Goal: Task Accomplishment & Management: Manage account settings

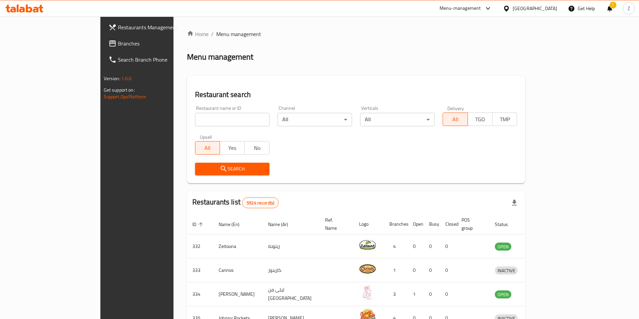
drag, startPoint x: 445, startPoint y: 78, endPoint x: 445, endPoint y: 82, distance: 4.1
click at [445, 77] on div "Restaurant search Restaurant name or ID Restaurant name or ID Channel All ​ Ver…" at bounding box center [356, 129] width 338 height 107
click at [448, 54] on div "Menu management" at bounding box center [356, 57] width 338 height 11
click at [472, 47] on div "Home / Menu management Menu management Restaurant search Restaurant name or ID …" at bounding box center [356, 263] width 338 height 466
click at [195, 124] on input "search" at bounding box center [232, 119] width 74 height 13
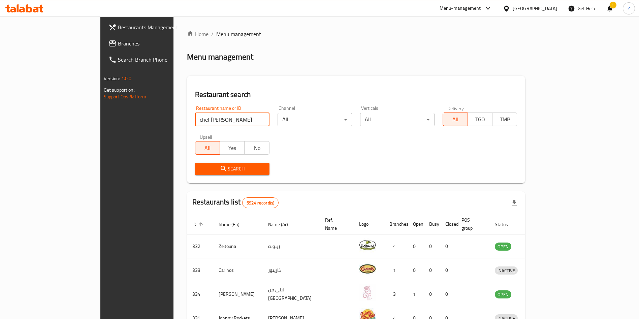
type input "chef [PERSON_NAME]"
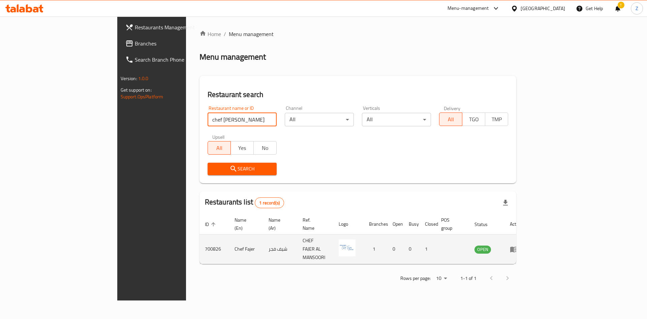
click at [517, 247] on icon "enhanced table" at bounding box center [513, 250] width 7 height 6
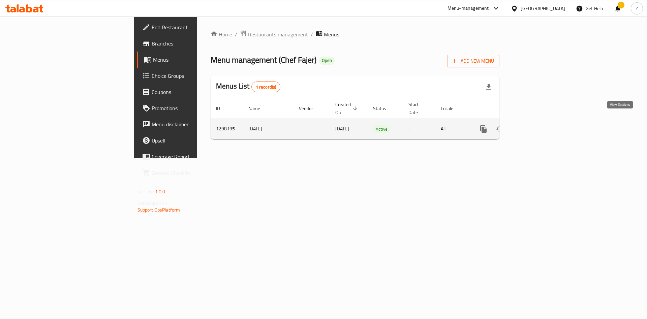
click at [540, 121] on link "enhanced table" at bounding box center [532, 129] width 16 height 16
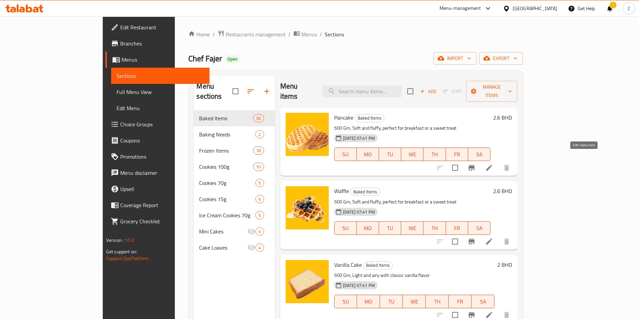
click at [493, 164] on icon at bounding box center [489, 168] width 8 height 8
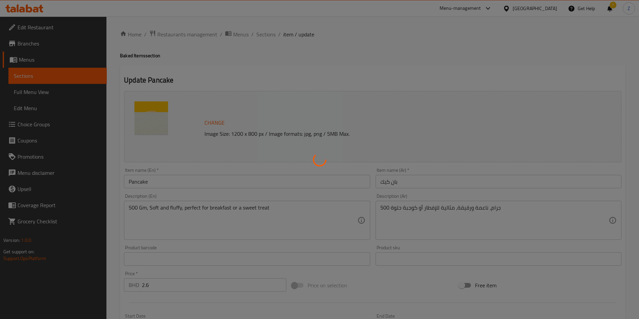
click at [261, 34] on div at bounding box center [319, 159] width 639 height 319
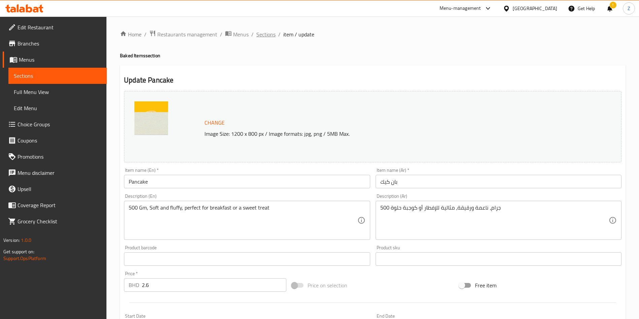
click at [262, 34] on span "Sections" at bounding box center [265, 34] width 19 height 8
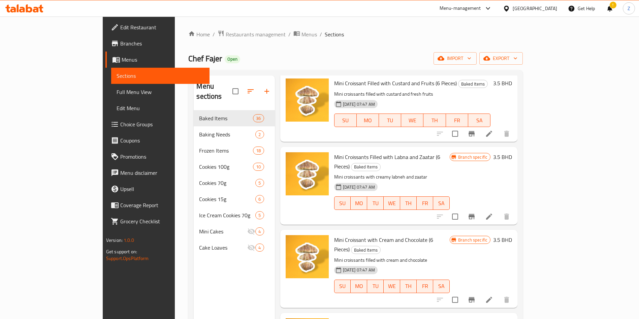
scroll to position [1212, 0]
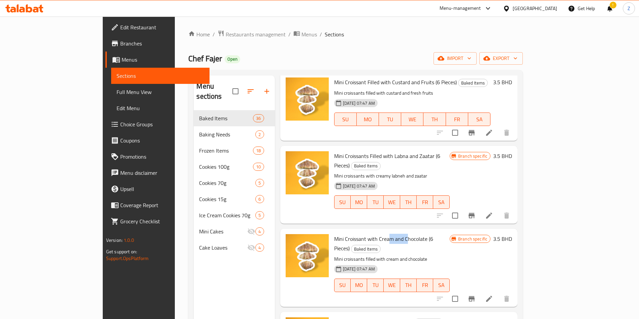
drag, startPoint x: 365, startPoint y: 221, endPoint x: 394, endPoint y: 217, distance: 29.2
click at [391, 234] on span "Mini Croissant with Cream and Chocolate (6 Pieces)" at bounding box center [383, 244] width 99 height 20
click at [429, 255] on p "Mini croissants filled with cream and chocolate" at bounding box center [392, 259] width 116 height 8
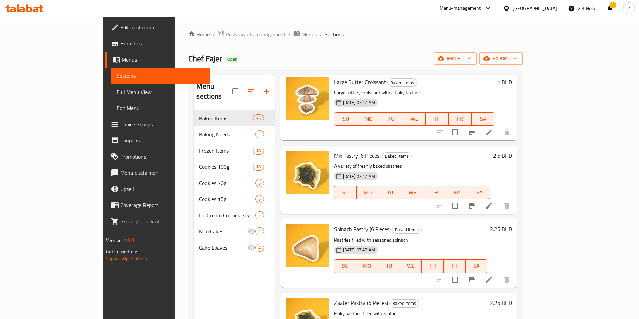
scroll to position [1667, 0]
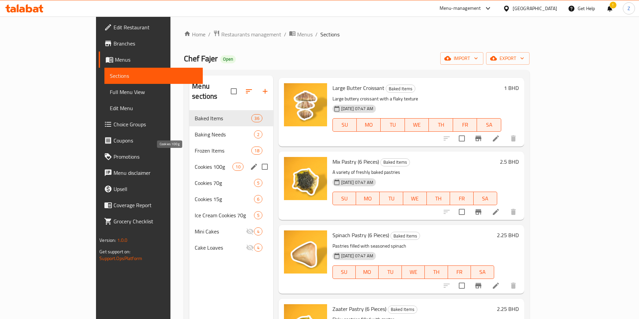
click at [195, 163] on span "Cookies 100g" at bounding box center [214, 167] width 38 height 8
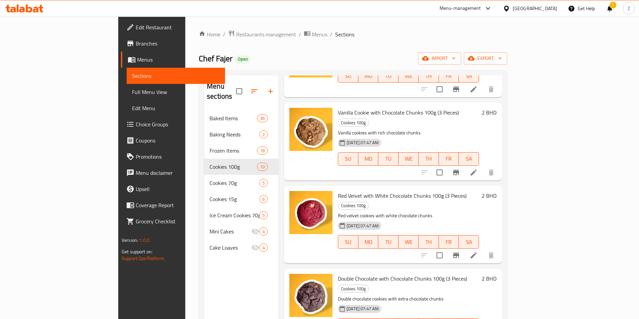
scroll to position [434, 0]
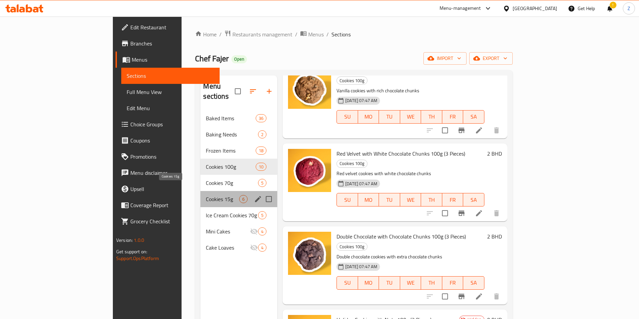
click at [206, 195] on span "Cookies 15g" at bounding box center [222, 199] width 33 height 8
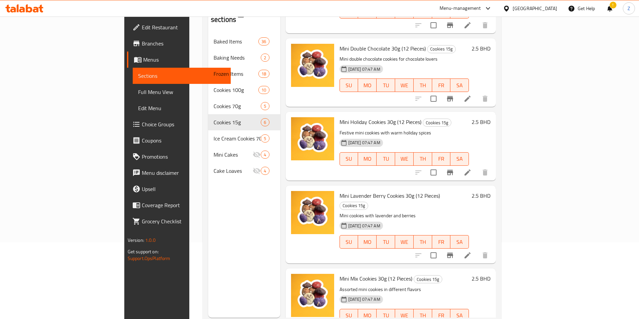
scroll to position [94, 0]
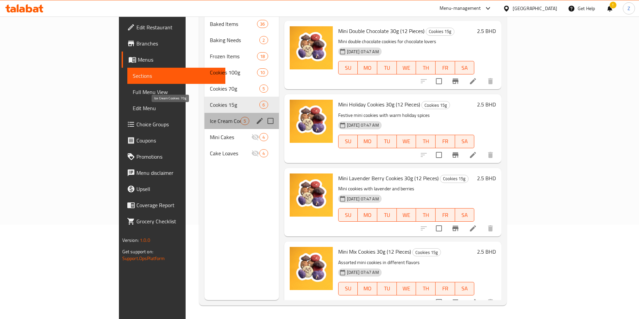
click at [210, 117] on span "Ice Cream Cookies 70g" at bounding box center [225, 121] width 31 height 8
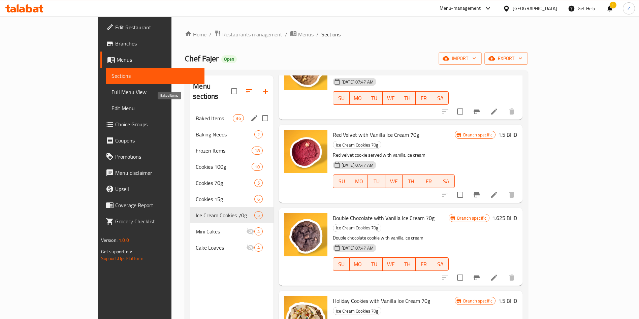
click at [196, 114] on span "Baked Items" at bounding box center [214, 118] width 37 height 8
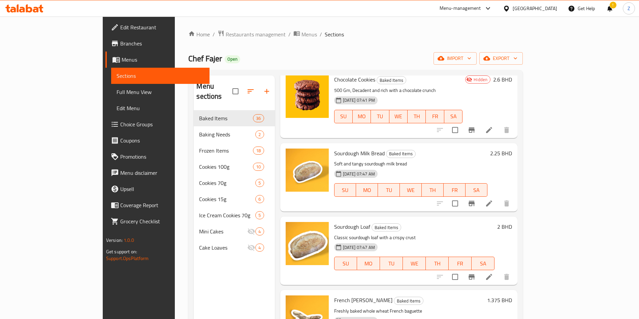
scroll to position [924, 0]
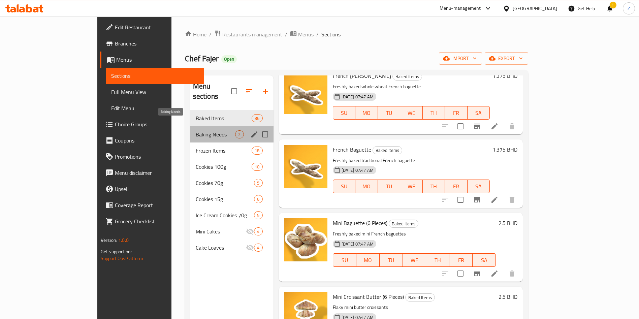
click at [196, 130] on span "Baking Needs" at bounding box center [216, 134] width 40 height 8
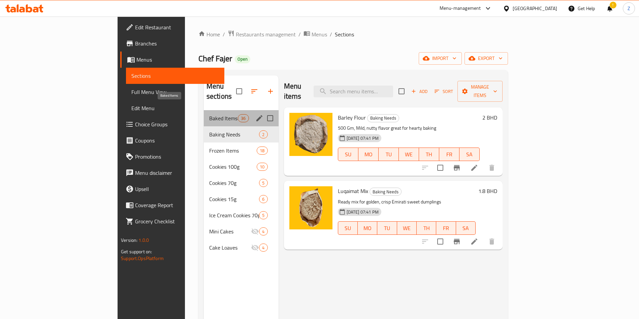
click at [209, 114] on span "Baked Items" at bounding box center [223, 118] width 29 height 8
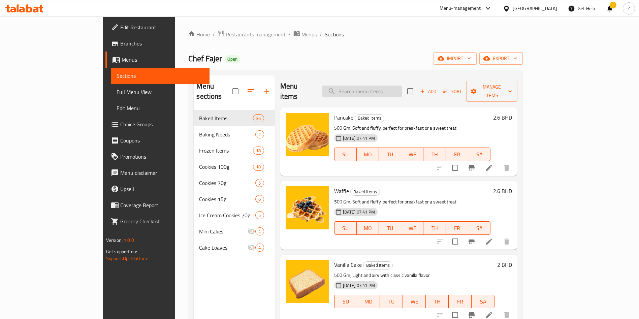
click at [387, 86] on input "search" at bounding box center [361, 92] width 79 height 12
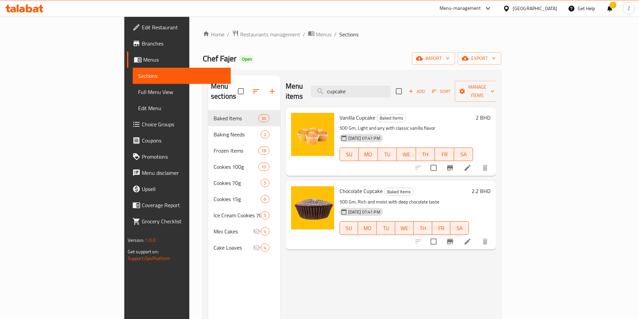
type input "cupcake"
click at [471, 164] on icon at bounding box center [467, 168] width 8 height 8
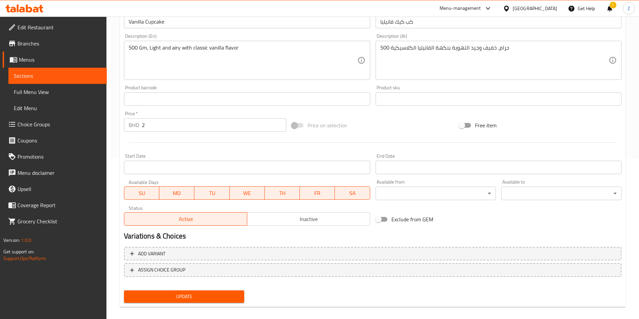
scroll to position [167, 0]
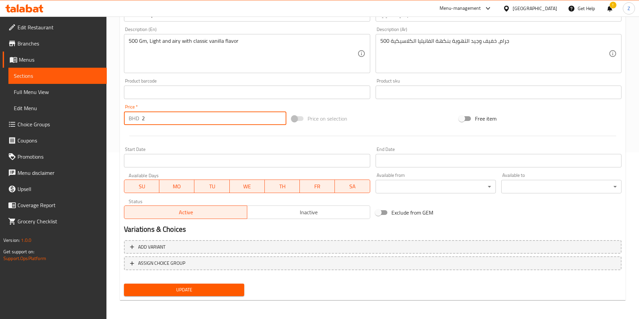
drag, startPoint x: 141, startPoint y: 118, endPoint x: 130, endPoint y: 121, distance: 12.2
click at [137, 119] on div "BHD 2 Price *" at bounding box center [205, 117] width 162 height 13
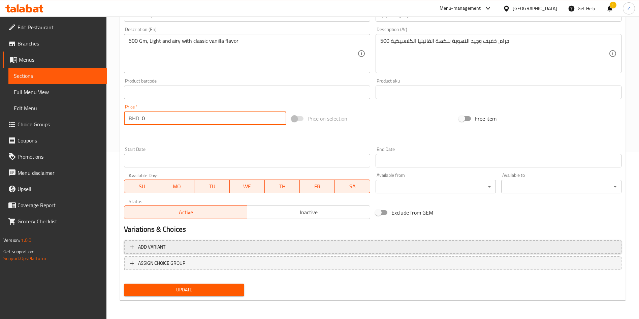
type input "0"
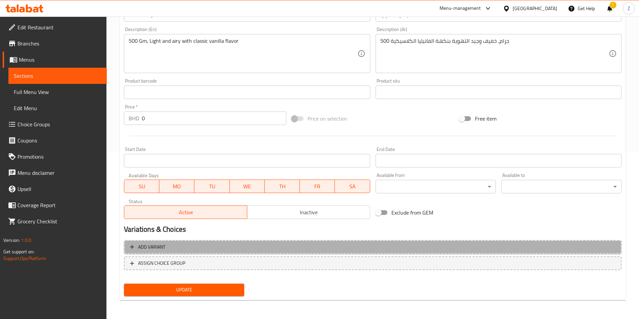
click at [185, 243] on span "Add variant" at bounding box center [372, 247] width 485 height 8
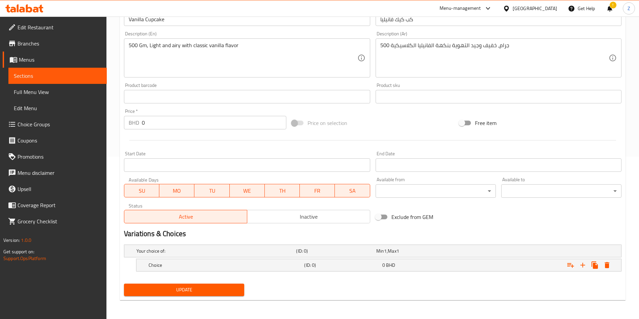
drag, startPoint x: 192, startPoint y: 268, endPoint x: 200, endPoint y: 276, distance: 11.5
click at [192, 254] on h5 "Choice" at bounding box center [214, 251] width 157 height 7
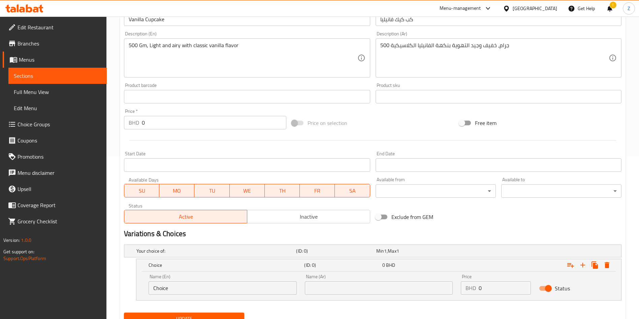
drag, startPoint x: 169, startPoint y: 290, endPoint x: 117, endPoint y: 299, distance: 53.4
click at [120, 298] on div "Update Vanilla Cupcake Change Image Size: 1200 x 800 px / Image formats: jpg, p…" at bounding box center [373, 116] width 506 height 426
type input "Vanilla"
type input "فانيلا"
type input "2"
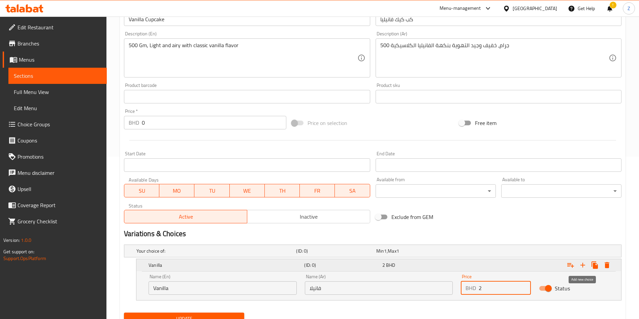
click at [585, 267] on icon "Expand" at bounding box center [583, 265] width 8 height 8
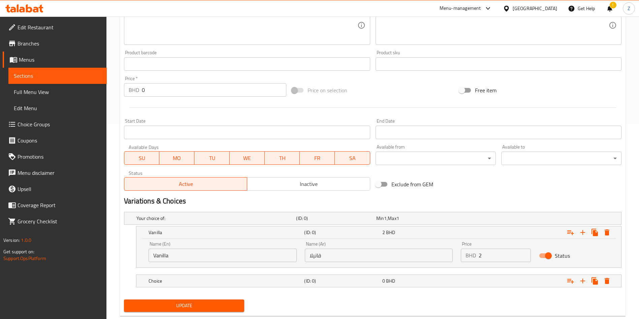
scroll to position [211, 0]
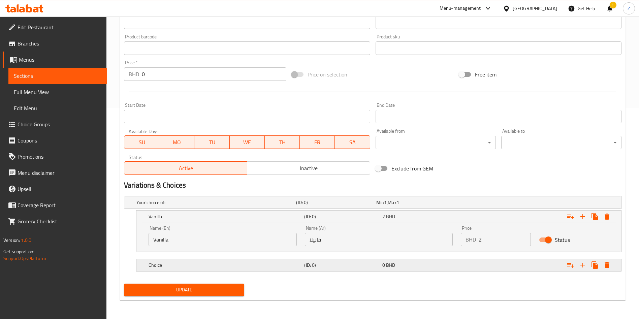
click at [180, 207] on div "Choice" at bounding box center [215, 202] width 160 height 9
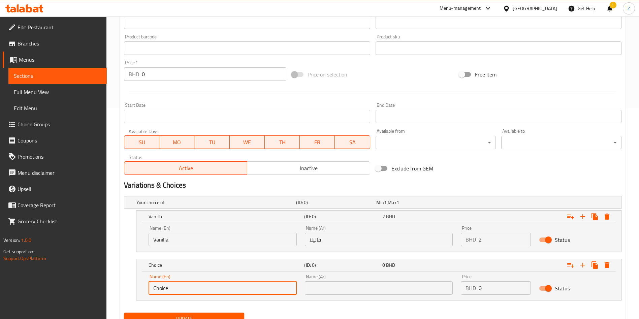
drag, startPoint x: 210, startPoint y: 290, endPoint x: 143, endPoint y: 293, distance: 67.1
click at [145, 292] on div "Name (En) Choice Name (En)" at bounding box center [222, 284] width 156 height 29
type input "Chocolate"
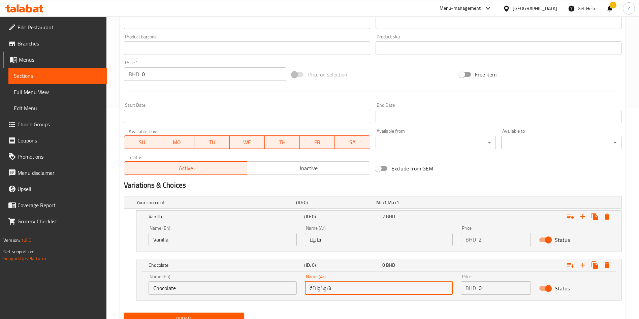
type input "شوكولاتة"
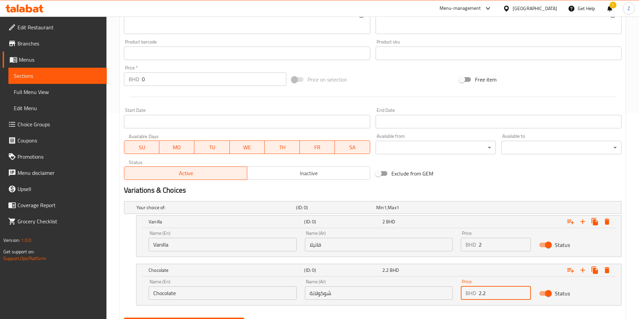
scroll to position [240, 0]
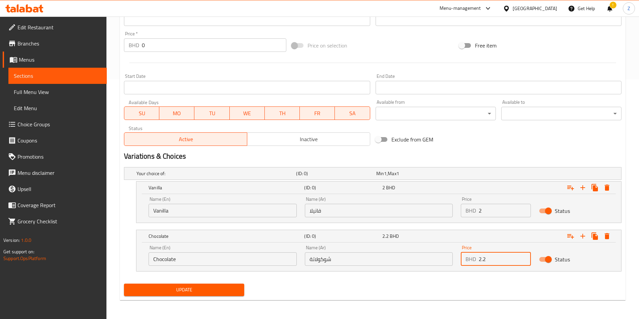
type input "2.2"
click at [205, 289] on span "Update" at bounding box center [183, 290] width 109 height 8
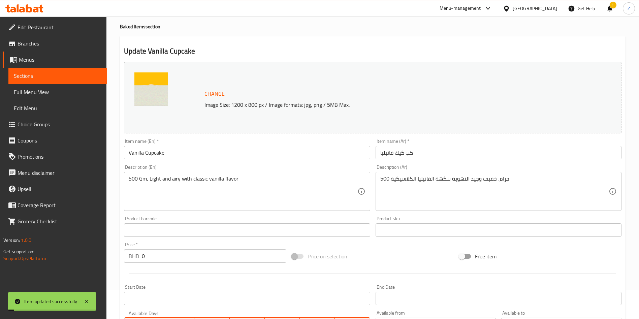
scroll to position [0, 0]
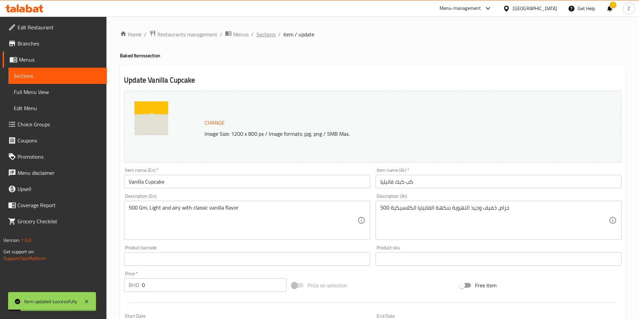
click at [267, 35] on span "Sections" at bounding box center [265, 34] width 19 height 8
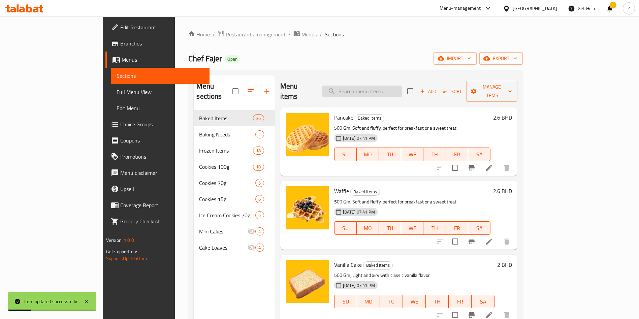
click at [398, 86] on input "search" at bounding box center [361, 92] width 79 height 12
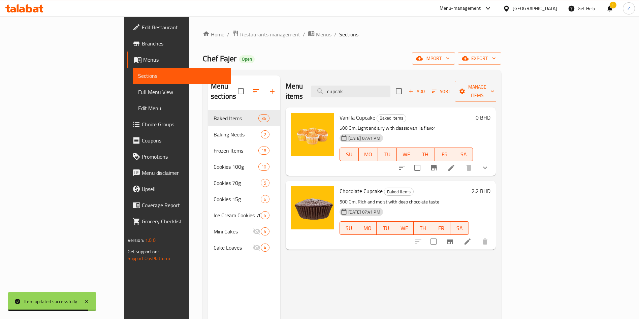
type input "cupcak"
click at [455, 164] on icon at bounding box center [451, 168] width 8 height 8
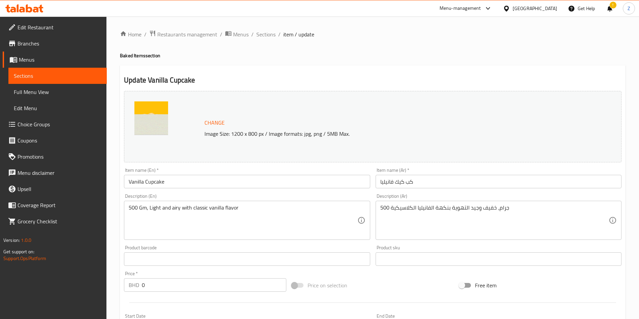
click at [143, 181] on input "Vanilla Cupcake" at bounding box center [247, 181] width 246 height 13
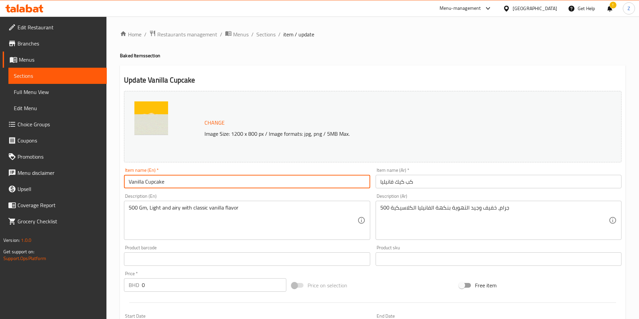
drag, startPoint x: 148, startPoint y: 181, endPoint x: 108, endPoint y: 182, distance: 39.1
click at [109, 182] on div "Home / Restaurants management / Menus / Sections / item / update Baked Items se…" at bounding box center [372, 259] width 532 height 484
drag, startPoint x: 168, startPoint y: 180, endPoint x: 171, endPoint y: 183, distance: 3.8
click at [169, 181] on input "Cupcake" at bounding box center [247, 181] width 246 height 13
type input "Cupcakes"
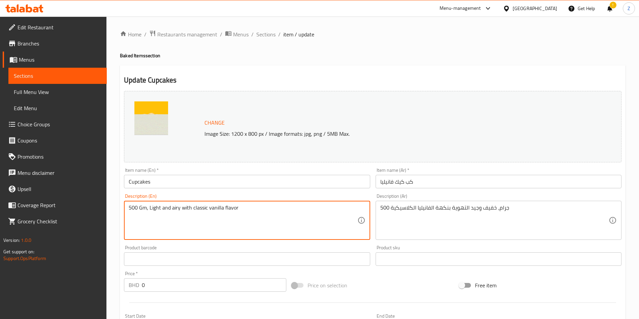
click at [189, 207] on textarea "500 Gm, Light and airy with classic vanilla flavor" at bounding box center [243, 220] width 228 height 32
type textarea "500 Gm, Light and airy with your choice of classic vanilla or chocolate flavor"
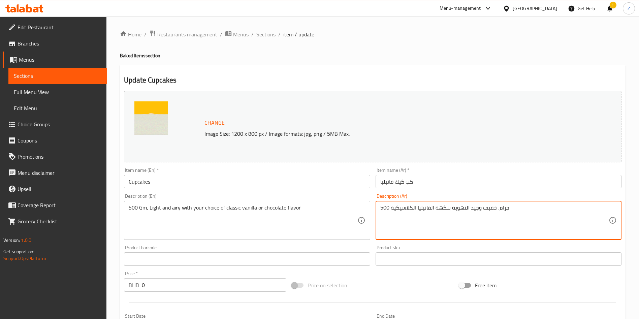
click at [498, 206] on textarea "500 جرام، خفيف وجيد التهوية بنكهة الفانيليا الكلاسيكية" at bounding box center [494, 220] width 228 height 32
type textarea "5"
type textarea "500 جرام, كب كيك خفيف ولذيذ من اختيارك بنكهة الفانيلا او الشوكولاتة."
drag, startPoint x: 312, startPoint y: 207, endPoint x: 317, endPoint y: 210, distance: 6.1
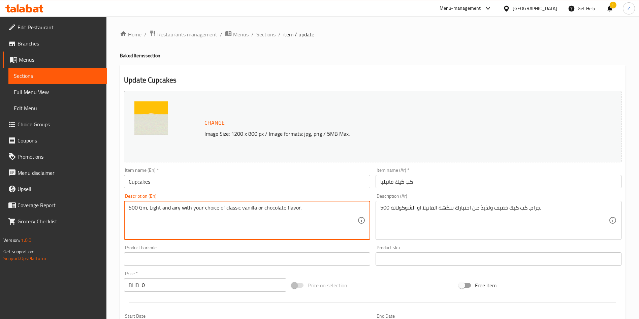
scroll to position [182, 0]
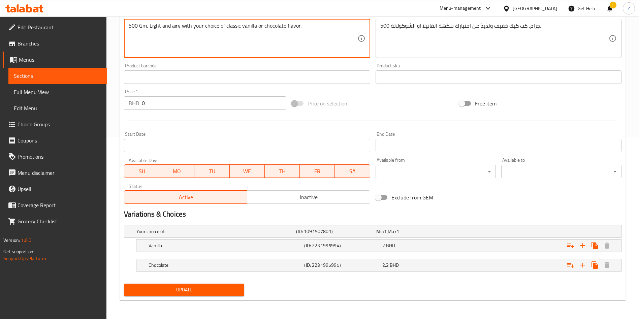
type textarea "500 Gm, Light and airy with your choice of classic vanilla or chocolate flavor."
click at [193, 285] on button "Update" at bounding box center [184, 290] width 120 height 12
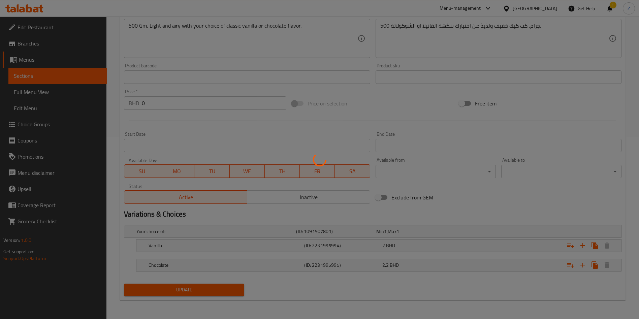
scroll to position [0, 0]
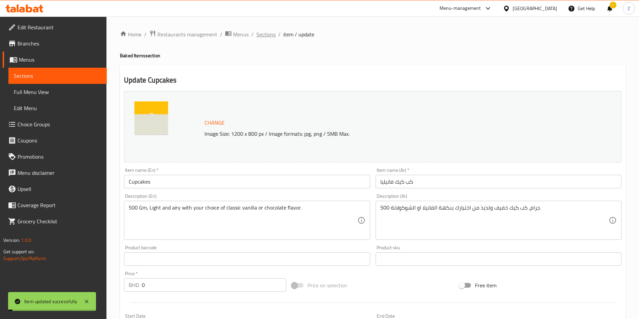
click at [261, 31] on span "Sections" at bounding box center [265, 34] width 19 height 8
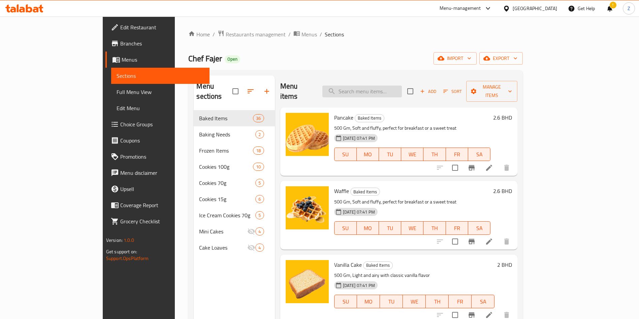
click at [380, 86] on input "search" at bounding box center [361, 92] width 79 height 12
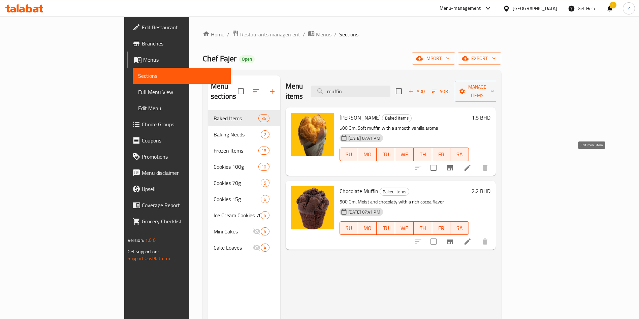
type input "muffin"
click at [470, 165] on icon at bounding box center [467, 168] width 6 height 6
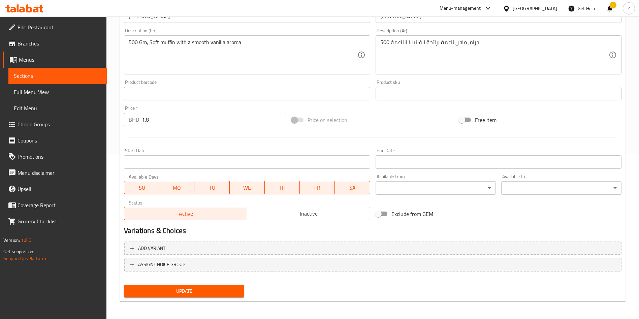
scroll to position [167, 0]
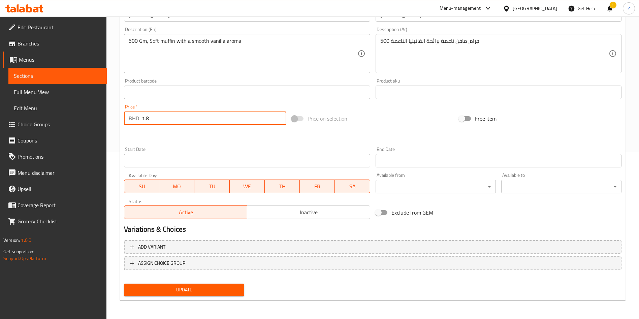
drag, startPoint x: 161, startPoint y: 115, endPoint x: 96, endPoint y: 122, distance: 65.7
click at [102, 119] on div "Edit Restaurant Branches Menus Sections Full Menu View Edit Menu Choice Groups …" at bounding box center [319, 84] width 639 height 469
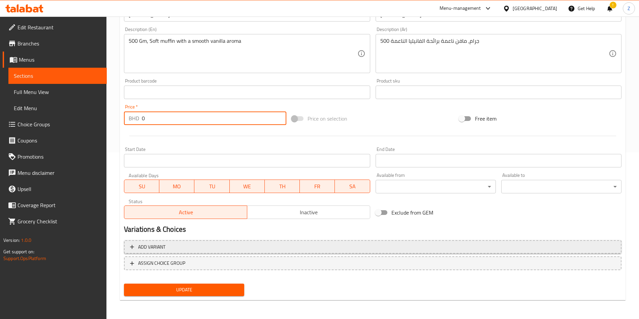
type input "0"
drag, startPoint x: 150, startPoint y: 244, endPoint x: 196, endPoint y: 281, distance: 59.2
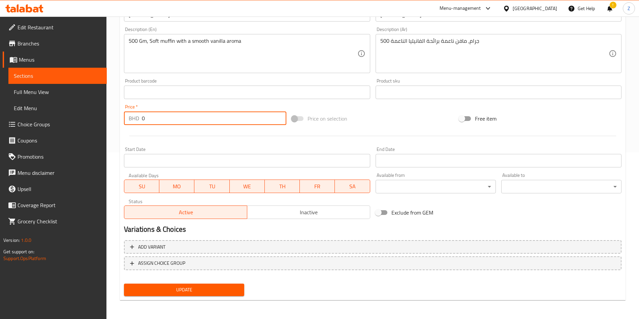
click at [150, 245] on span "Add variant" at bounding box center [151, 247] width 27 height 8
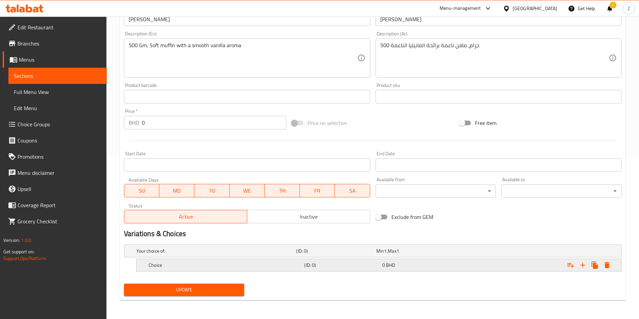
click at [172, 254] on h5 "Choice" at bounding box center [214, 251] width 157 height 7
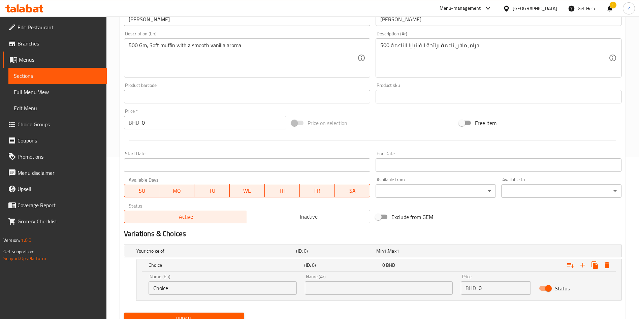
drag, startPoint x: 172, startPoint y: 288, endPoint x: 111, endPoint y: 297, distance: 61.6
click at [130, 293] on div "Choice (ID: 0) 0 BHD Name (En) Choice Name (En) Name (Ar) Name (Ar) Price BHD 0…" at bounding box center [372, 280] width 497 height 42
type input "Vanilla"
click at [585, 264] on icon "Expand" at bounding box center [583, 265] width 8 height 8
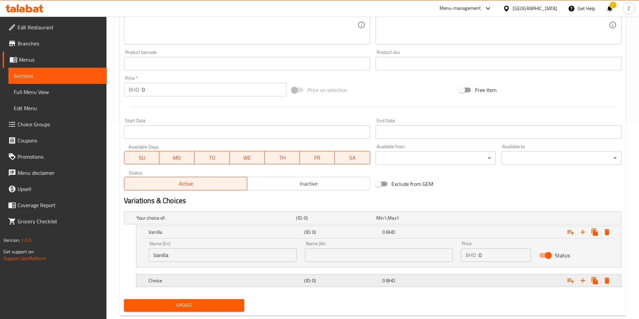
scroll to position [211, 0]
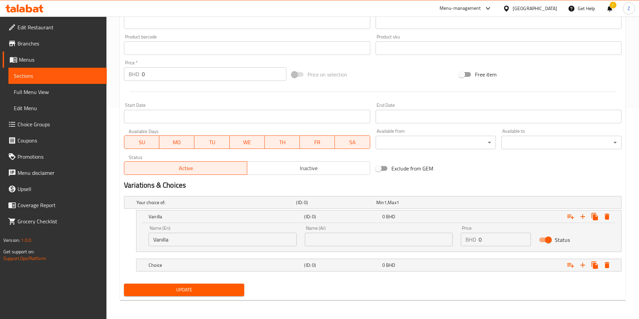
click at [175, 206] on h5 "Choice" at bounding box center [214, 202] width 157 height 7
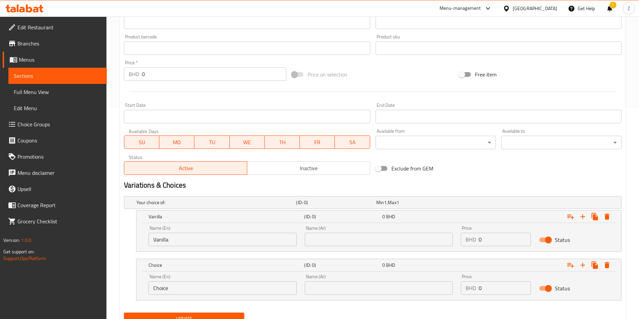
click at [135, 297] on div "Choice (ID: 0) 0 BHD Name (En) Choice Name (En) Name (Ar) Name (Ar) Price BHD 0…" at bounding box center [372, 280] width 497 height 42
type input "Chocolate"
click at [348, 241] on input "text" at bounding box center [379, 239] width 148 height 13
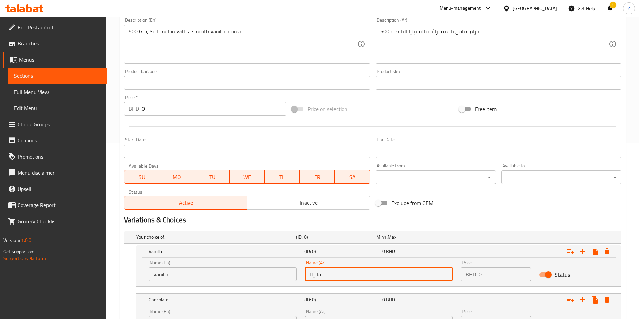
scroll to position [160, 0]
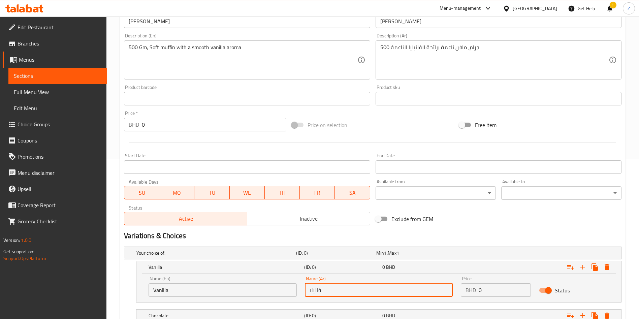
type input "فانيلا"
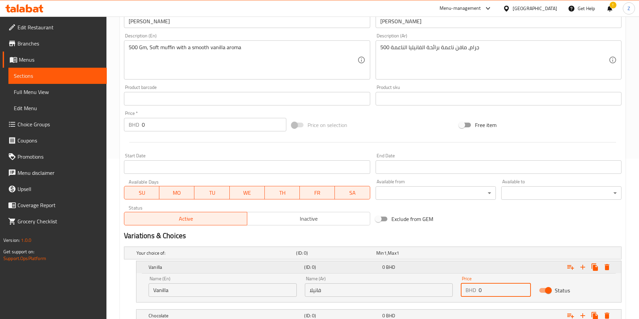
drag, startPoint x: 496, startPoint y: 287, endPoint x: 411, endPoint y: 269, distance: 87.2
click at [441, 284] on div "Name (En) Vanilla Name (En) Name (Ar) فانيلا Name (Ar) Price BHD 0 Price Status" at bounding box center [378, 286] width 468 height 29
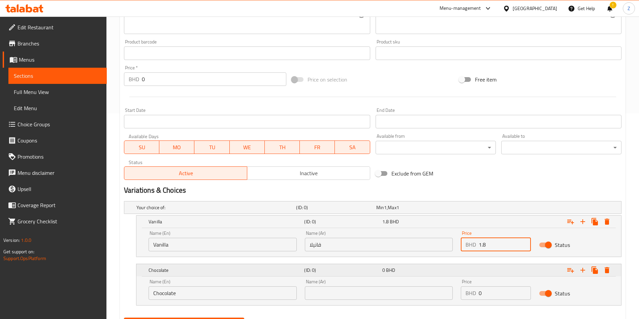
scroll to position [240, 0]
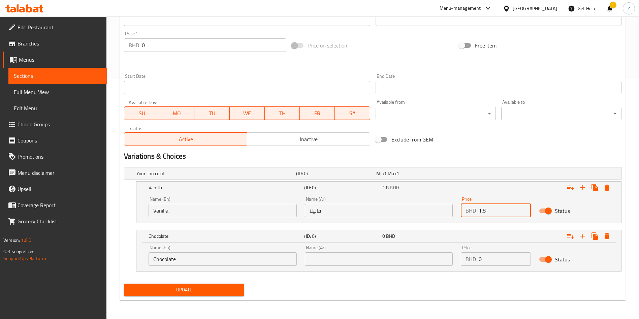
type input "1.8"
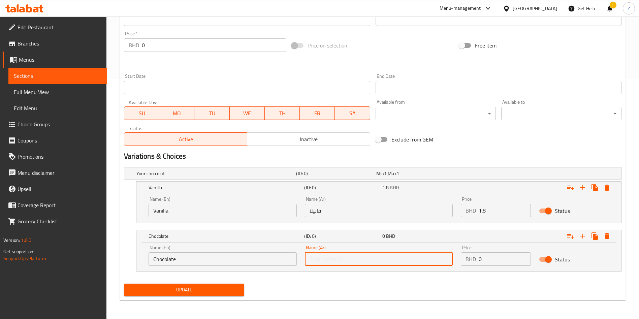
drag, startPoint x: 348, startPoint y: 262, endPoint x: 376, endPoint y: 267, distance: 27.9
click at [348, 262] on input "text" at bounding box center [379, 258] width 148 height 13
type input "a"
type input "شوكولاتة"
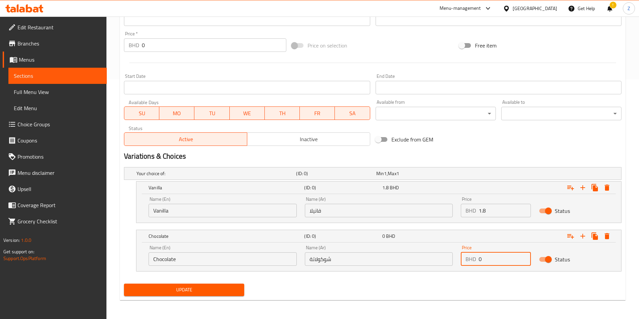
drag, startPoint x: 492, startPoint y: 259, endPoint x: 466, endPoint y: 269, distance: 27.8
click at [474, 263] on div "BHD 0 Price" at bounding box center [496, 258] width 70 height 13
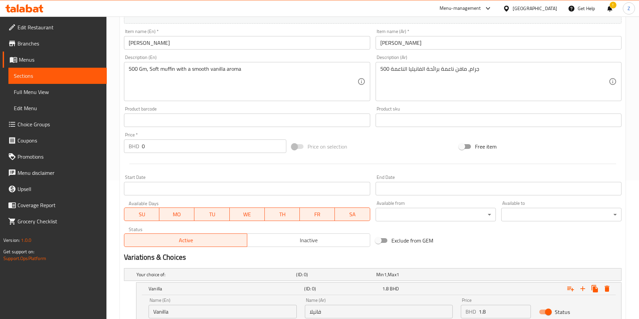
scroll to position [88, 0]
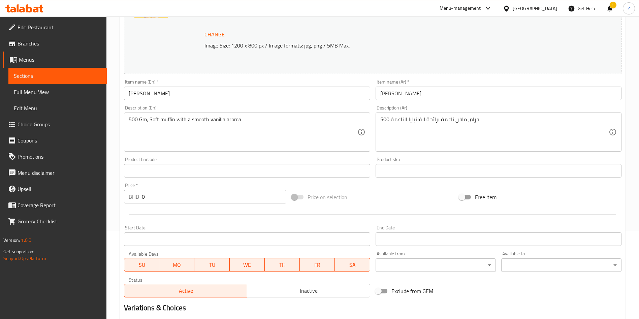
type input "2.2"
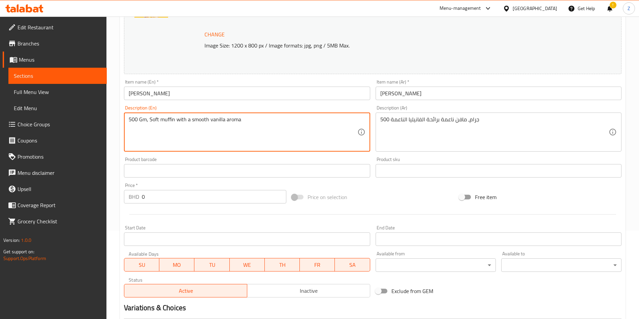
click at [232, 121] on textarea "500 Gm, Soft muffin with a smooth vanilla aroma" at bounding box center [243, 132] width 228 height 32
click at [264, 118] on textarea "500 Gm, Soft muffin with a smooth vanilla aroma" at bounding box center [243, 132] width 228 height 32
click at [225, 120] on textarea "500 Gm, Soft muffin with a smooth vanilla aroma" at bounding box center [243, 132] width 228 height 32
drag, startPoint x: 186, startPoint y: 120, endPoint x: 201, endPoint y: 125, distance: 16.4
click at [187, 120] on textarea "500 Gm, Soft muffin with a smooth vanilla aroma" at bounding box center [243, 132] width 228 height 32
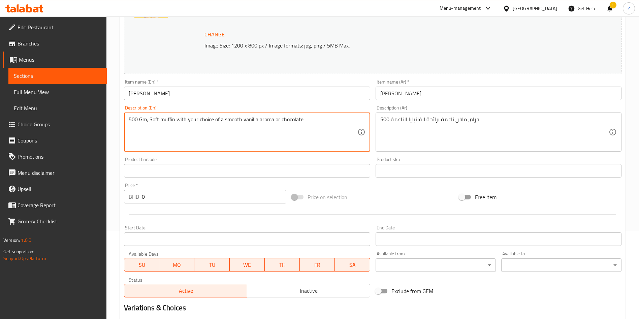
type textarea "500 Gm, Soft muffin with your choice of a smooth vanilla aroma or chocolate"
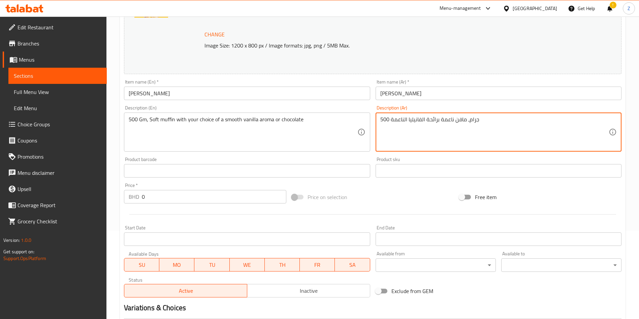
click at [432, 120] on textarea "500 جرام، مافن ناعمة برائحة الفانيليا الناعمة" at bounding box center [494, 132] width 228 height 32
type textarea "500 جرام, مافن بنكهة الفانيلا او الشوكولاتة."
click at [137, 96] on input "Vanilla Muffin" at bounding box center [247, 93] width 246 height 13
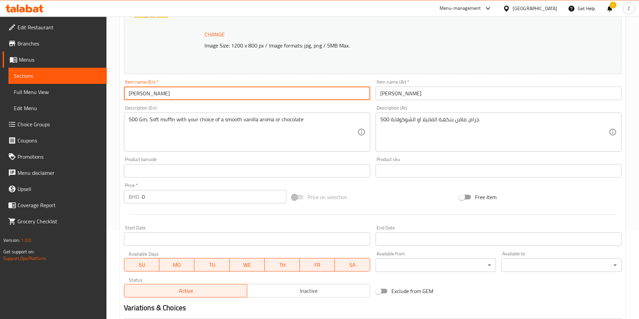
click at [137, 96] on input "Vanilla Muffin" at bounding box center [247, 93] width 246 height 13
type input "Muffin"
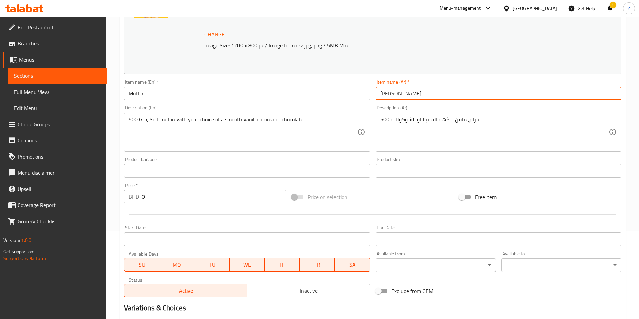
click at [391, 93] on input "مافن فانيليا" at bounding box center [499, 93] width 246 height 13
click at [392, 93] on input "مافن فانيليا" at bounding box center [499, 93] width 246 height 13
click at [384, 93] on input "مافن فانيليا" at bounding box center [499, 93] width 246 height 13
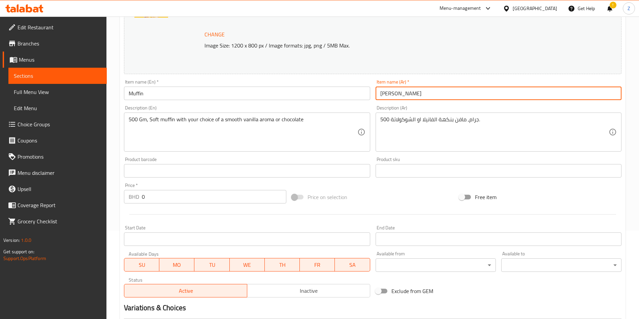
click at [384, 93] on input "مافن فانيليا" at bounding box center [499, 93] width 246 height 13
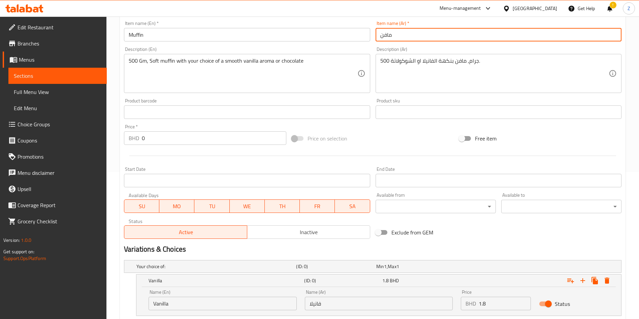
scroll to position [240, 0]
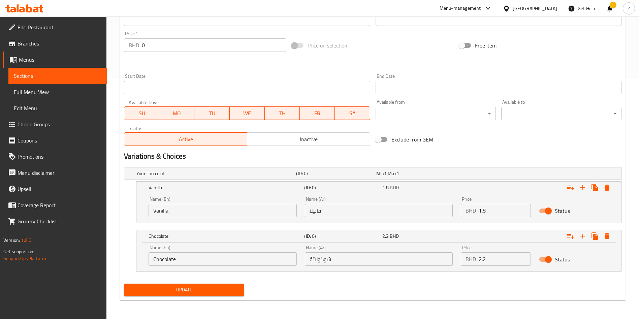
type input "مافن"
click at [189, 292] on span "Update" at bounding box center [183, 290] width 109 height 8
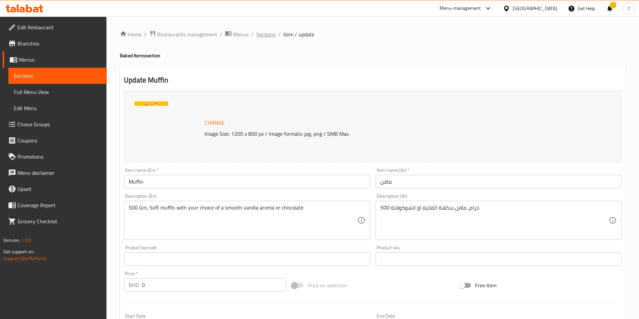
drag, startPoint x: 269, startPoint y: 30, endPoint x: 372, endPoint y: 43, distance: 103.5
click at [270, 31] on span "Sections" at bounding box center [265, 34] width 19 height 8
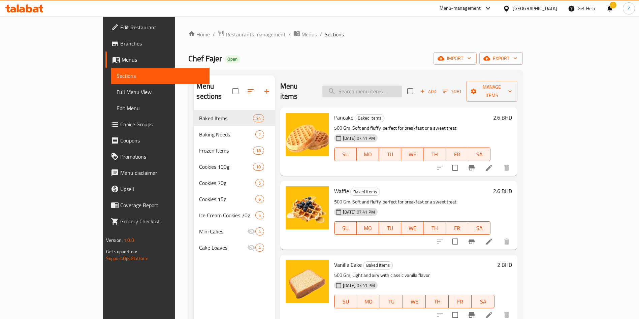
click at [394, 86] on input "search" at bounding box center [361, 92] width 79 height 12
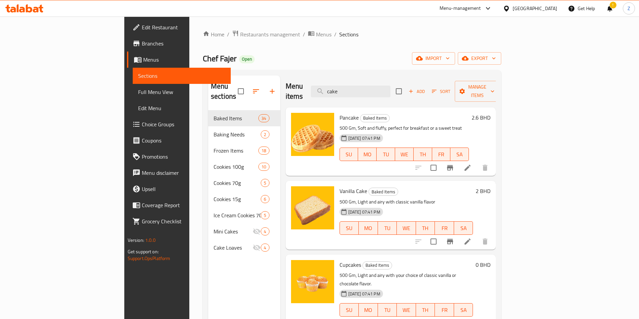
type input "cake"
click at [470, 238] on icon at bounding box center [467, 241] width 6 height 6
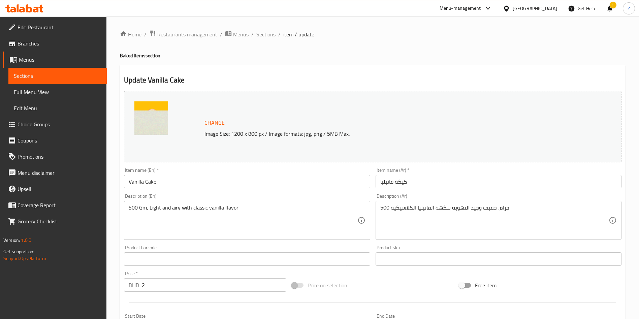
click at [136, 180] on input "Vanilla Cake" at bounding box center [247, 181] width 246 height 13
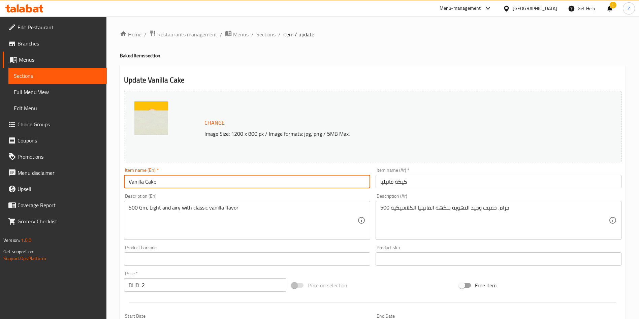
click at [136, 180] on input "Vanilla Cake" at bounding box center [247, 181] width 246 height 13
type input "Cake"
click at [384, 181] on input "كيكة فانيليا" at bounding box center [499, 181] width 246 height 13
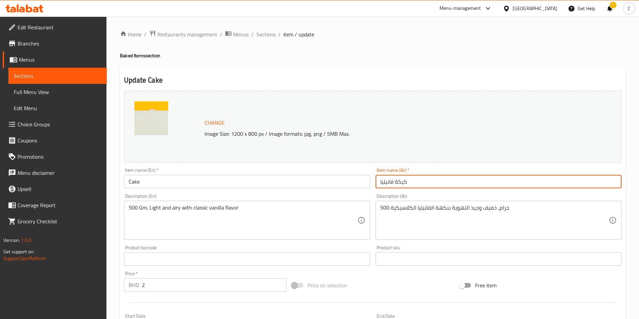
click at [384, 181] on input "كيكة فانيليا" at bounding box center [499, 181] width 246 height 13
type input "كيكة"
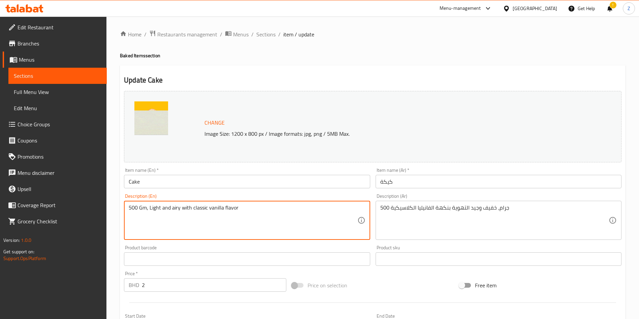
click at [215, 205] on textarea "500 Gm, Light and airy with classic vanilla flavor" at bounding box center [243, 220] width 228 height 32
click at [222, 207] on textarea "500 Gm, Light and airy with classic vanilla flavor" at bounding box center [243, 220] width 228 height 32
type textarea "500 Gm, Light and airy with classic vanilla or chocolate flavor"
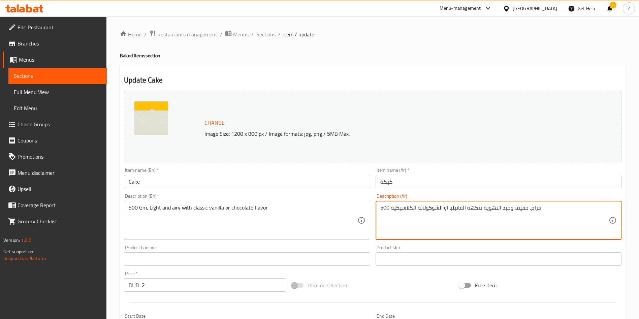
drag, startPoint x: 510, startPoint y: 209, endPoint x: 486, endPoint y: 206, distance: 24.8
click at [486, 206] on textarea "500 جرام، خفيف وجيد التهوية بنكهة الفانيليا او الشوكولاتة الكلاسيكية" at bounding box center [494, 220] width 228 height 32
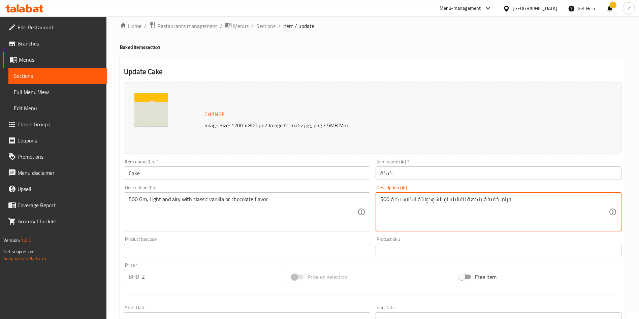
scroll to position [167, 0]
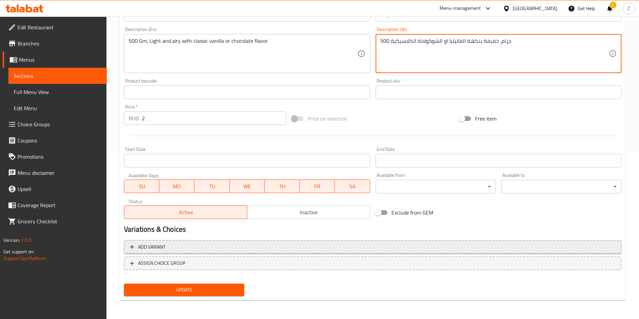
type textarea "500 جرام، خفيفة بنكهة الفانيليا او الشوكولاتة الكلاسيكية"
click at [149, 250] on span "Add variant" at bounding box center [151, 247] width 27 height 8
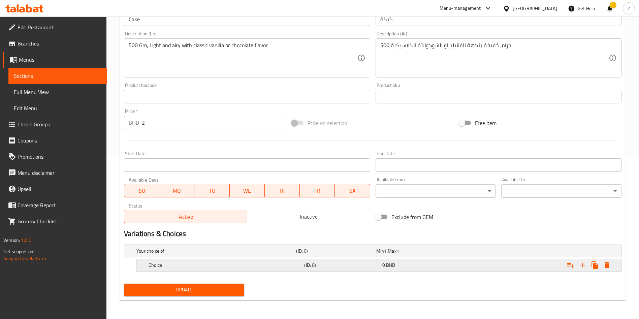
click at [173, 254] on h5 "Choice" at bounding box center [214, 251] width 157 height 7
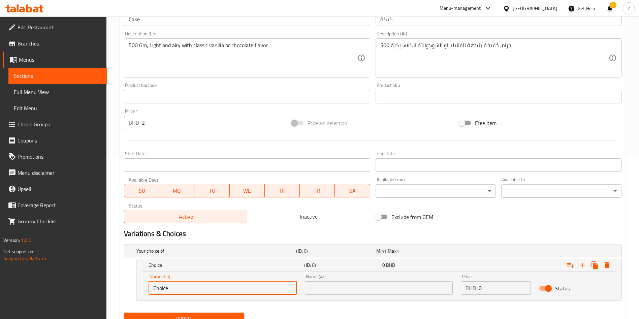
drag, startPoint x: 179, startPoint y: 287, endPoint x: 134, endPoint y: 289, distance: 45.5
click at [138, 287] on div "Name (En) Choice Name (En) Name (Ar) Name (Ar) Price BHD 0 Price Status" at bounding box center [378, 285] width 485 height 29
type input "{"
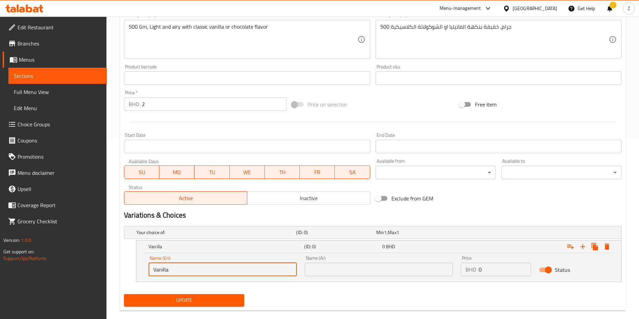
scroll to position [191, 0]
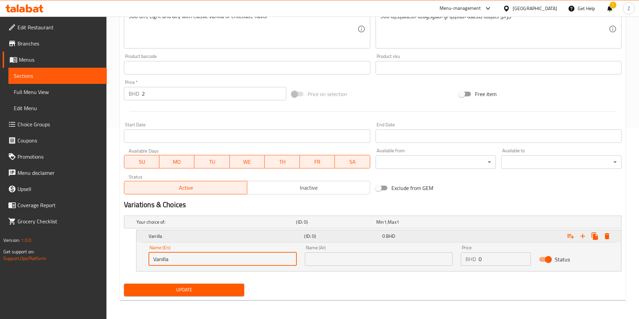
type input "Vanilla"
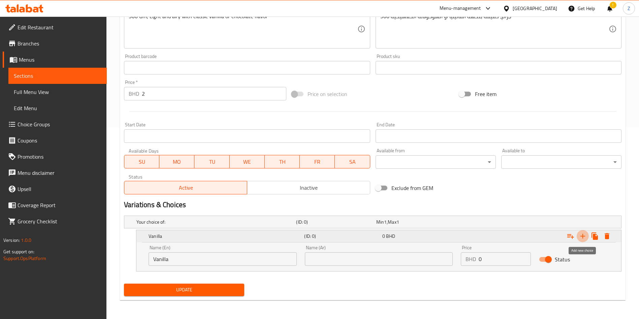
click at [584, 234] on icon "Expand" at bounding box center [583, 236] width 8 height 8
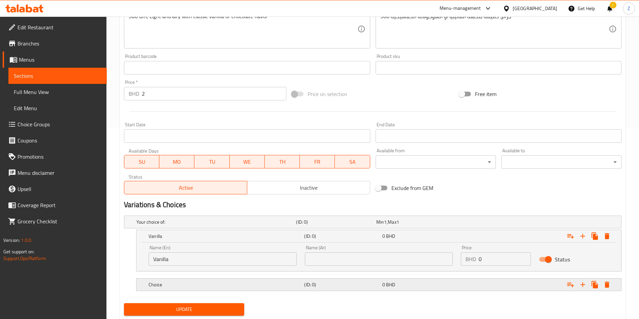
drag, startPoint x: 196, startPoint y: 289, endPoint x: 202, endPoint y: 288, distance: 6.1
click at [197, 227] on div "Choice" at bounding box center [215, 221] width 160 height 9
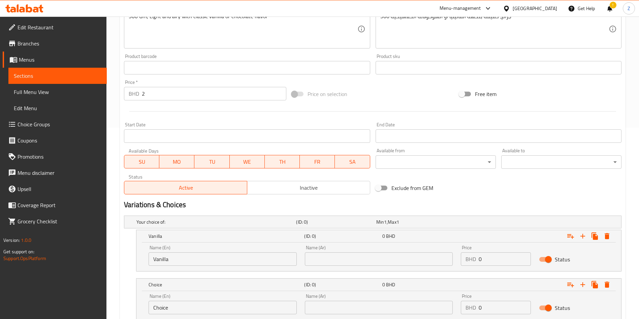
drag, startPoint x: 194, startPoint y: 303, endPoint x: 93, endPoint y: 304, distance: 101.0
click at [93, 304] on div "Edit Restaurant Branches Menus Sections Full Menu View Edit Menu Choice Groups …" at bounding box center [319, 96] width 639 height 542
type input "Chocolate"
click at [339, 264] on input "text" at bounding box center [379, 258] width 148 height 13
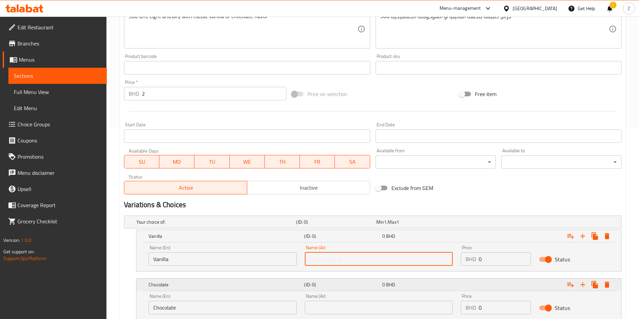
type input "t"
type input "فانيلا"
click at [365, 302] on input "text" at bounding box center [379, 307] width 148 height 13
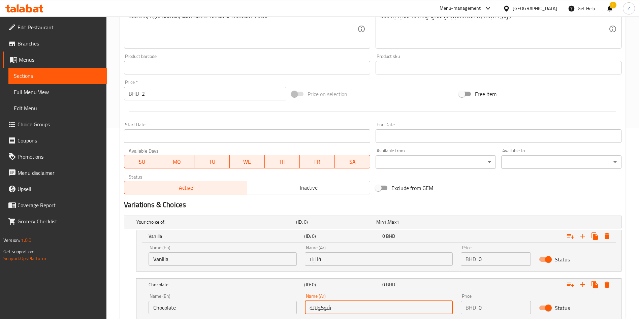
type input "شوكولاتة"
click at [490, 188] on div "Exclude from GEM" at bounding box center [457, 188] width 168 height 18
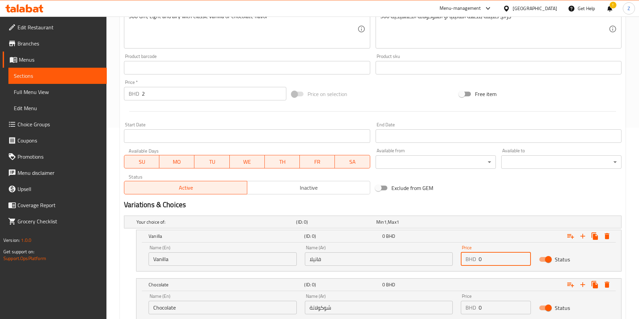
drag, startPoint x: 498, startPoint y: 260, endPoint x: 454, endPoint y: 261, distance: 44.5
click at [459, 259] on div "Price BHD 0 Price" at bounding box center [496, 255] width 78 height 29
type input "2"
drag, startPoint x: 495, startPoint y: 308, endPoint x: 449, endPoint y: 309, distance: 46.8
click at [453, 306] on div "Name (En) Chocolate Name (En) Name (Ar) شوكولاتة Name (Ar) Price BHD 0 Price St…" at bounding box center [378, 304] width 468 height 29
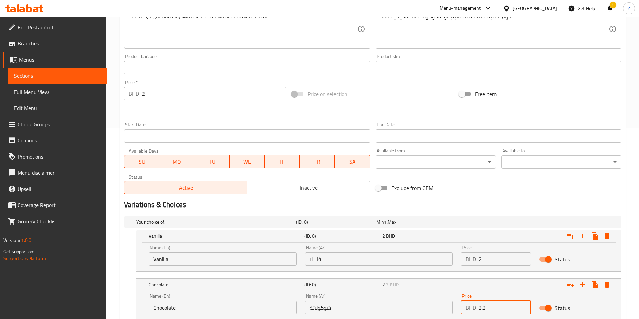
type input "2.2"
click at [550, 193] on div "Change Image Size: 1200 x 800 px / Image formats: jpg, png / 5MB Max. Item name…" at bounding box center [372, 47] width 503 height 300
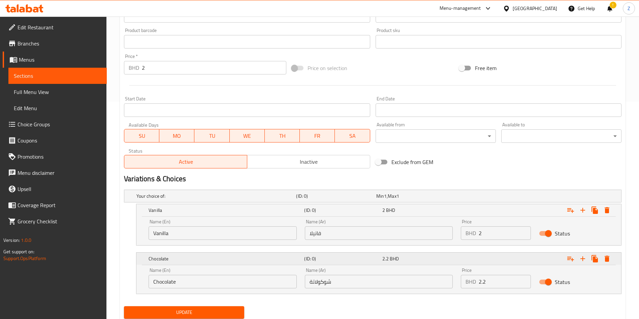
scroll to position [240, 0]
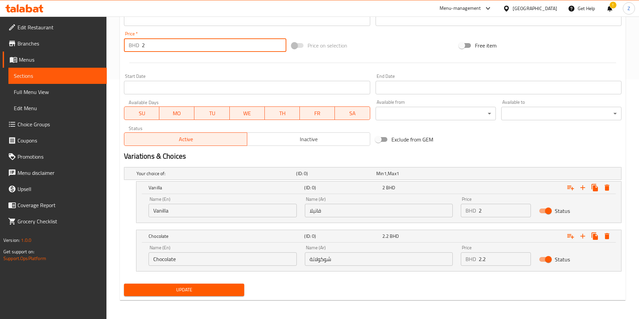
drag, startPoint x: 136, startPoint y: 47, endPoint x: 132, endPoint y: 49, distance: 3.8
click at [132, 49] on div "BHD 2 Price *" at bounding box center [205, 44] width 162 height 13
type input "0"
click at [201, 288] on span "Update" at bounding box center [183, 290] width 109 height 8
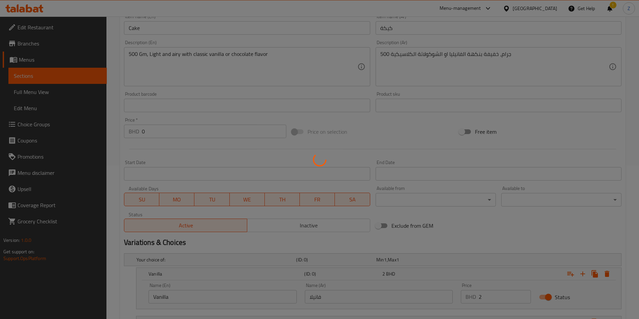
scroll to position [0, 0]
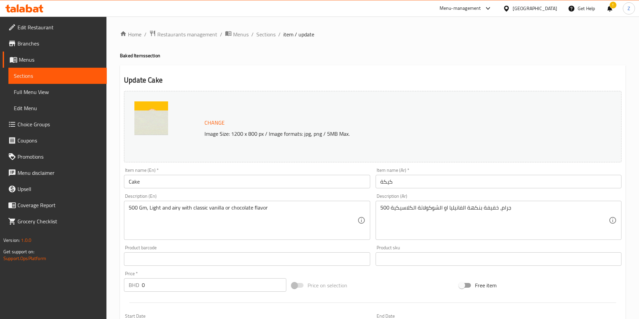
drag, startPoint x: 265, startPoint y: 31, endPoint x: 294, endPoint y: 40, distance: 30.5
click at [266, 31] on span "Sections" at bounding box center [265, 34] width 19 height 8
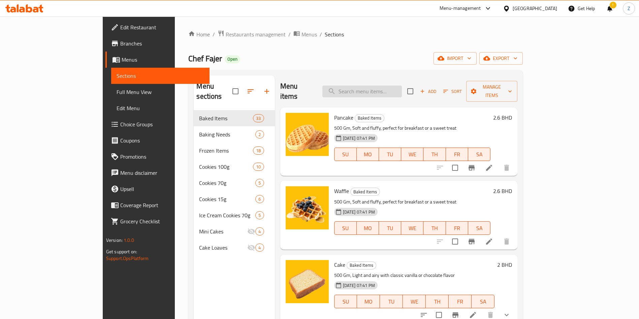
click at [375, 90] on input "search" at bounding box center [361, 92] width 79 height 12
type input "mini"
click at [402, 86] on input "search" at bounding box center [361, 92] width 79 height 12
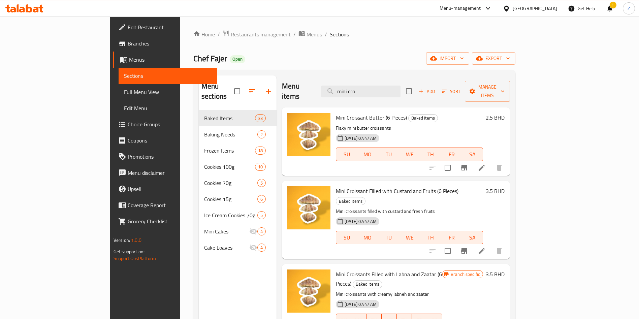
type input "mini cro"
click at [491, 162] on li at bounding box center [481, 168] width 19 height 12
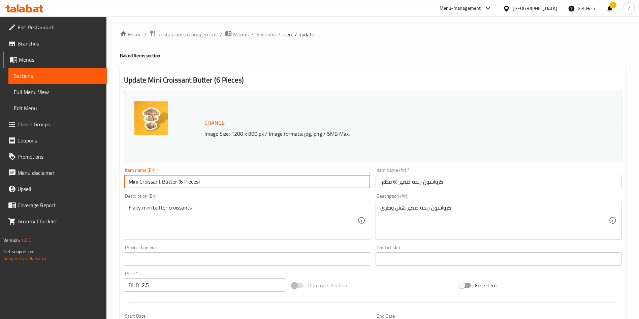
drag, startPoint x: 177, startPoint y: 181, endPoint x: 154, endPoint y: 179, distance: 23.0
click at [154, 179] on input "Mini Croissant Butter (6 Pieces)" at bounding box center [247, 181] width 246 height 13
type input "Mini Croissants (6 Pieces)"
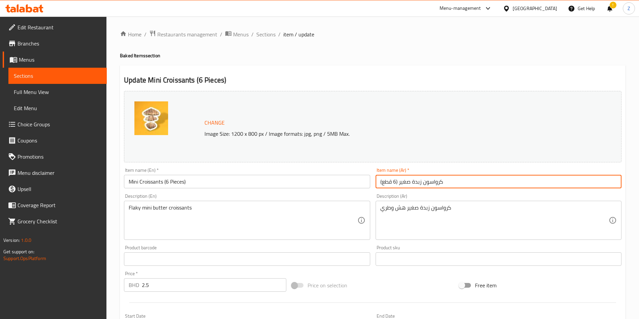
drag, startPoint x: 422, startPoint y: 181, endPoint x: 413, endPoint y: 181, distance: 9.4
click at [413, 181] on input "كرواسون زبدة صغير (6 قطع)" at bounding box center [499, 181] width 246 height 13
type input "كرواسون صغير (6 قطع)"
drag, startPoint x: 117, startPoint y: 205, endPoint x: 99, endPoint y: 211, distance: 19.0
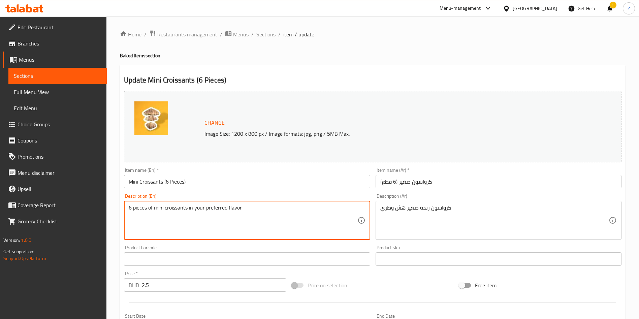
type textarea "6 pieces of mini croissants in your preferred flavor"
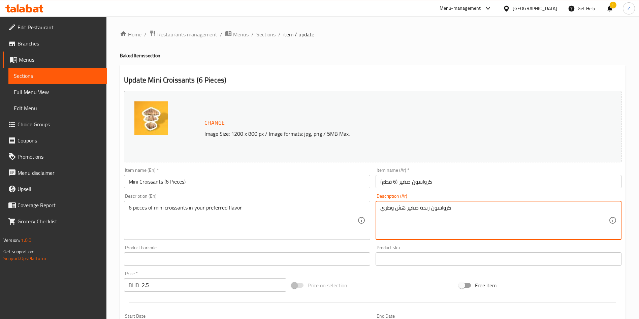
drag, startPoint x: 387, startPoint y: 210, endPoint x: 350, endPoint y: 216, distance: 37.5
click at [366, 212] on div "Change Image Size: 1200 x 800 px / Image formats: jpg, png / 5MB Max. Item name…" at bounding box center [372, 238] width 503 height 300
type textarea "ك"
type textarea "6 قطع من الكرواسون بنكهتك المفضلة"
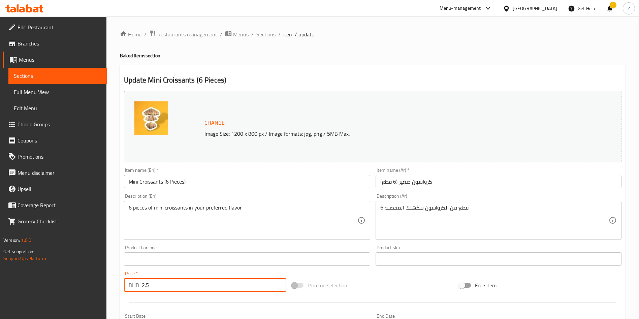
drag, startPoint x: 175, startPoint y: 284, endPoint x: 112, endPoint y: 293, distance: 63.3
click at [112, 293] on div "Home / Restaurants management / Menus / Sections / item / update Baked Items se…" at bounding box center [372, 251] width 532 height 469
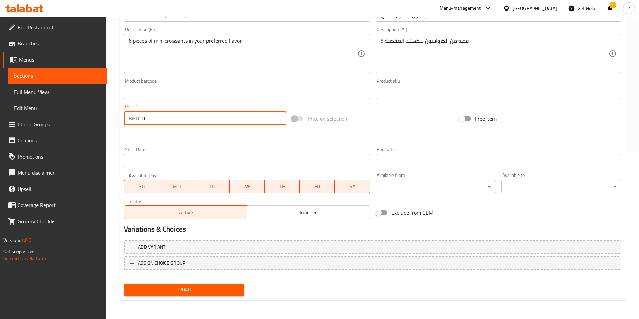
type input "0"
click at [156, 242] on button "Add variant" at bounding box center [372, 247] width 497 height 14
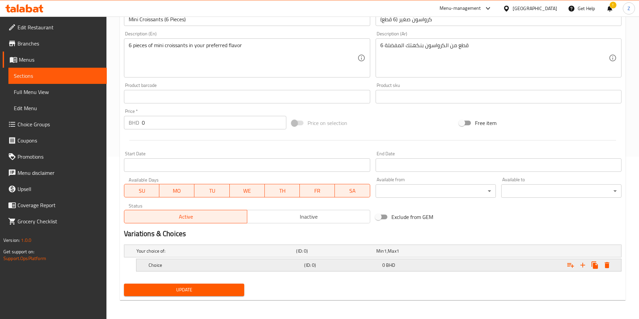
scroll to position [162, 0]
click at [172, 254] on h5 "Choice" at bounding box center [214, 251] width 157 height 7
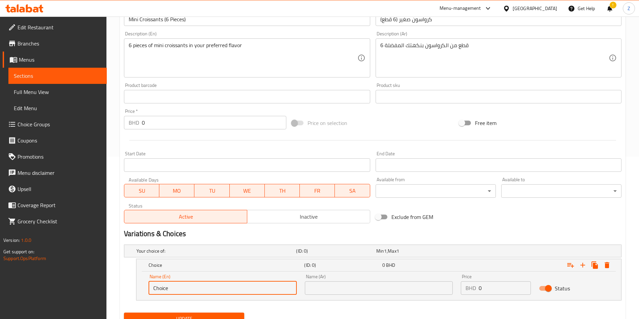
drag, startPoint x: 191, startPoint y: 286, endPoint x: 123, endPoint y: 293, distance: 67.7
click at [127, 290] on div "Choice (ID: 0) 0 BHD Name (En) Choice Name (En) Name (Ar) Name (Ar) Price BHD 0…" at bounding box center [372, 280] width 497 height 42
type input "’"
click at [400, 287] on input "text" at bounding box center [379, 287] width 148 height 13
drag, startPoint x: 333, startPoint y: 275, endPoint x: 337, endPoint y: 293, distance: 18.5
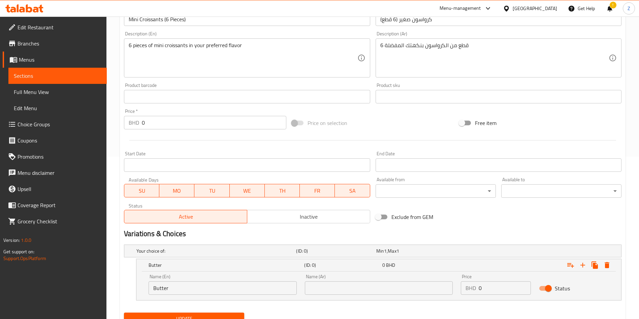
click at [334, 278] on div "Name (Ar) Name (Ar)" at bounding box center [379, 284] width 148 height 21
click at [338, 293] on input "text" at bounding box center [379, 287] width 148 height 13
drag, startPoint x: 166, startPoint y: 290, endPoint x: 130, endPoint y: 292, distance: 35.5
click at [133, 290] on div "Butter (ID: 0) 0 BHD Name (En) Butter Name (En) Name (Ar) Name (Ar) Price BHD 0…" at bounding box center [372, 280] width 497 height 42
click at [201, 290] on input "Butter" at bounding box center [223, 287] width 148 height 13
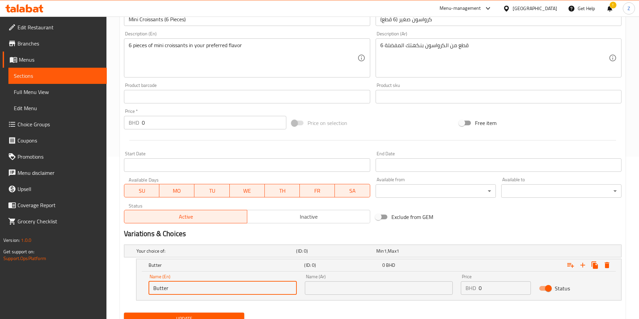
type input "Butter"
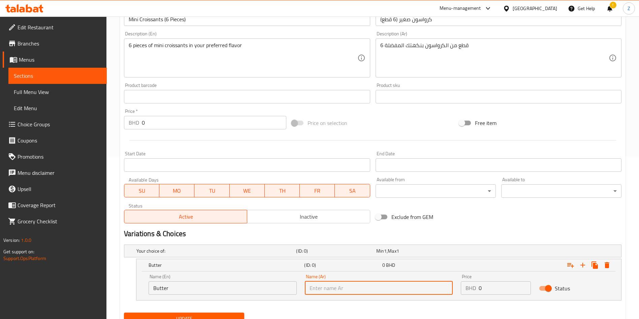
click at [402, 287] on input "text" at bounding box center [379, 287] width 148 height 13
type input "بنكهة الزبدة"
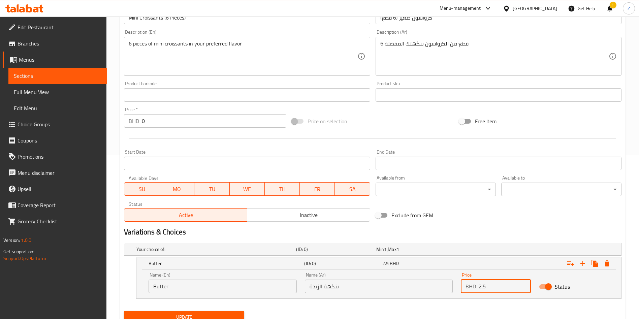
scroll to position [191, 0]
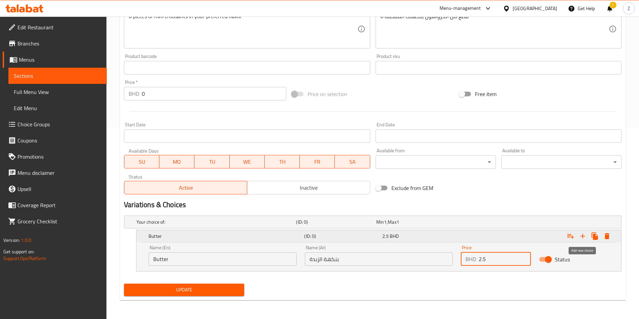
type input "2.5"
click at [582, 231] on button "Expand" at bounding box center [583, 236] width 12 height 12
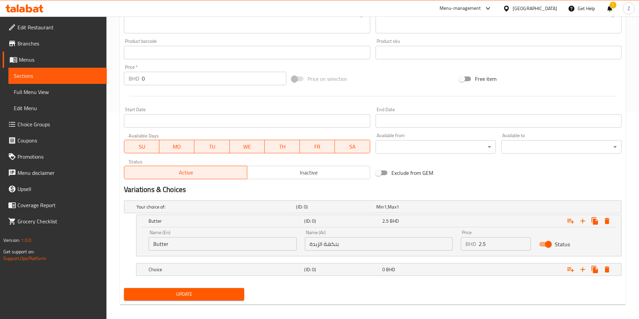
scroll to position [211, 0]
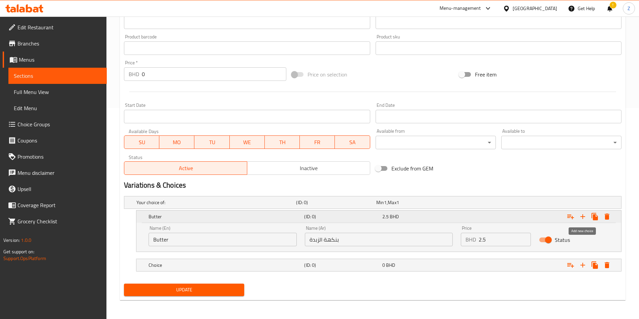
click at [582, 213] on icon "Expand" at bounding box center [583, 217] width 8 height 8
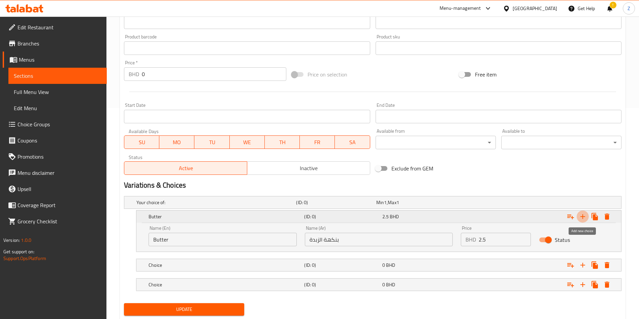
click at [582, 213] on icon "Expand" at bounding box center [583, 217] width 8 height 8
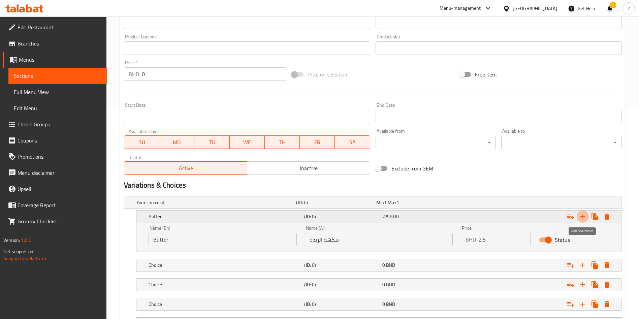
click at [582, 213] on icon "Expand" at bounding box center [583, 217] width 8 height 8
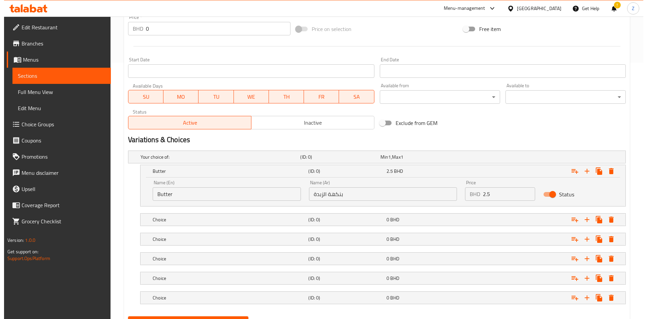
scroll to position [289, 0]
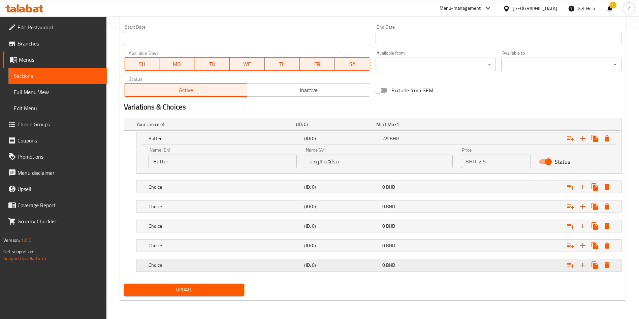
click at [610, 142] on icon "Expand" at bounding box center [607, 138] width 8 height 8
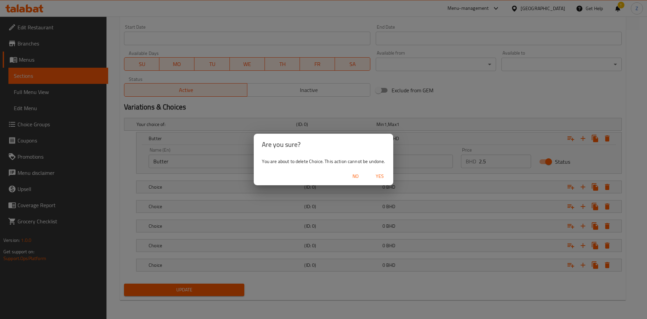
drag, startPoint x: 380, startPoint y: 175, endPoint x: 371, endPoint y: 181, distance: 10.5
click at [381, 176] on span "Yes" at bounding box center [379, 176] width 16 height 8
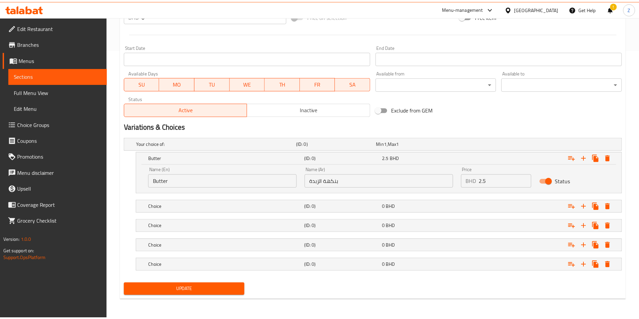
scroll to position [269, 0]
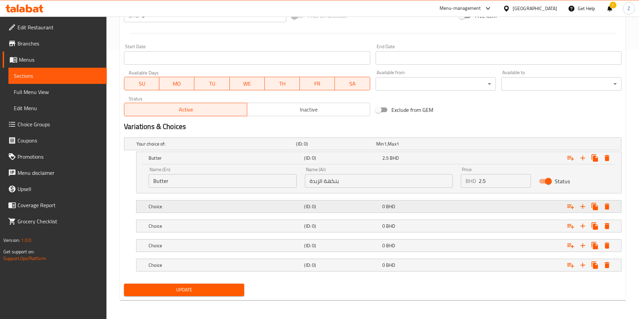
click at [157, 147] on h5 "Choice" at bounding box center [214, 143] width 157 height 7
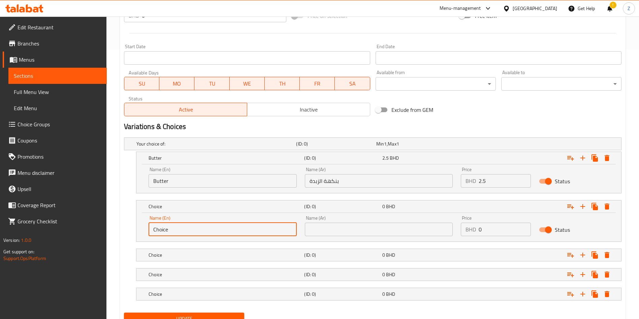
drag, startPoint x: 182, startPoint y: 232, endPoint x: 100, endPoint y: 225, distance: 81.8
click at [122, 226] on div "Your choice of: (ID: 0) Min 1 , Max 1 Name (En) Your choice of: Name (En) Name …" at bounding box center [372, 222] width 503 height 175
click at [174, 234] on input "text" at bounding box center [223, 229] width 148 height 13
paste input "Mini Croissant Filled with Custard and Fruits (6 Pieces)"
type input "Mini Croissant Filled with Custard and Fruits"
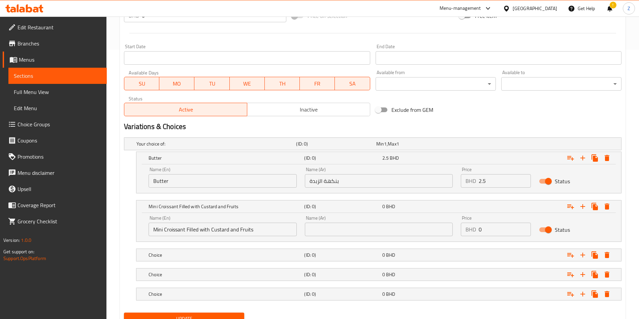
click at [395, 228] on input "text" at bounding box center [379, 229] width 148 height 13
paste input "كرواسون صغير محشو بالكاسترد والفواكه"
type input "كرواسون صغير محشو بالكاسترد والفواكه"
click at [210, 180] on input "Butter" at bounding box center [223, 180] width 148 height 13
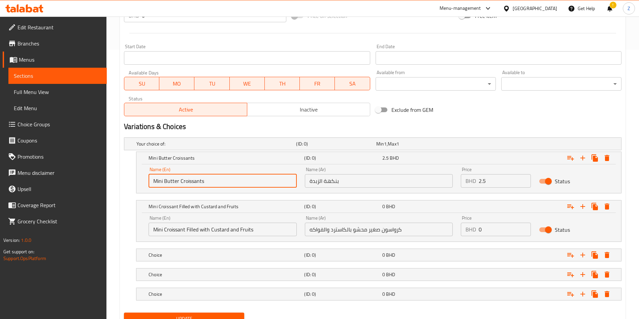
type input "Mini Butter Croissants"
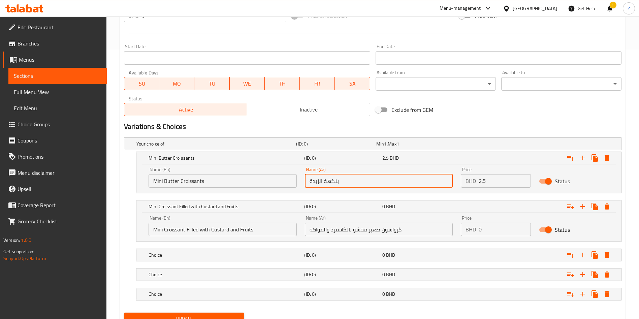
drag, startPoint x: 334, startPoint y: 180, endPoint x: 300, endPoint y: 182, distance: 34.1
click at [305, 180] on input "بنكهة الزبدة" at bounding box center [379, 180] width 148 height 13
type input "ك"
type input "م"
type input "ك"
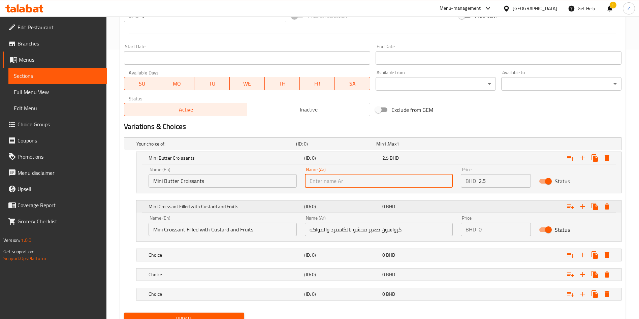
type input "ر"
type input "كرواسون صغير بنكهة الزبدة"
drag, startPoint x: 486, startPoint y: 233, endPoint x: 447, endPoint y: 238, distance: 39.0
click at [450, 236] on div "Name (En) Mini Croissant Filled with Custard and Fruits Name (En) Name (Ar) كرو…" at bounding box center [378, 225] width 468 height 29
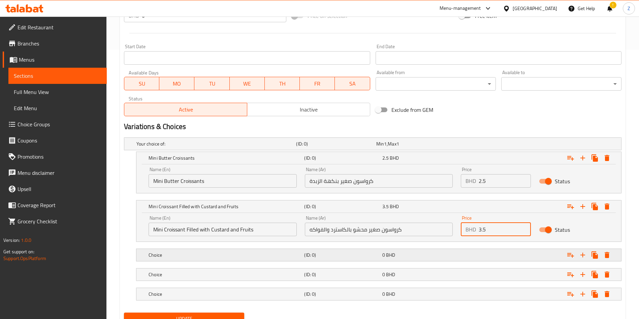
type input "3.5"
click at [400, 147] on div "0 BHD" at bounding box center [414, 143] width 77 height 7
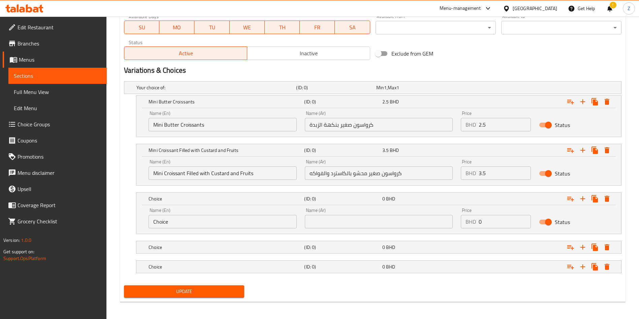
scroll to position [327, 0]
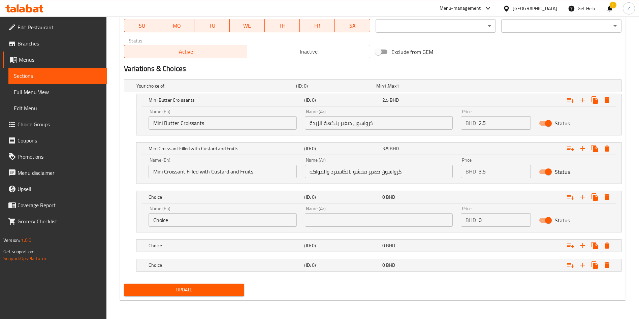
click at [196, 216] on input "Choice" at bounding box center [223, 219] width 148 height 13
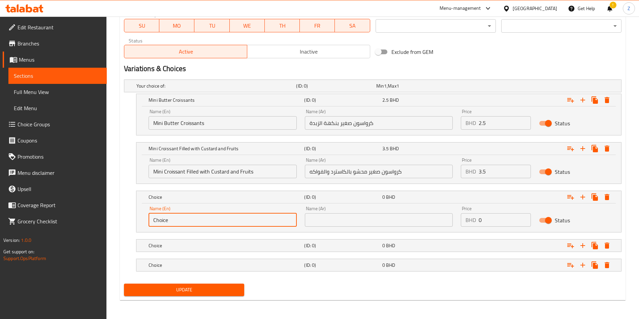
paste input "Mini Croissants Filled with Labna and Zaatar"
type input "Mini Croissants Filled with Labna and Zaatar"
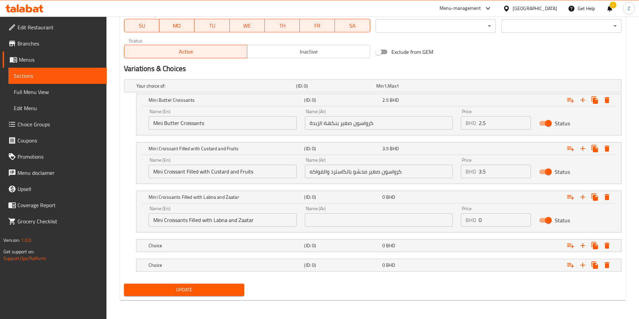
drag, startPoint x: 344, startPoint y: 224, endPoint x: 356, endPoint y: 224, distance: 12.5
click at [345, 224] on input "text" at bounding box center [379, 219] width 148 height 13
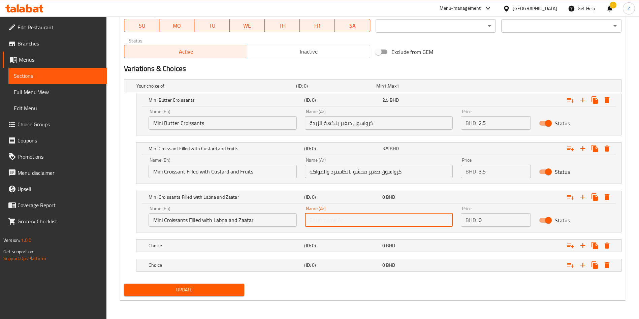
paste input "كرواسون صغير محشو بلبنة وزعتر"
type input "كرواسون صغير محشو بلبنة وزعتر"
drag, startPoint x: 477, startPoint y: 214, endPoint x: 452, endPoint y: 224, distance: 26.5
click at [451, 222] on div "Name (En) Mini Croissants Filled with Labna and Zaatar Name (En) Name (Ar) كروا…" at bounding box center [378, 216] width 468 height 29
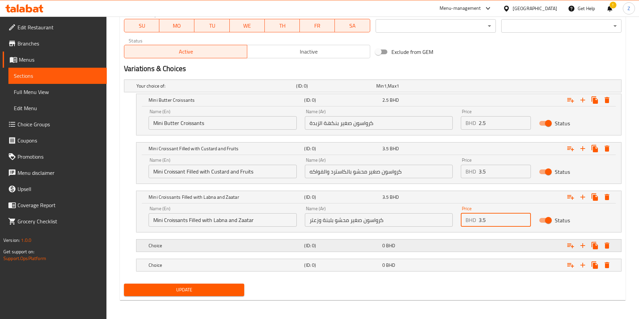
type input "3.5"
drag, startPoint x: 218, startPoint y: 241, endPoint x: 243, endPoint y: 234, distance: 26.3
click at [217, 91] on div "Choice" at bounding box center [215, 85] width 160 height 9
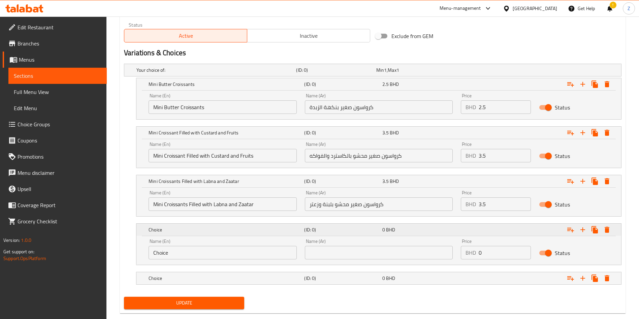
scroll to position [356, 0]
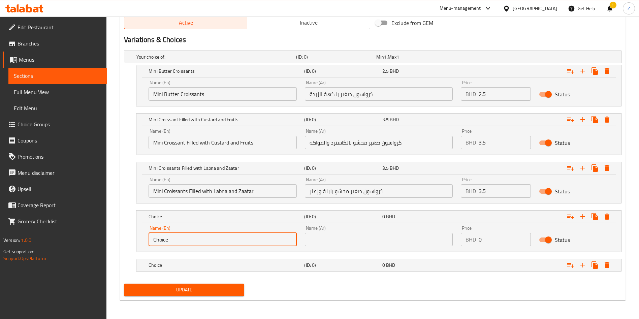
click at [225, 238] on input "Choice" at bounding box center [223, 239] width 148 height 13
click at [224, 238] on input "Choice" at bounding box center [223, 239] width 148 height 13
paste input "Mini Croissant with Cream and Chocolat"
type input "Mini Croissant with Cream and Chocolate"
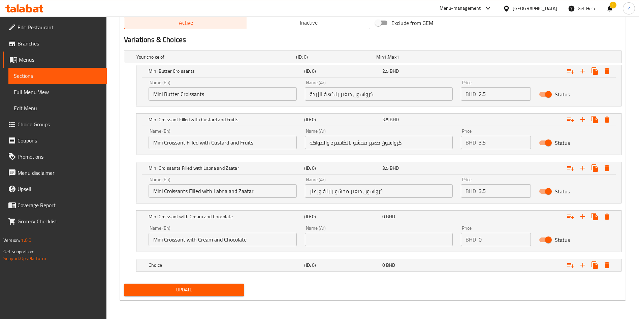
click at [344, 240] on input "text" at bounding box center [379, 239] width 148 height 13
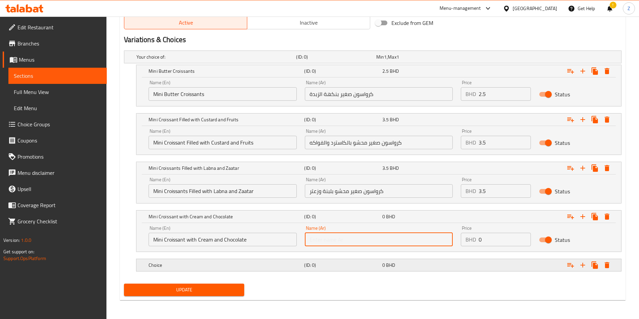
paste input "كرواسون صغير محشو بالكريمة والشوكولاتة"
type input "كرواسون صغير محشو بالكريمة والشوكولاتة"
drag, startPoint x: 470, startPoint y: 248, endPoint x: 455, endPoint y: 254, distance: 16.5
click at [465, 250] on div "Price BHD 0 Price" at bounding box center [496, 236] width 78 height 29
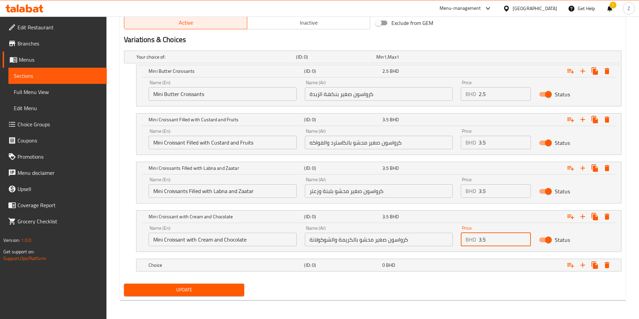
type input "3.5"
click at [191, 60] on h5 "Choice" at bounding box center [214, 57] width 157 height 7
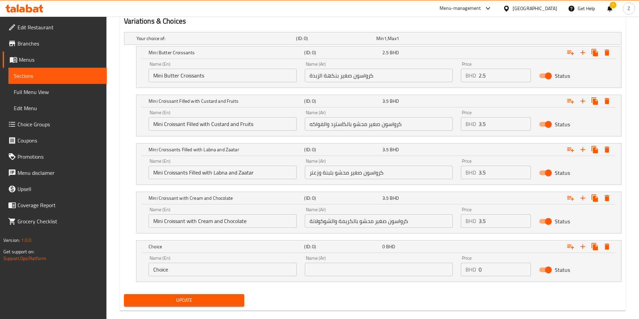
scroll to position [385, 0]
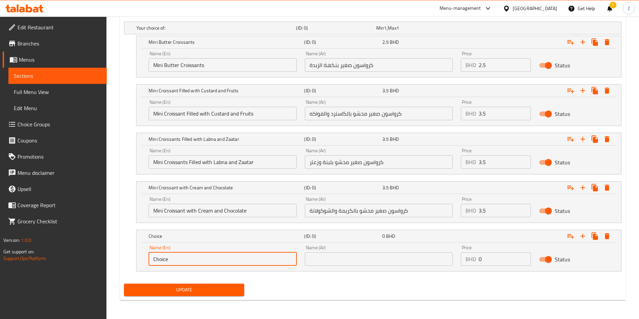
drag, startPoint x: 191, startPoint y: 261, endPoint x: 108, endPoint y: 267, distance: 83.1
click at [134, 263] on div "Choice (ID: 0) 0 BHD Name (En) Choice Name (En) Name (Ar) Name (Ar) Price BHD 0…" at bounding box center [372, 251] width 497 height 42
paste input "Mini Chocolate Croissant"
type input "Mini Chocolate Croissant"
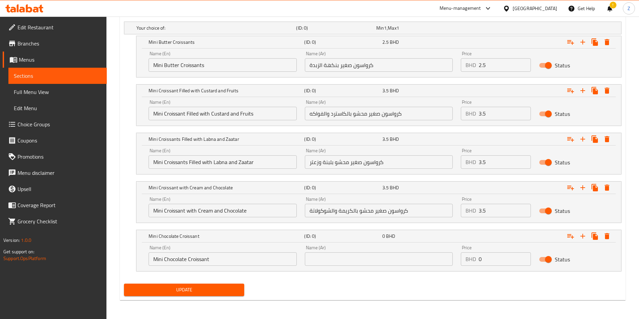
click at [396, 261] on input "text" at bounding box center [379, 258] width 148 height 13
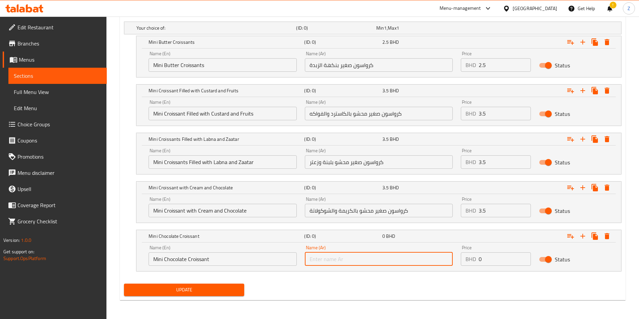
paste input "كرواسون شوكولاتة صغير"
type input "كرواسون شوكولاتة صغير"
drag, startPoint x: 496, startPoint y: 258, endPoint x: 444, endPoint y: 266, distance: 52.8
click at [445, 266] on div "Name (En) Mini Chocolate Croissant Name (En) Name (Ar) كرواسون شوكولاتة صغير Na…" at bounding box center [378, 255] width 468 height 29
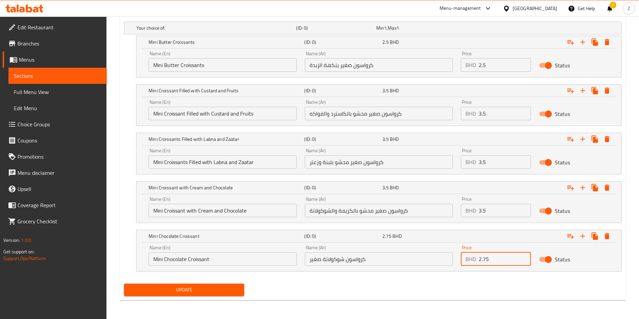
type input "2.75"
click at [192, 286] on span "Update" at bounding box center [183, 290] width 109 height 8
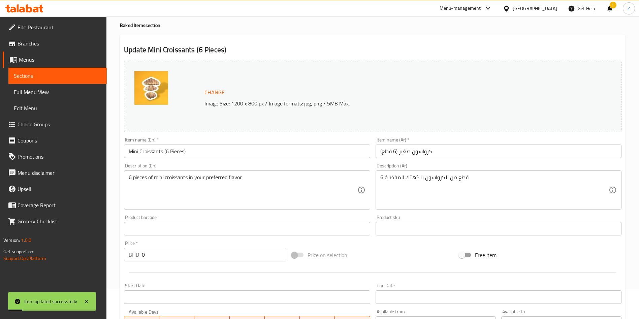
scroll to position [0, 0]
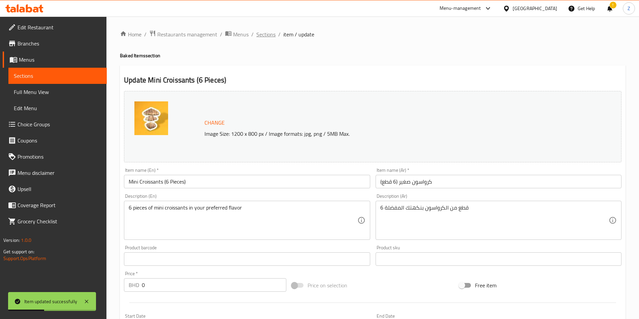
click at [268, 35] on span "Sections" at bounding box center [265, 34] width 19 height 8
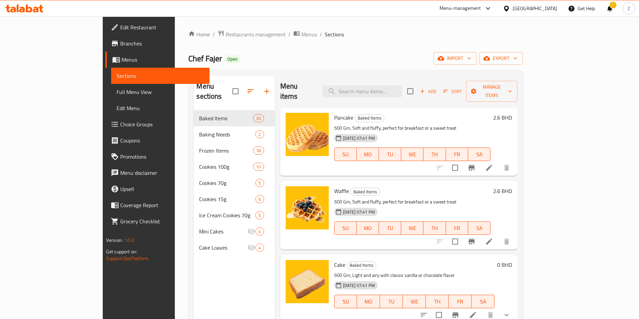
click at [446, 27] on div "Home / Restaurants management / Menus / Sections Chef Fajer Open import export …" at bounding box center [355, 215] width 361 height 397
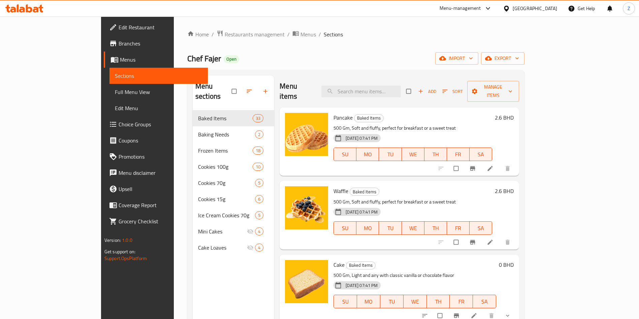
drag, startPoint x: 386, startPoint y: 89, endPoint x: 391, endPoint y: 94, distance: 6.4
click at [386, 89] on input "search" at bounding box center [360, 92] width 79 height 12
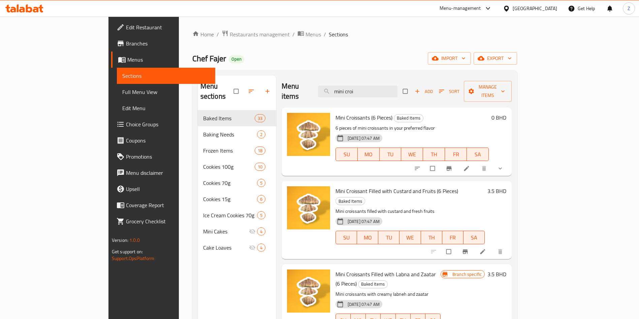
type input "mini croi"
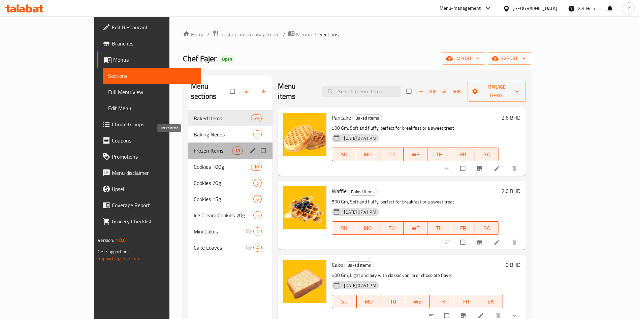
click at [194, 146] on span "Frozen Items" at bounding box center [213, 150] width 38 height 8
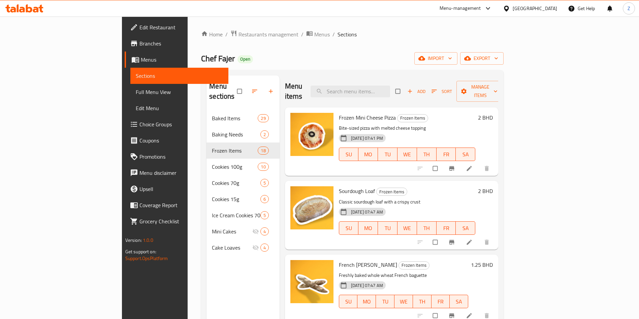
click at [472, 239] on icon at bounding box center [469, 241] width 5 height 5
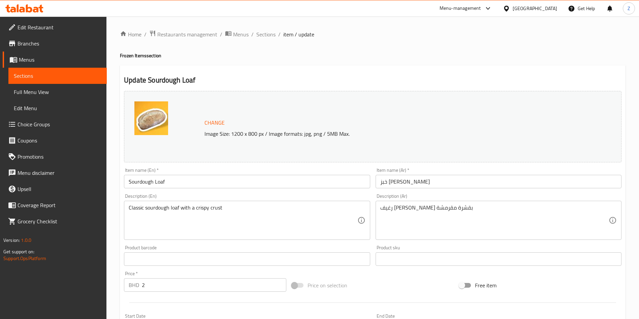
click at [128, 180] on input "Sourdough Loaf" at bounding box center [247, 181] width 246 height 13
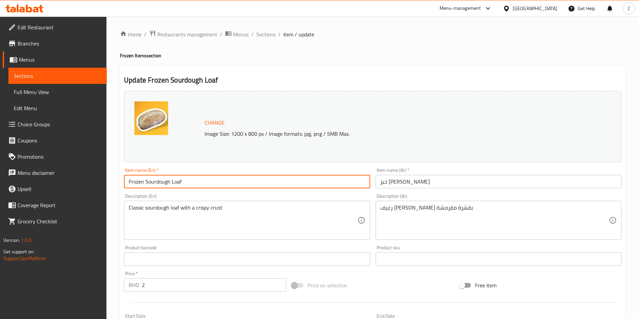
type input "Frozen Sourdough Loaf"
click at [458, 183] on input "خبز ساوردو رغيف" at bounding box center [499, 181] width 246 height 13
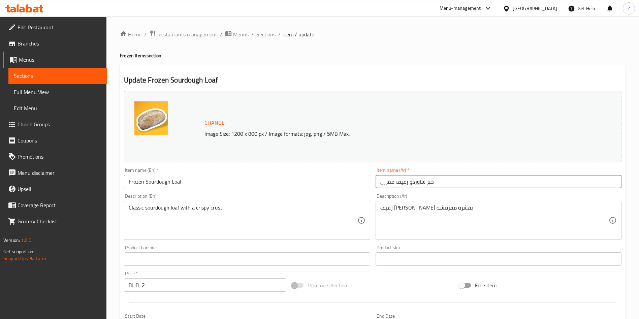
type input "خبز ساوردو رغيف مفرزن"
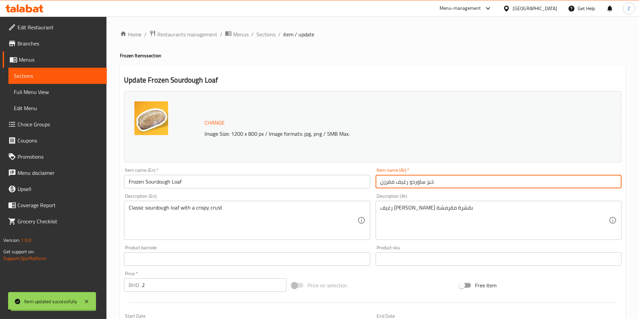
click at [270, 37] on span "Sections" at bounding box center [265, 34] width 19 height 8
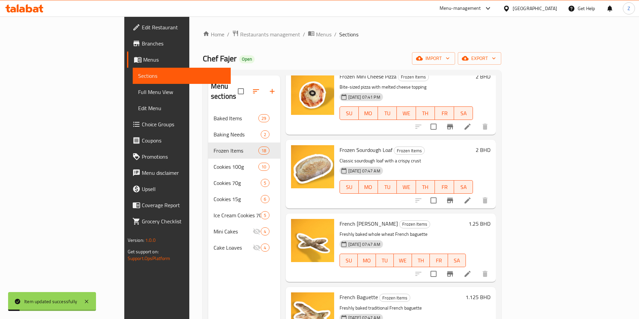
scroll to position [101, 0]
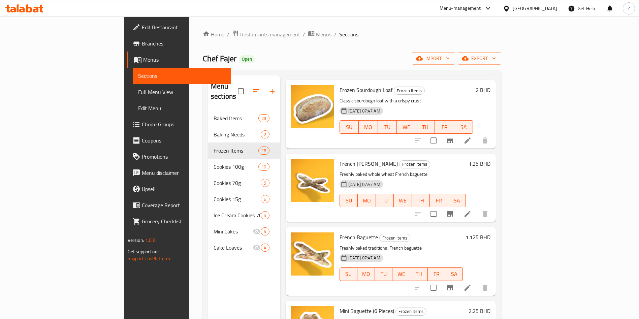
click at [478, 67] on div "Home / Restaurants management / Menus / Sections Chef Fajer Open import export …" at bounding box center [352, 215] width 298 height 370
click at [471, 210] on icon at bounding box center [467, 214] width 8 height 8
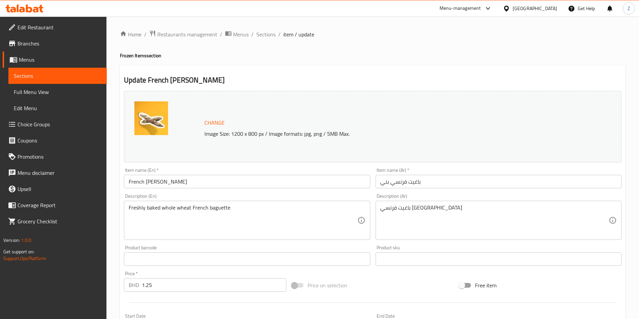
click at [129, 181] on input "French [PERSON_NAME]" at bounding box center [247, 181] width 246 height 13
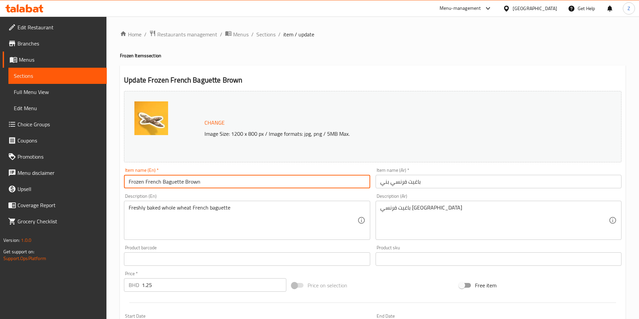
type input "Frozen French Baguette Brown"
click at [444, 186] on input "باغيت فرنسي بني" at bounding box center [499, 181] width 246 height 13
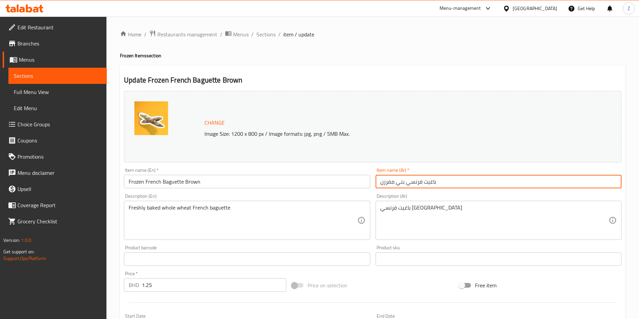
type input "باغيت فرنسي بني مفرزن"
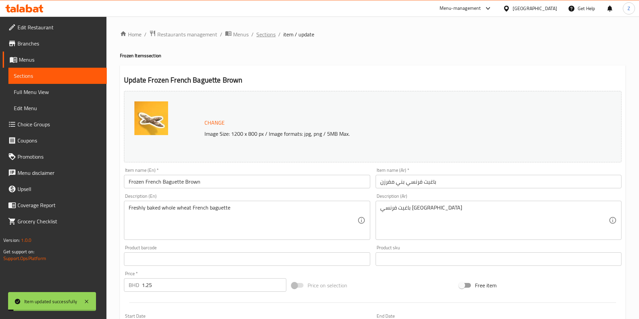
click at [268, 35] on span "Sections" at bounding box center [265, 34] width 19 height 8
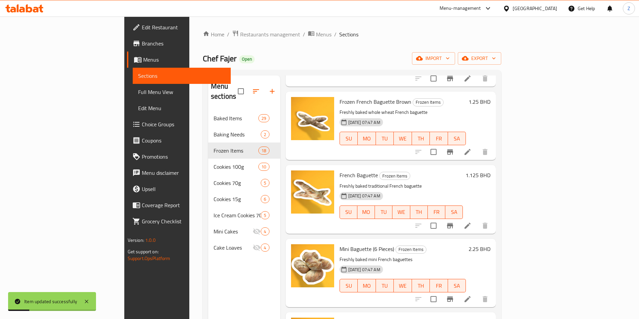
scroll to position [202, 0]
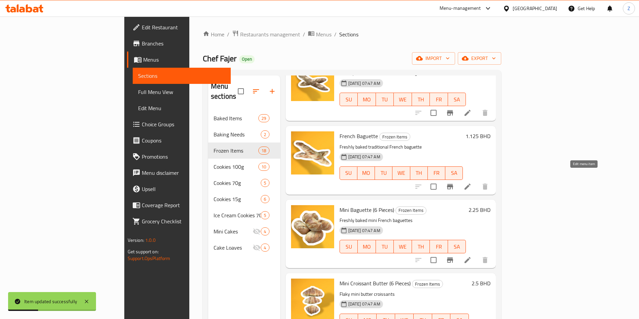
click at [471, 183] on icon at bounding box center [467, 187] width 8 height 8
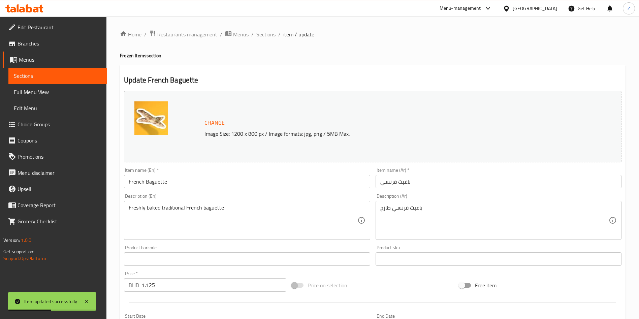
click at [127, 181] on input "French Baguette" at bounding box center [247, 181] width 246 height 13
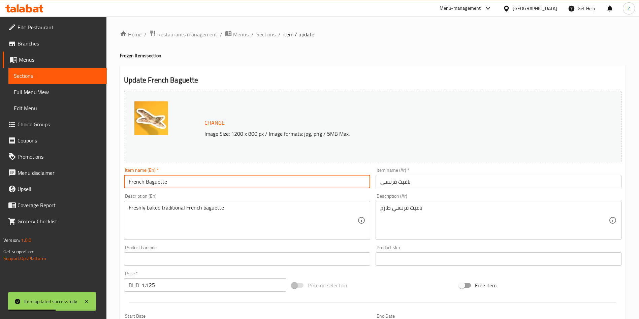
paste input "Frozen"
type input "Frozen French Baguette"
click at [426, 174] on div "Item name (Ar)   * باغيت فرنسي Item name (Ar) *" at bounding box center [499, 178] width 246 height 21
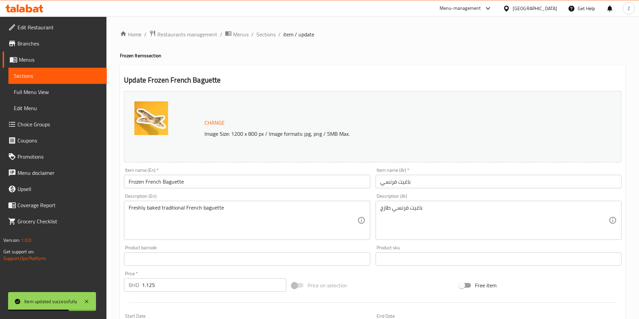
click at [448, 184] on input "باغيت فرنسي" at bounding box center [499, 181] width 246 height 13
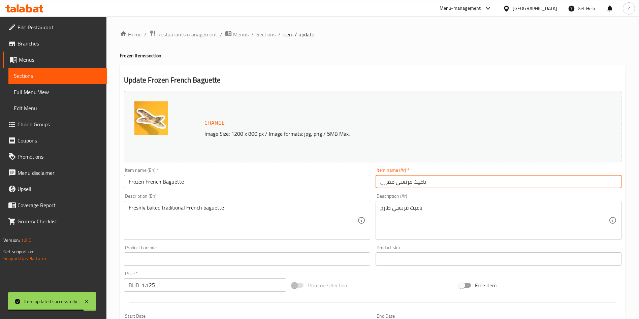
type input "باغيت فرنسي مفرزن"
click at [266, 34] on span "Sections" at bounding box center [265, 34] width 19 height 8
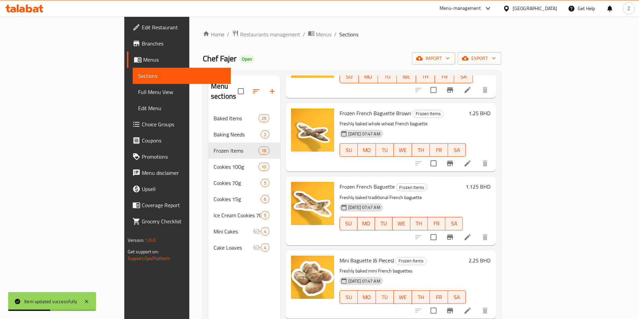
scroll to position [202, 0]
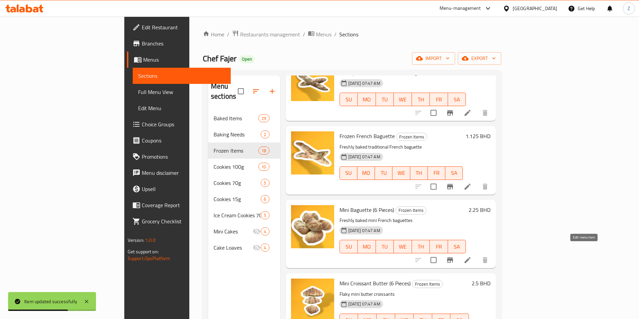
click at [471, 256] on icon at bounding box center [467, 260] width 8 height 8
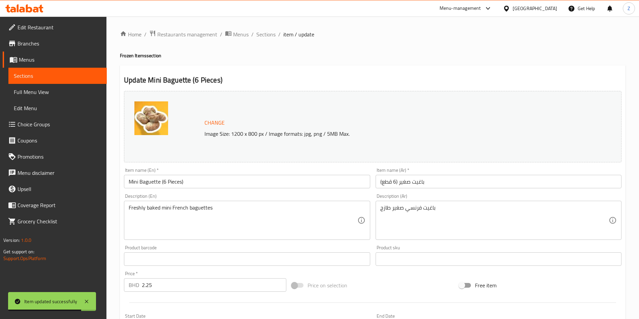
drag, startPoint x: 130, startPoint y: 182, endPoint x: 251, endPoint y: 204, distance: 122.9
click at [130, 182] on input "Mini Baguette (6 Pieces)" at bounding box center [247, 181] width 246 height 13
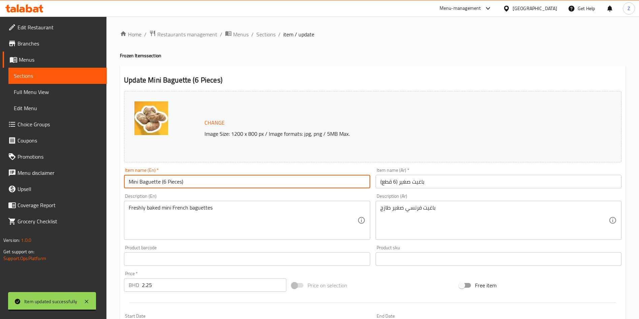
paste input "Frozen"
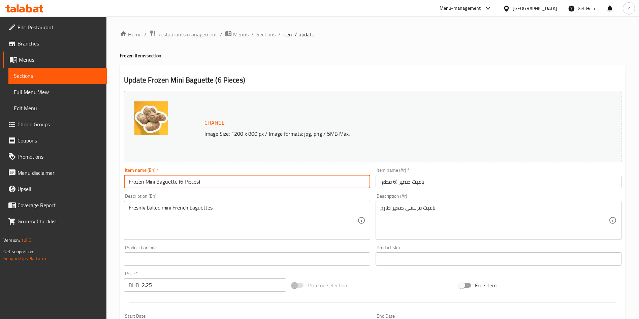
type input "Frozen Mini Baguette (6 Pieces)"
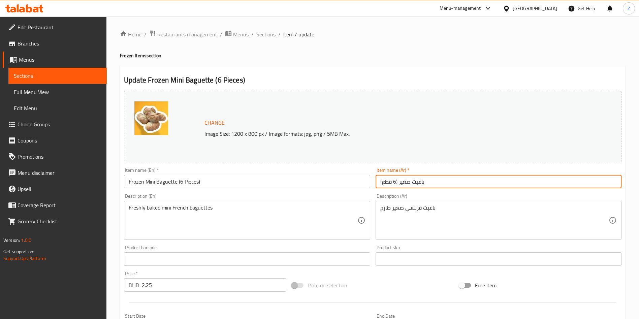
click at [463, 180] on input "باغيت صغير (6 قطع)" at bounding box center [499, 181] width 246 height 13
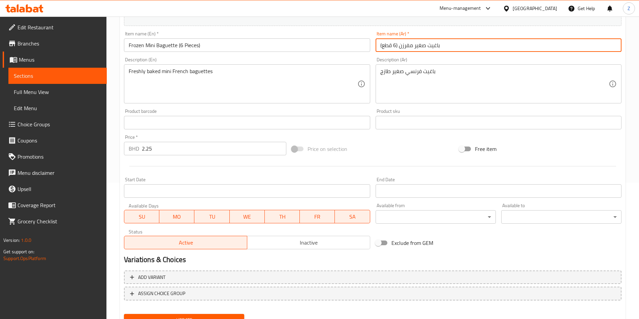
scroll to position [167, 0]
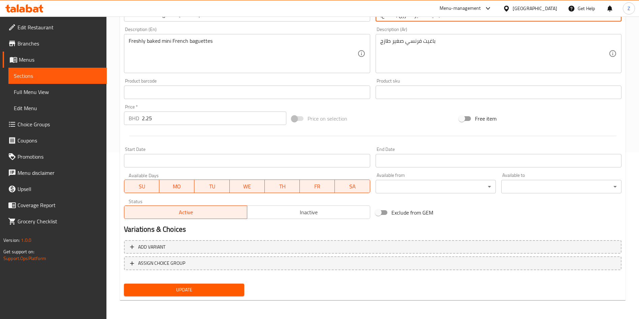
type input "باغيت صغير مفرزن (6 قطع)"
drag, startPoint x: 202, startPoint y: 288, endPoint x: 285, endPoint y: 295, distance: 83.5
click at [202, 288] on span "Update" at bounding box center [183, 290] width 109 height 8
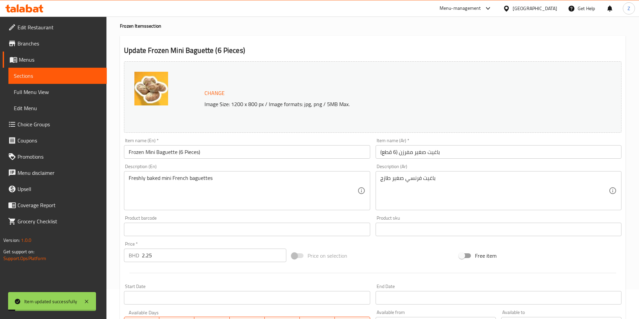
scroll to position [0, 0]
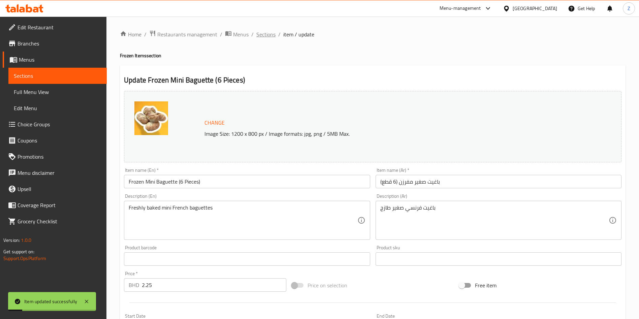
click at [267, 36] on span "Sections" at bounding box center [265, 34] width 19 height 8
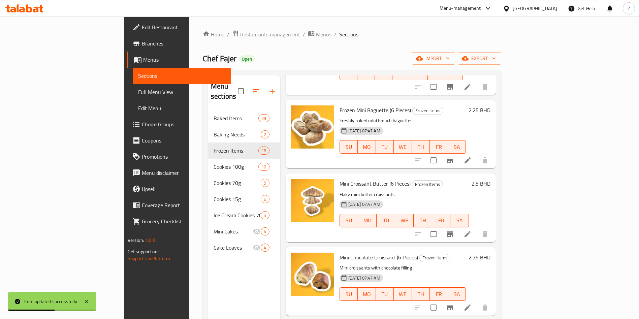
scroll to position [303, 0]
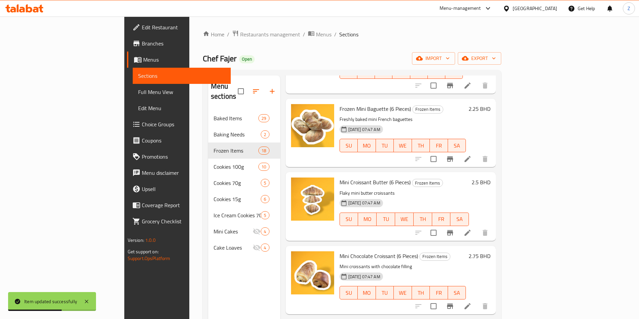
click at [477, 227] on li at bounding box center [467, 233] width 19 height 12
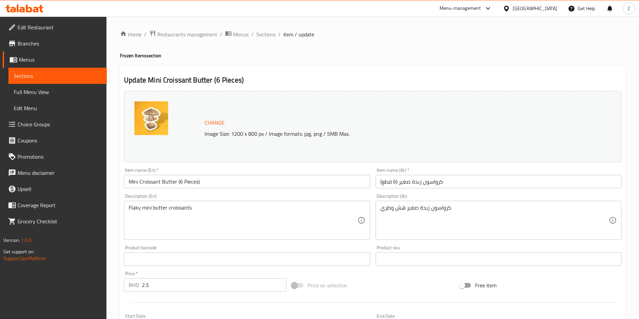
click at [126, 179] on input "Mini Croissant Butter (6 Pieces)" at bounding box center [247, 181] width 246 height 13
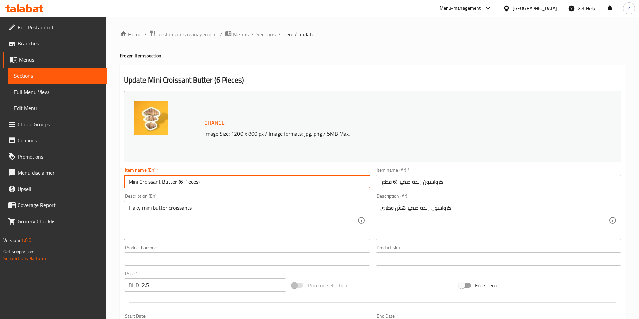
paste input "Frozen"
type input "Frozen Mini Croissant Butter (6 Pieces)"
drag, startPoint x: 398, startPoint y: 183, endPoint x: 457, endPoint y: 205, distance: 62.4
click at [399, 183] on input "كرواسون زبدة صغير (6 قطع)" at bounding box center [499, 181] width 246 height 13
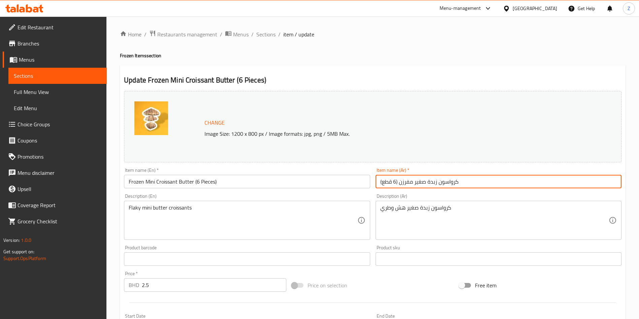
type input "كرواسون زبدة صغير مفرزن (6 قطع)"
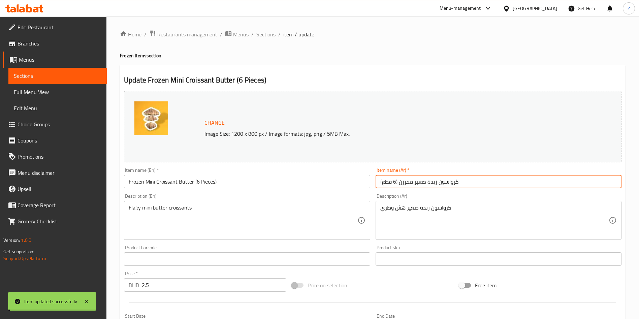
drag, startPoint x: 268, startPoint y: 36, endPoint x: 321, endPoint y: 49, distance: 54.3
click at [268, 36] on span "Sections" at bounding box center [265, 34] width 19 height 8
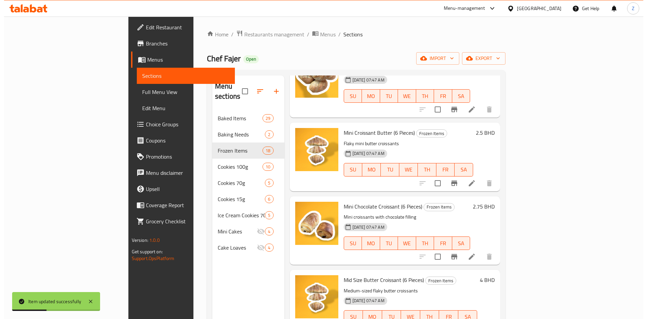
scroll to position [354, 0]
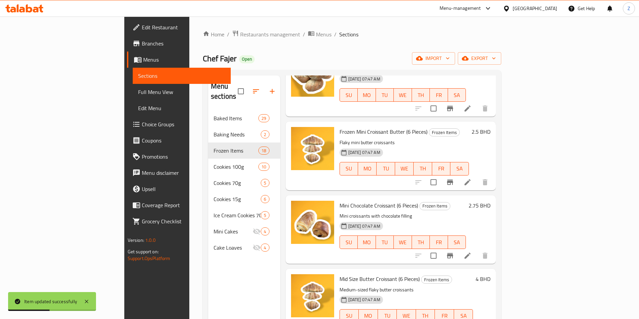
click at [471, 252] on icon at bounding box center [467, 256] width 8 height 8
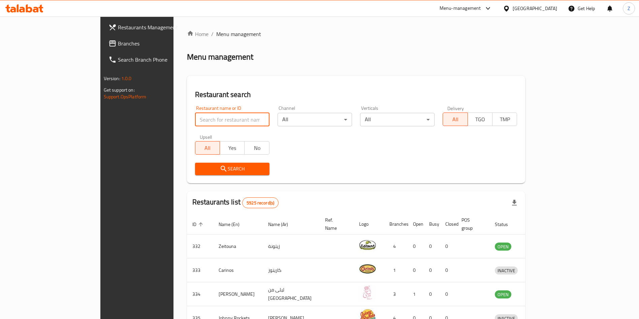
click at [195, 116] on input "search" at bounding box center [232, 119] width 74 height 13
type input "ؤ"
type input "chef fajer"
click button "Search" at bounding box center [232, 169] width 74 height 12
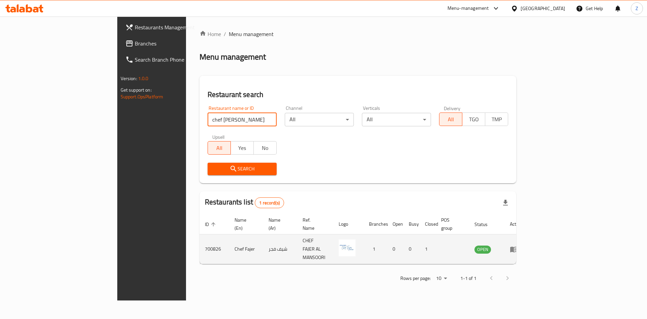
click at [517, 247] on icon "enhanced table" at bounding box center [513, 250] width 7 height 6
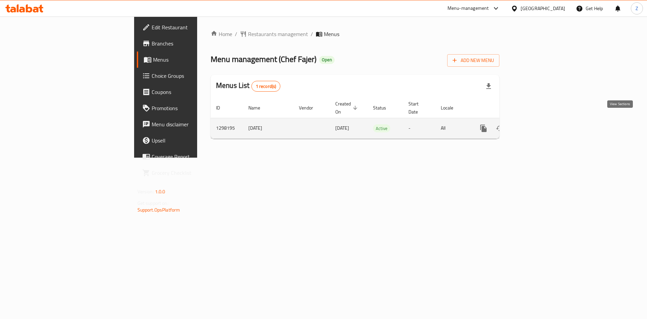
click at [536, 124] on icon "enhanced table" at bounding box center [532, 128] width 8 height 8
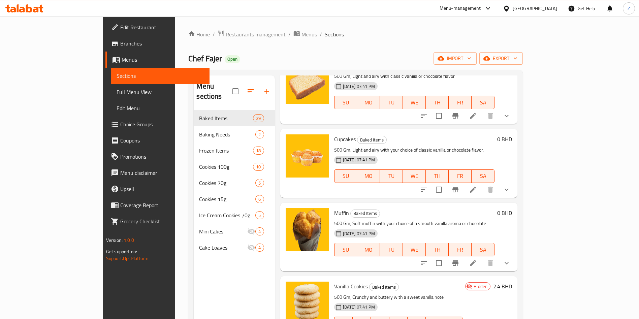
scroll to position [202, 0]
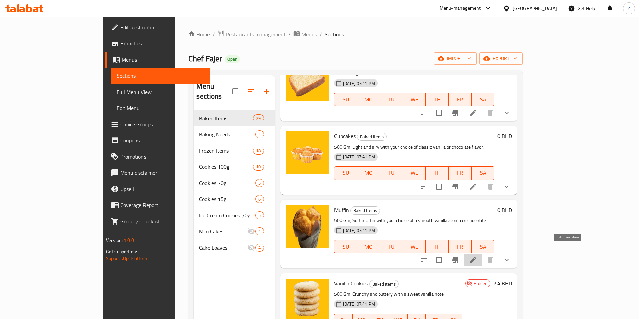
click at [476, 257] on icon at bounding box center [473, 260] width 6 height 6
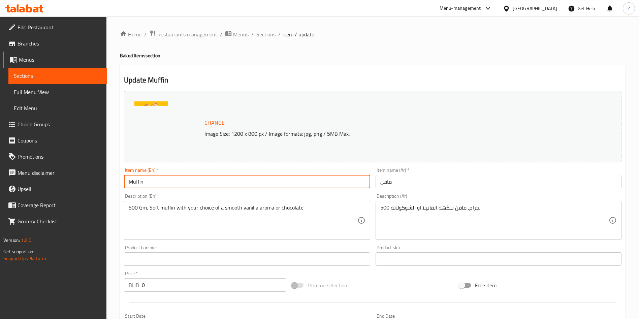
click at [150, 176] on input "Muffin" at bounding box center [247, 181] width 246 height 13
type input "Muffins"
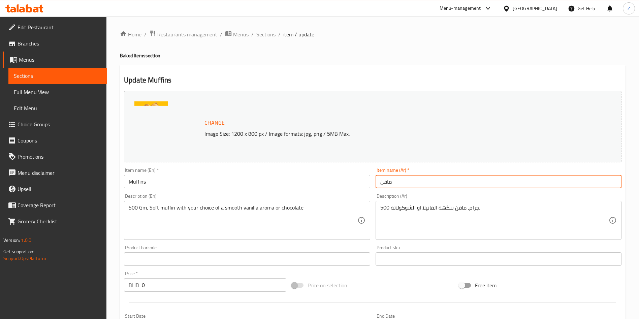
click at [435, 184] on input "مافن" at bounding box center [499, 181] width 246 height 13
type input "مافنز"
click at [265, 35] on span "Sections" at bounding box center [265, 34] width 19 height 8
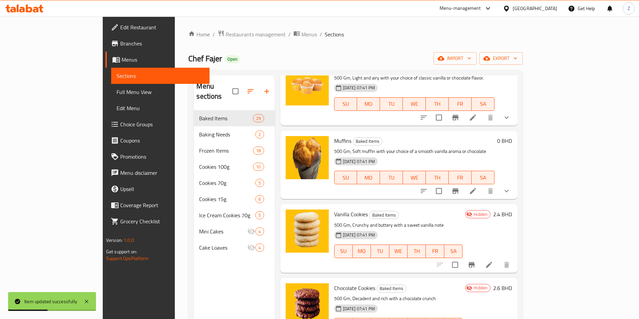
scroll to position [354, 0]
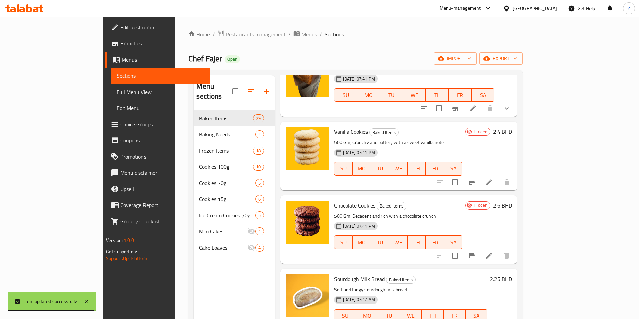
click at [493, 178] on icon at bounding box center [489, 182] width 8 height 8
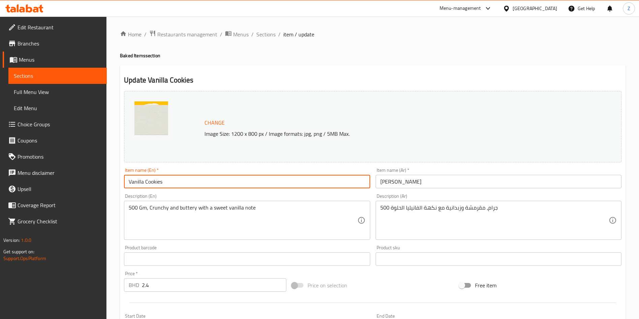
drag, startPoint x: 144, startPoint y: 181, endPoint x: 54, endPoint y: 195, distance: 91.4
click at [60, 194] on div "Edit Restaurant Branches Menus Sections Full Menu View Edit Menu Choice Groups …" at bounding box center [319, 251] width 639 height 469
type input "Cookies"
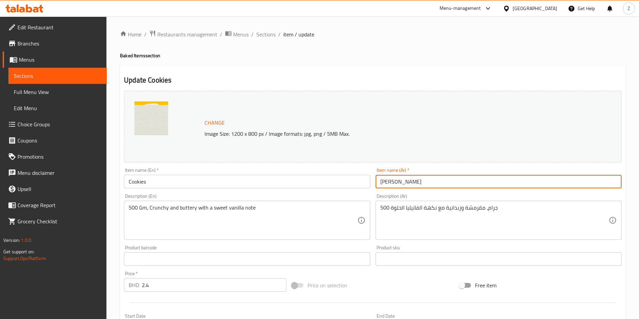
drag, startPoint x: 393, startPoint y: 180, endPoint x: 370, endPoint y: 190, distance: 25.0
click at [371, 189] on div "Change Image Size: 1200 x 800 px / Image formats: jpg, png / 5MB Max. Item name…" at bounding box center [372, 238] width 503 height 300
type input "كوكيز"
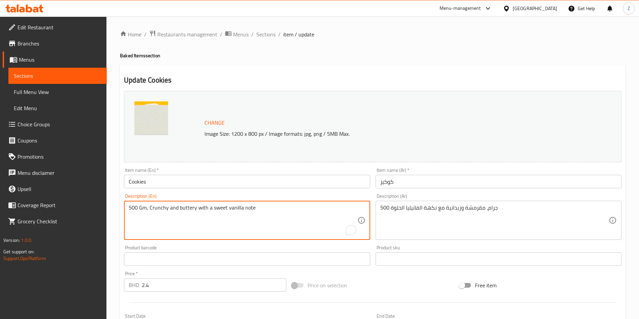
click at [260, 208] on textarea "500 Gm, Crunchy and buttery with a sweet vanilla note" at bounding box center [243, 220] width 228 height 32
type textarea "500 Gm, Crunchy and buttery with your choice of sweet vanilla or creamy chocola…"
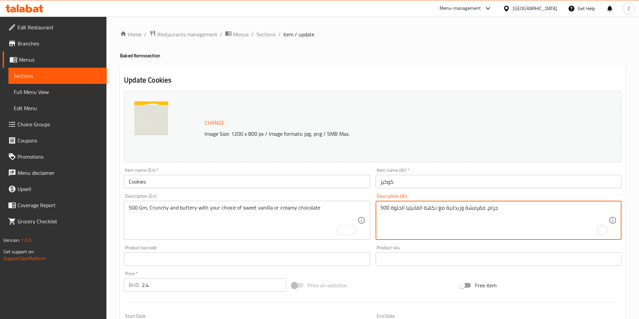
click at [458, 206] on textarea "500 جرام، مقرمشة وزبدانية مع نكهة الفانيليا الحلوة" at bounding box center [494, 220] width 228 height 32
drag, startPoint x: 458, startPoint y: 206, endPoint x: 491, endPoint y: 213, distance: 34.0
click at [459, 206] on textarea "500 جرام، مقرمشة وزبدانية مع نكهة الفانيليا الحلوة" at bounding box center [494, 220] width 228 height 32
type textarea "500 جرام, كوكيز بنكهة من اختيارك من الفانيلا او الشوكولاتة"
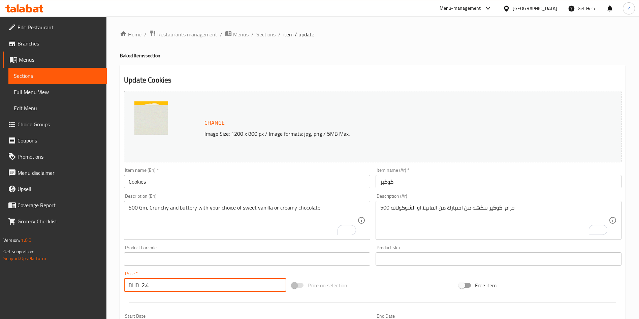
drag, startPoint x: 153, startPoint y: 281, endPoint x: 42, endPoint y: 287, distance: 111.6
click at [75, 279] on div "Edit Restaurant Branches Menus Sections Full Menu View Edit Menu Choice Groups …" at bounding box center [319, 251] width 639 height 469
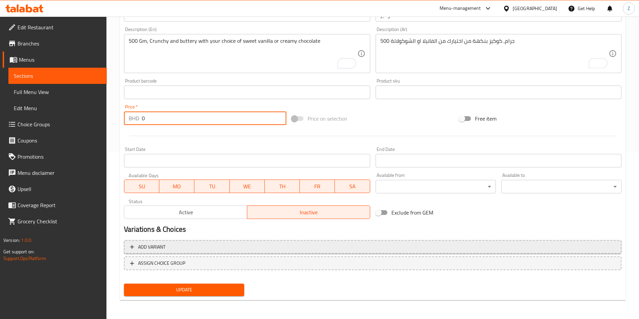
type input "0"
click at [182, 250] on span "Add variant" at bounding box center [372, 247] width 485 height 8
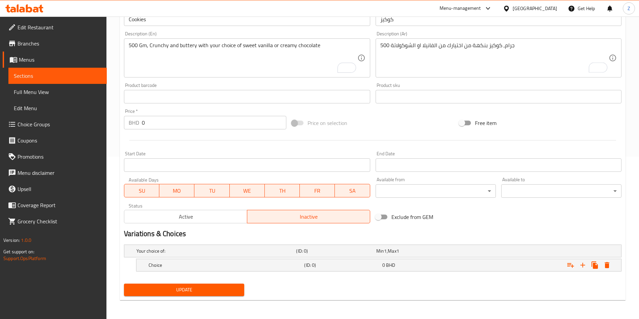
scroll to position [162, 0]
drag, startPoint x: 170, startPoint y: 261, endPoint x: 221, endPoint y: 279, distance: 53.5
click at [175, 254] on h5 "Choice" at bounding box center [214, 251] width 157 height 7
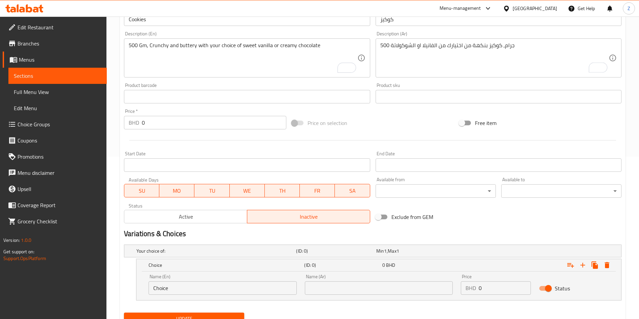
drag, startPoint x: 175, startPoint y: 284, endPoint x: 89, endPoint y: 302, distance: 87.7
click at [100, 298] on div "Edit Restaurant Branches Menus Sections Full Menu View Edit Menu Choice Groups …" at bounding box center [319, 101] width 639 height 494
type input "{"
type input "Vanilla"
type input "فانيلا"
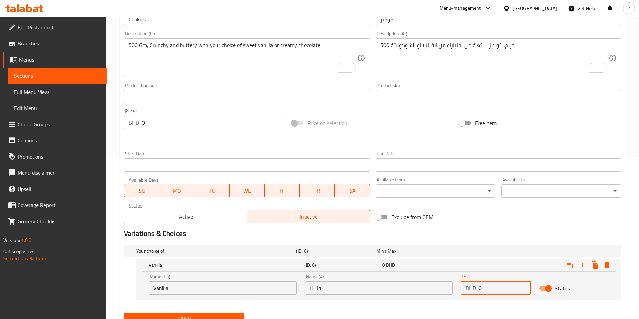
paste input "number"
type input "2.4"
click at [586, 262] on icon "Expand" at bounding box center [583, 265] width 8 height 8
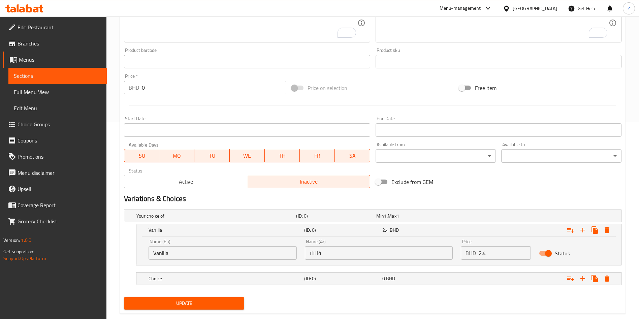
scroll to position [211, 0]
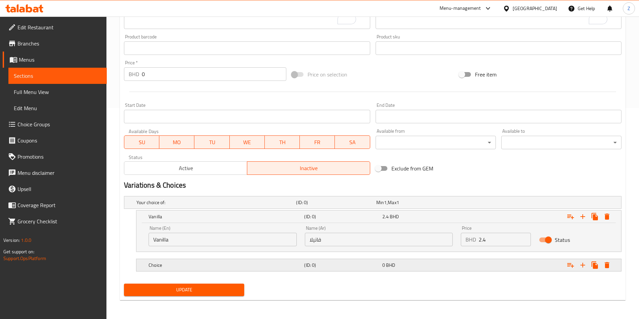
click at [154, 206] on h5 "Choice" at bounding box center [214, 202] width 157 height 7
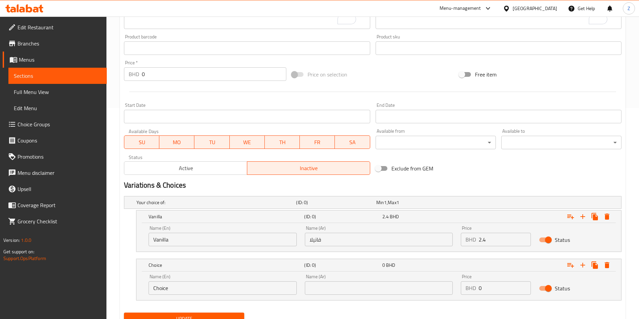
drag, startPoint x: 187, startPoint y: 288, endPoint x: 108, endPoint y: 301, distance: 79.6
click at [141, 297] on div "Name (En) Choice Name (En) Name (Ar) Name (Ar) Price BHD 0 Price Status" at bounding box center [378, 285] width 485 height 29
type input "Chocolate"
type input "و"
type input "شوكولاتة"
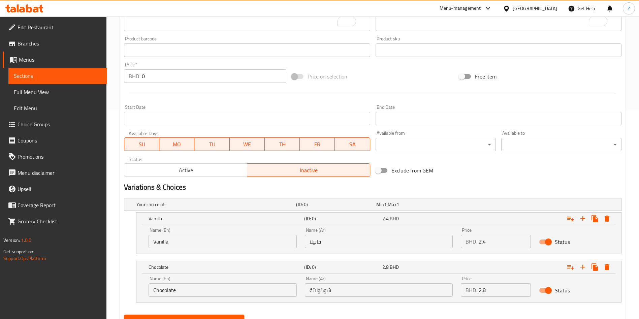
scroll to position [240, 0]
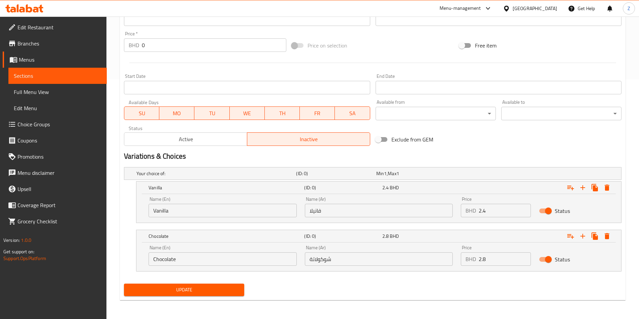
click at [504, 249] on div "Price BHD 2.8 Price" at bounding box center [496, 255] width 70 height 21
click at [508, 259] on input "2.8" at bounding box center [505, 258] width 52 height 13
type input "2.6"
click at [209, 290] on span "Update" at bounding box center [183, 290] width 109 height 8
drag, startPoint x: 186, startPoint y: 189, endPoint x: 222, endPoint y: 170, distance: 40.8
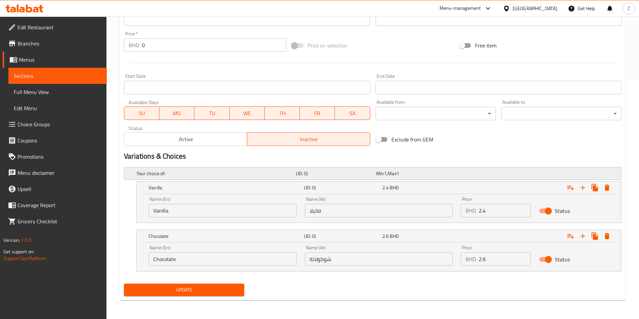
click at [195, 186] on div "Vanilla (ID: 0) 2.4 BHD" at bounding box center [380, 187] width 467 height 15
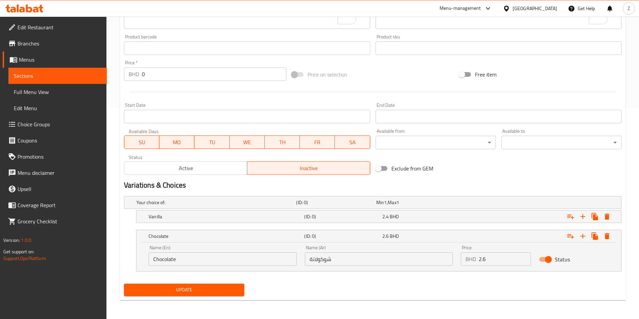
scroll to position [9, 0]
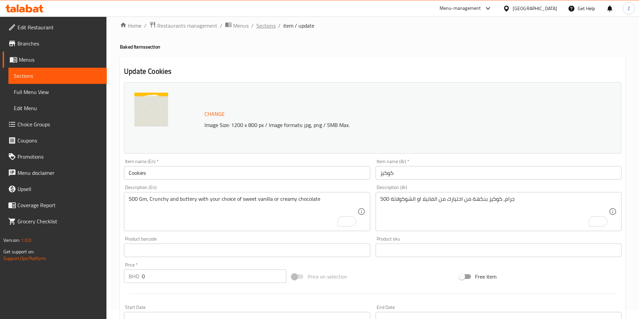
click at [269, 26] on span "Sections" at bounding box center [265, 26] width 19 height 8
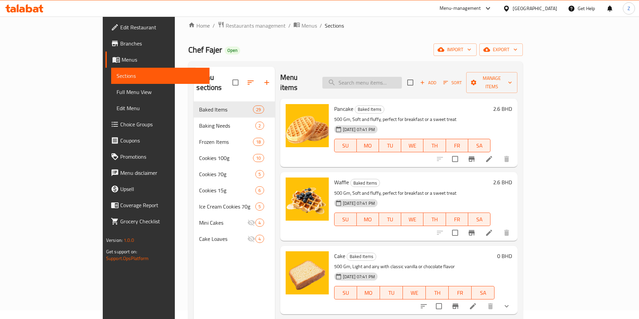
drag, startPoint x: 415, startPoint y: 74, endPoint x: 427, endPoint y: 79, distance: 13.1
click at [402, 77] on input "search" at bounding box center [361, 83] width 79 height 12
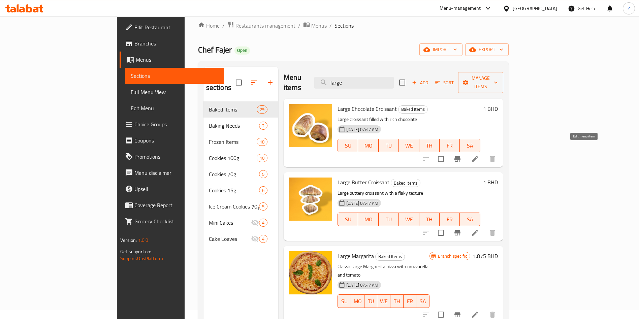
type input "large"
click at [479, 155] on icon at bounding box center [475, 159] width 8 height 8
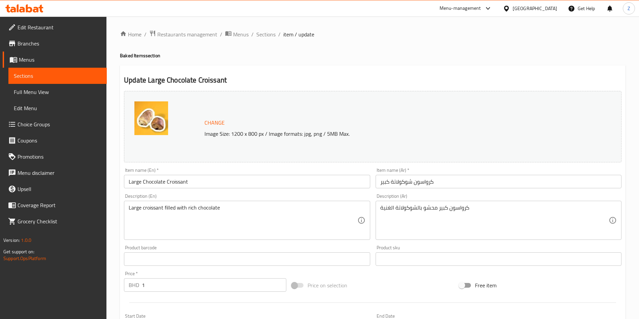
click at [149, 181] on input "Large Chocolate Croissant" at bounding box center [247, 181] width 246 height 13
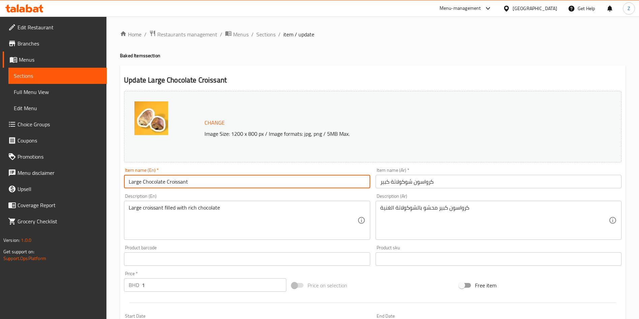
click at [149, 181] on input "Large Chocolate Croissant" at bounding box center [247, 181] width 246 height 13
type input "Large Croissants (1 Pieces)"
click at [450, 181] on input "كرواسون شوكولاتة كبير" at bounding box center [499, 181] width 246 height 13
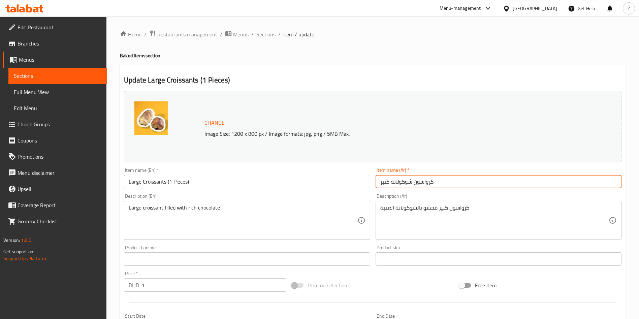
click at [407, 180] on input "كرواسون شوكولاتة كبير" at bounding box center [499, 181] width 246 height 13
drag, startPoint x: 408, startPoint y: 181, endPoint x: 486, endPoint y: 191, distance: 78.8
click at [408, 181] on input "كرواسون شوكولاتة كبير" at bounding box center [499, 181] width 246 height 13
paste input "(قطعة واحدة)"
type input "كرواسون كبير (قطعة واحدة)"
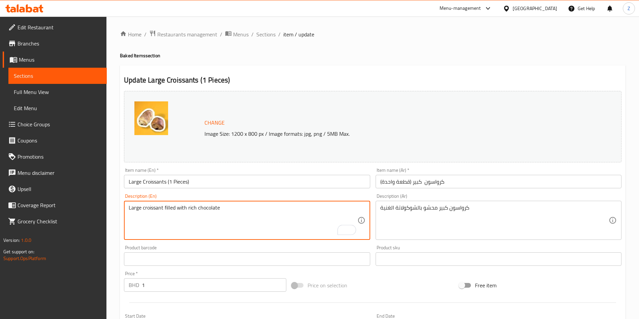
click at [157, 219] on textarea "Large croissant filled with rich chocolate" at bounding box center [243, 220] width 228 height 32
click at [162, 208] on textarea "Large croissant filled with rich chocolate" at bounding box center [243, 220] width 228 height 32
click at [221, 204] on textarea "Large croissant, with your choice of chocolate or filled with rich chocolate" at bounding box center [243, 220] width 228 height 32
type textarea "Large croissant, with your choice of Butter or filled with rich chocolate"
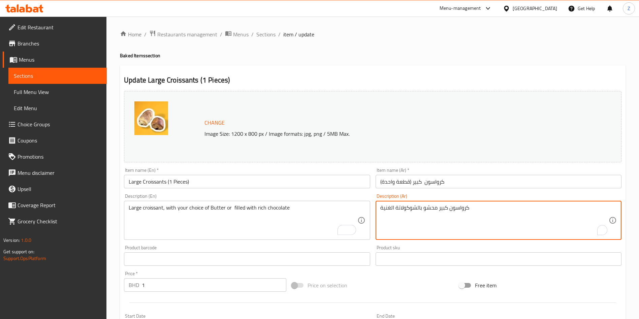
click at [437, 206] on textarea "كرواسون كبير محشو بالشوكولاتة الغنية" at bounding box center [494, 220] width 228 height 32
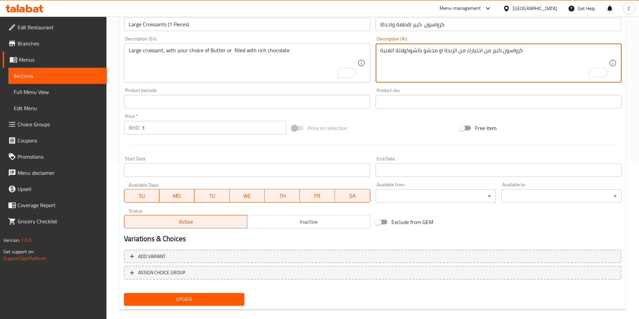
scroll to position [167, 0]
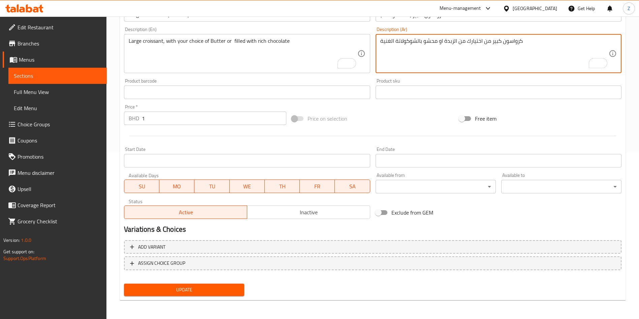
type textarea "كرواسون كبير من اختيارك من الزبدة او محشو بالشوكولاتة الغنية"
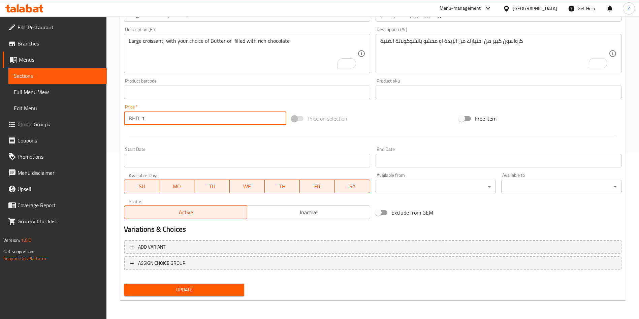
drag, startPoint x: 135, startPoint y: 115, endPoint x: 130, endPoint y: 119, distance: 6.2
click at [134, 115] on div "BHD 1 Price *" at bounding box center [205, 117] width 162 height 13
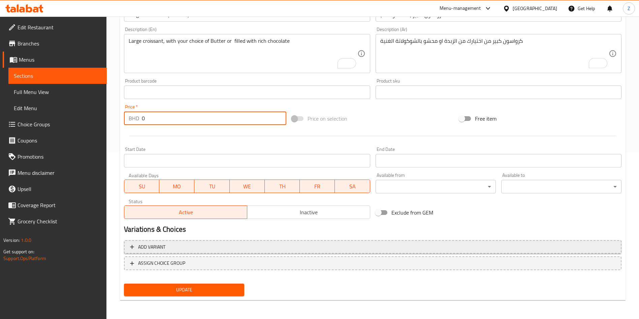
type input "0"
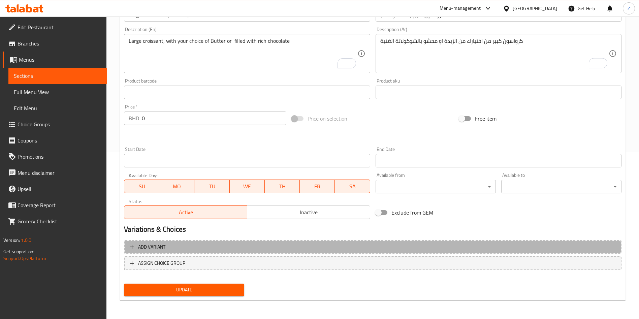
drag, startPoint x: 172, startPoint y: 244, endPoint x: 215, endPoint y: 288, distance: 61.0
click at [171, 245] on span "Add variant" at bounding box center [372, 247] width 485 height 8
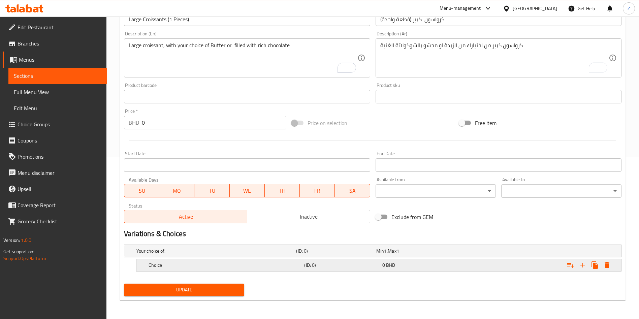
click at [192, 254] on h5 "Choice" at bounding box center [214, 251] width 157 height 7
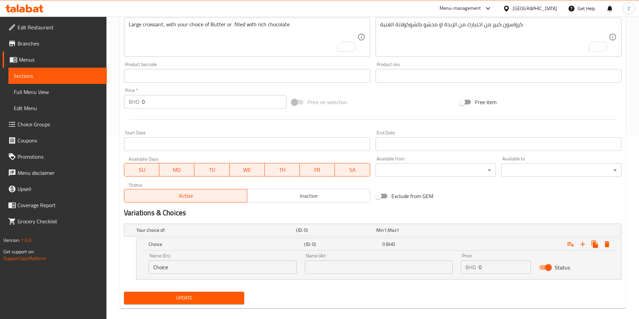
scroll to position [191, 0]
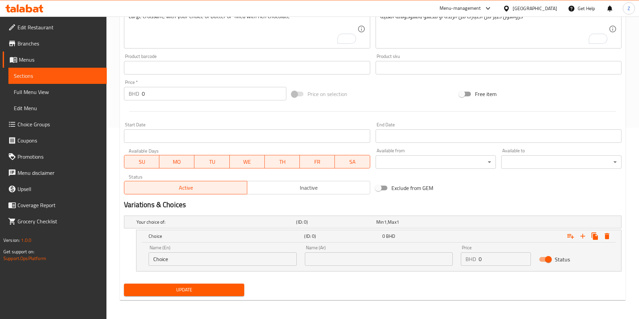
click at [115, 255] on div "Home / Restaurants management / Menus / Sections / item / update Baked Items se…" at bounding box center [372, 72] width 532 height 494
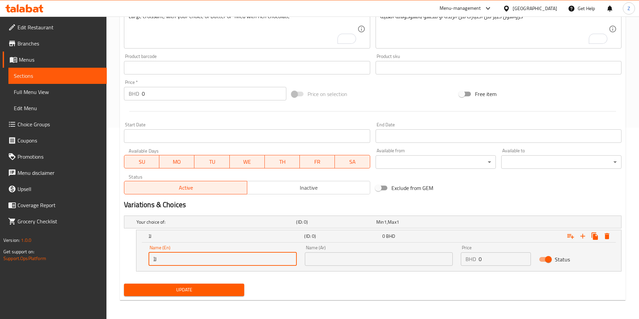
type input "ل"
type input "Butter"
click at [404, 262] on input "text" at bounding box center [379, 258] width 148 height 13
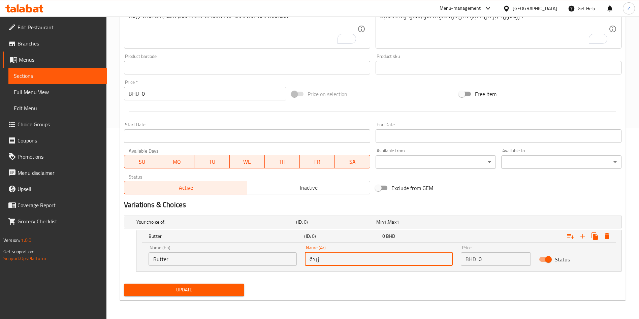
type input "زبدة"
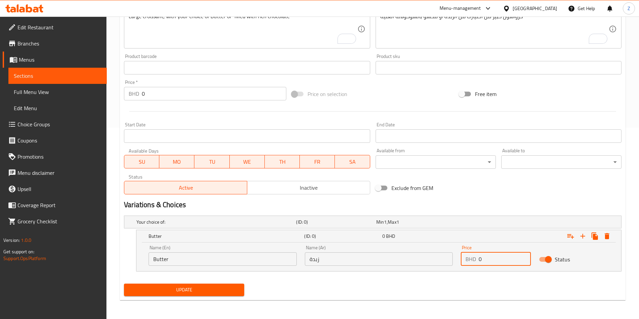
drag, startPoint x: 493, startPoint y: 254, endPoint x: 447, endPoint y: 263, distance: 47.6
click at [447, 263] on div "Name (En) Butter Name (En) Name (Ar) زبدة Name (Ar) Price BHD 0 Price Status" at bounding box center [378, 255] width 468 height 29
type input "1"
click at [568, 233] on icon "Expand" at bounding box center [570, 236] width 8 height 8
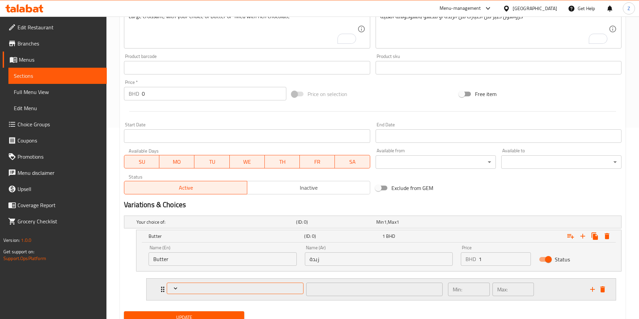
scroll to position [219, 0]
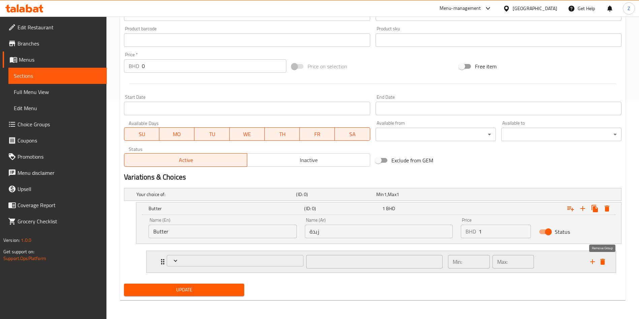
click at [602, 262] on icon "delete" at bounding box center [602, 262] width 5 height 6
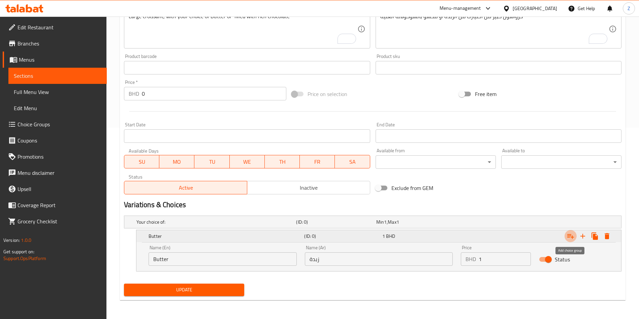
click at [572, 235] on icon "Expand" at bounding box center [570, 236] width 8 height 8
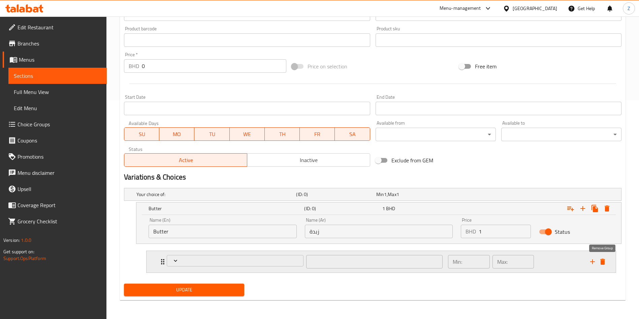
click at [599, 262] on icon "delete" at bounding box center [602, 262] width 8 height 8
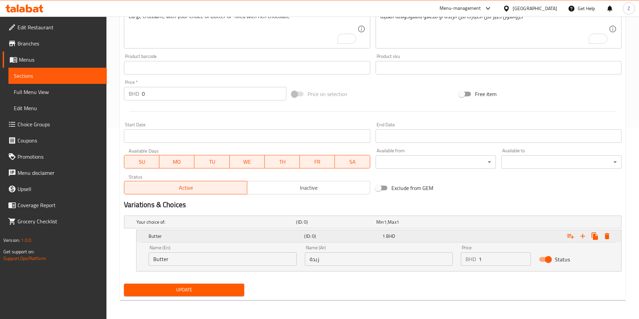
click at [587, 240] on div "Expand" at bounding box center [588, 236] width 48 height 12
click at [586, 239] on icon "Expand" at bounding box center [583, 236] width 8 height 8
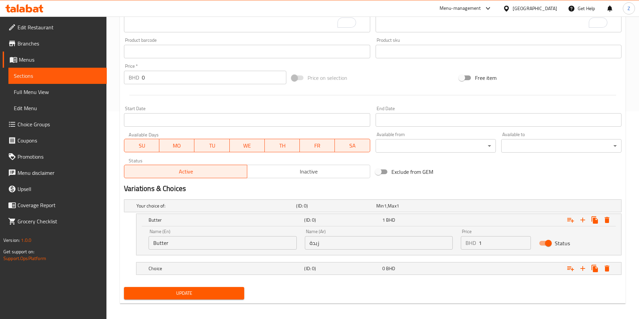
scroll to position [211, 0]
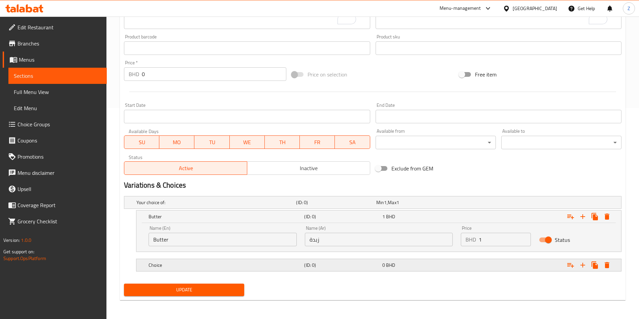
click at [173, 210] on div "Choice (ID: 0) 0 BHD" at bounding box center [374, 202] width 479 height 15
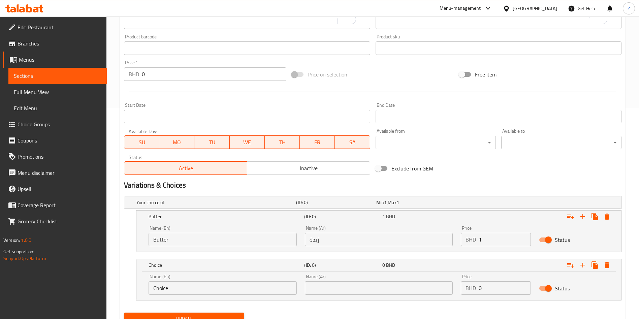
drag, startPoint x: 191, startPoint y: 283, endPoint x: 146, endPoint y: 299, distance: 47.7
click at [148, 297] on div "Name (En) Choice Name (En)" at bounding box center [222, 284] width 156 height 29
type input "}"
type input "Chocolate"
type input "شوكولاتة"
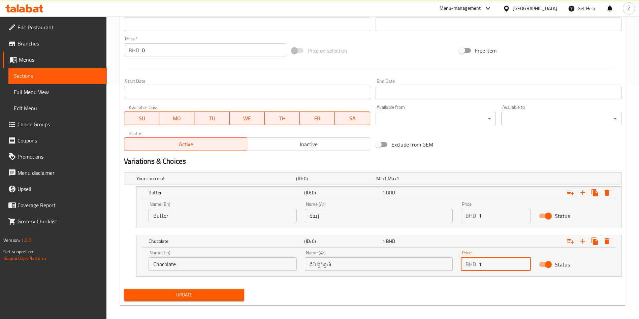
scroll to position [240, 0]
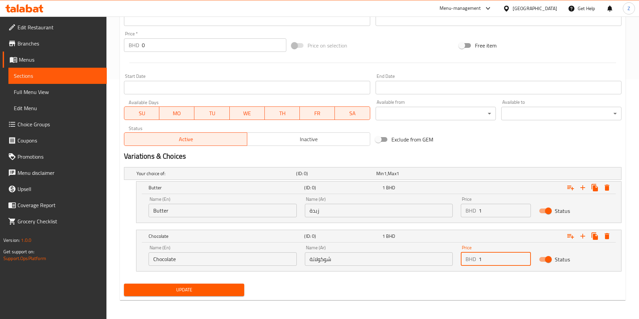
type input "1"
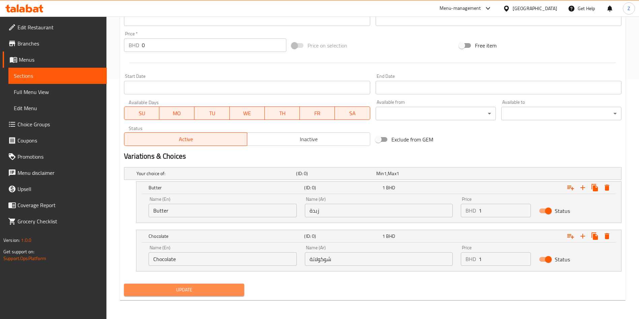
click at [185, 289] on span "Update" at bounding box center [183, 290] width 109 height 8
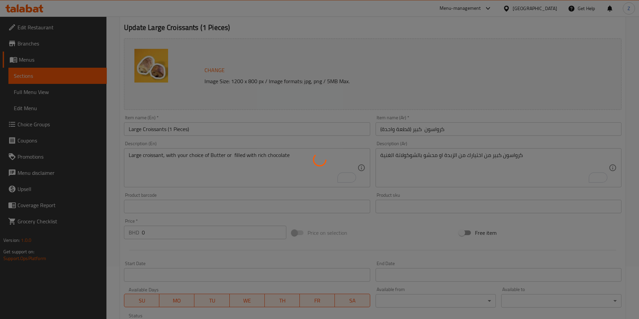
scroll to position [0, 0]
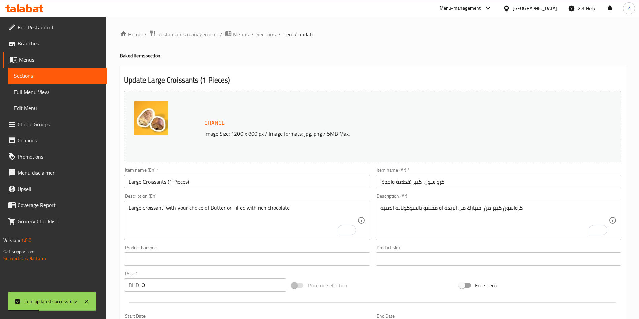
click at [262, 32] on span "Sections" at bounding box center [265, 34] width 19 height 8
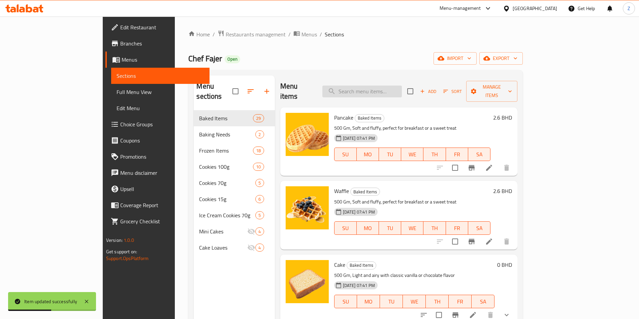
click at [385, 86] on input "search" at bounding box center [361, 92] width 79 height 12
type input "م"
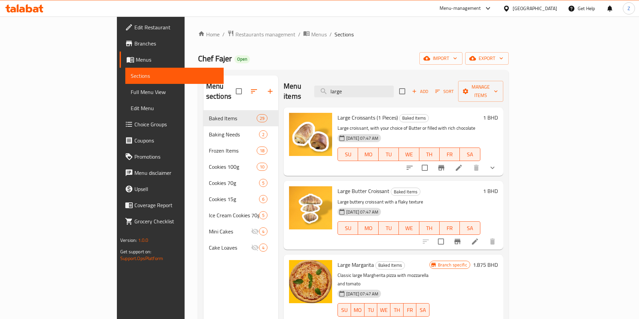
type input "large"
drag, startPoint x: 386, startPoint y: 84, endPoint x: 334, endPoint y: 95, distance: 52.7
click at [345, 91] on div "Menu items large Add Sort Manage items" at bounding box center [394, 91] width 220 height 32
click at [394, 86] on input "large" at bounding box center [353, 92] width 79 height 12
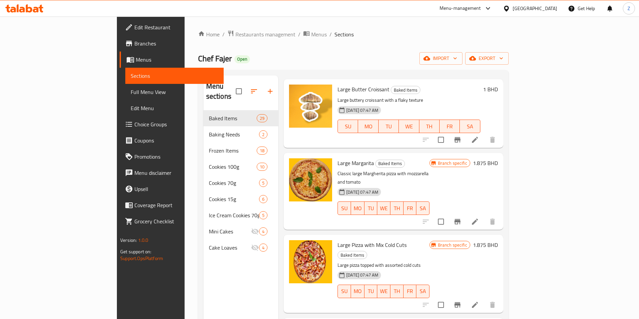
scroll to position [101, 0]
click at [479, 218] on icon at bounding box center [475, 222] width 8 height 8
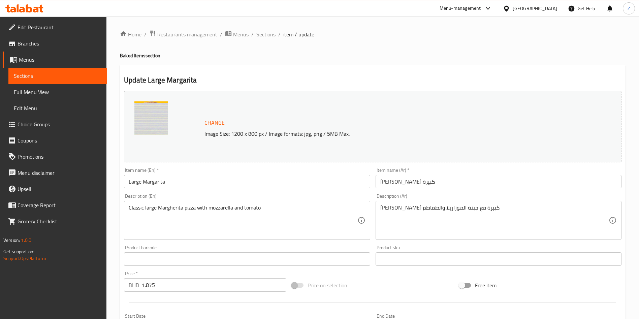
click at [195, 182] on input "Large Margarita" at bounding box center [247, 181] width 246 height 13
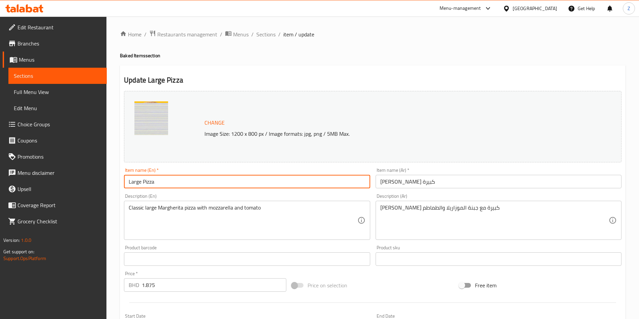
type input "Large Pizza"
click at [399, 178] on input "بيتزا مارجريتا كبيرة" at bounding box center [499, 181] width 246 height 13
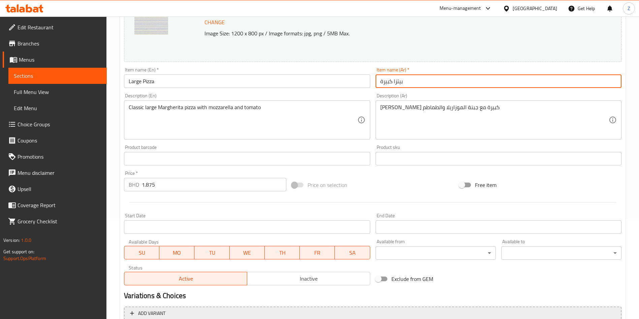
scroll to position [167, 0]
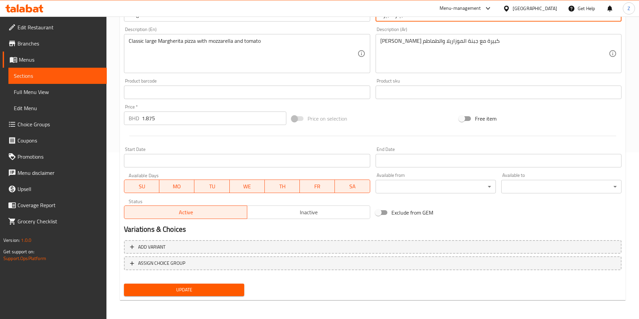
type input "بيتزا كبيرة"
click at [131, 119] on div "BHD 1.875 Price *" at bounding box center [205, 117] width 162 height 13
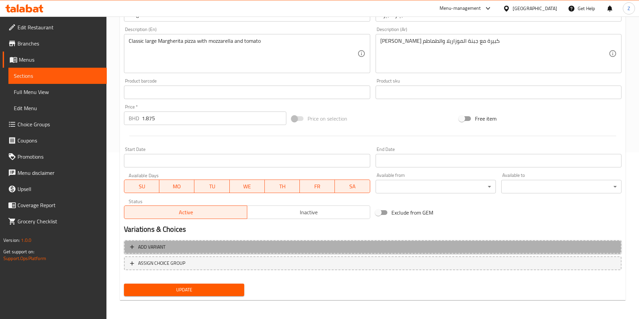
click at [160, 243] on span "Add variant" at bounding box center [151, 247] width 27 height 8
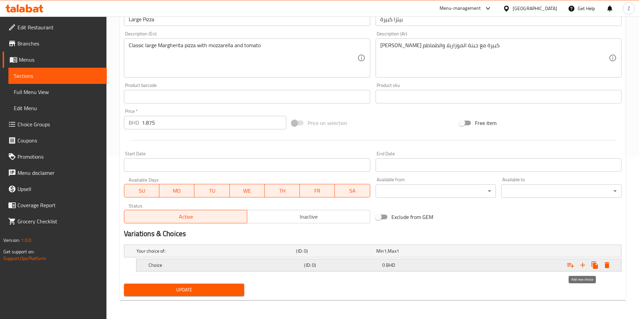
click at [587, 263] on button "Expand" at bounding box center [583, 265] width 12 height 12
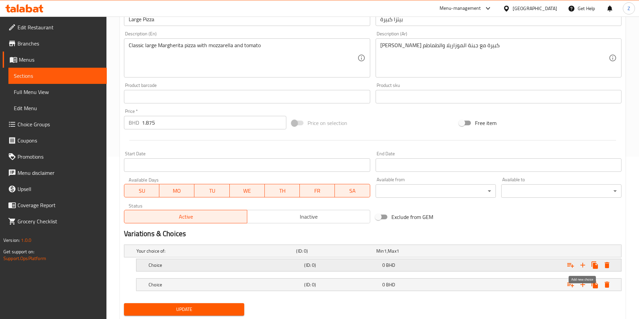
click at [587, 263] on button "Expand" at bounding box center [583, 265] width 12 height 12
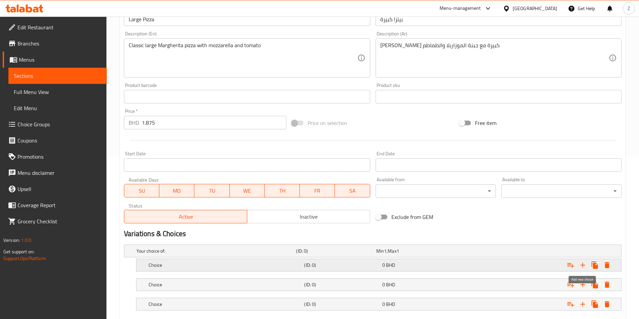
click at [587, 263] on button "Expand" at bounding box center [583, 265] width 12 height 12
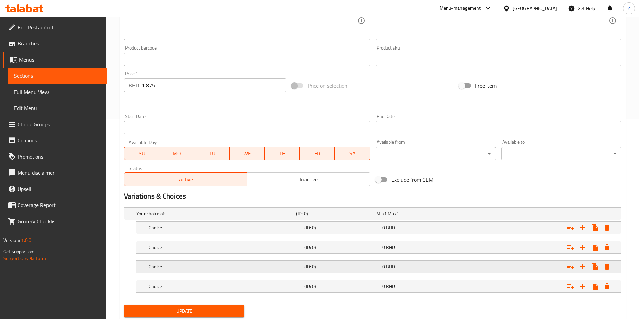
scroll to position [221, 0]
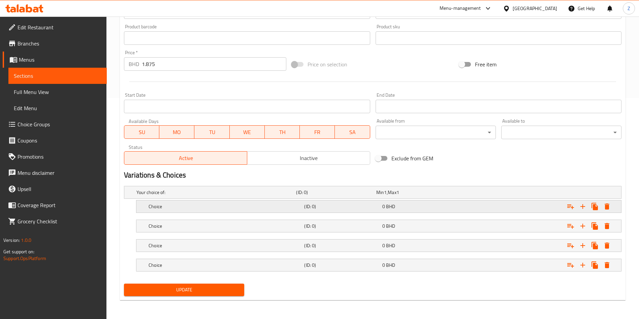
click at [165, 196] on h5 "Choice" at bounding box center [214, 192] width 157 height 7
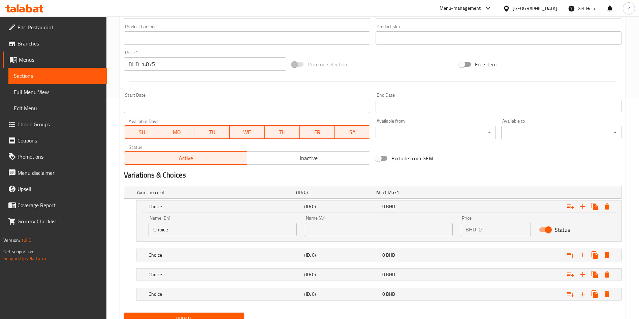
click at [83, 242] on div "Edit Restaurant Branches Menus Sections Full Menu View Edit Menu Choice Groups …" at bounding box center [319, 72] width 639 height 552
type input "Margarita"
type input "مارجريتا"
drag, startPoint x: 164, startPoint y: 66, endPoint x: 124, endPoint y: 70, distance: 40.0
click at [123, 67] on div "Price   * BHD 1.875 Price *" at bounding box center [205, 60] width 168 height 26
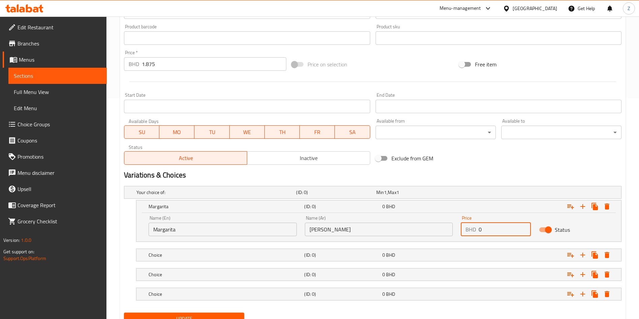
drag, startPoint x: 489, startPoint y: 228, endPoint x: 443, endPoint y: 238, distance: 47.1
click at [450, 236] on div "Name (En) Margarita Name (En) Name (Ar) مارجريتا Name (Ar) Price BHD 0 Price St…" at bounding box center [378, 225] width 468 height 29
paste input "1.875"
type input "1.88"
click at [398, 196] on div "0 BHD" at bounding box center [414, 192] width 77 height 7
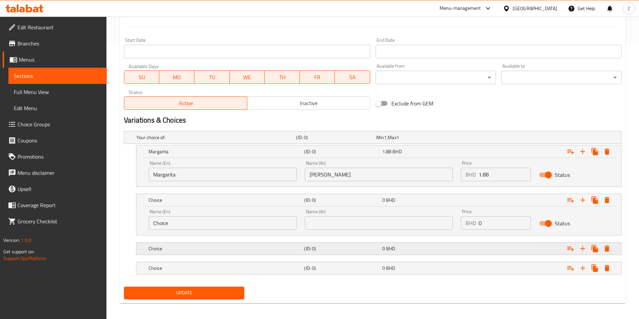
scroll to position [279, 0]
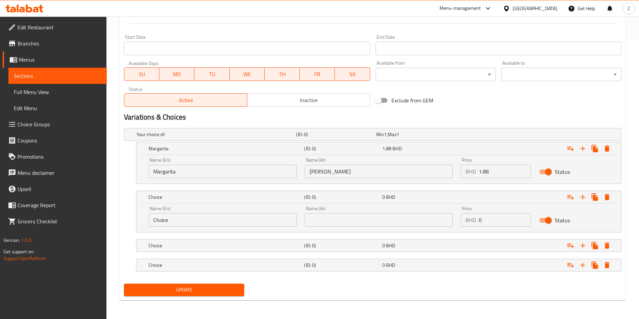
drag, startPoint x: 192, startPoint y: 222, endPoint x: 123, endPoint y: 226, distance: 69.5
click at [125, 224] on div "Choice (ID: 0) 0 BHD Name (En) Choice Name (En) Name (Ar) Name (Ar) Price BHD 0…" at bounding box center [372, 212] width 497 height 42
click at [185, 218] on input "text" at bounding box center [223, 219] width 148 height 13
paste input "Large Pizza with Mix Cold Cuts"
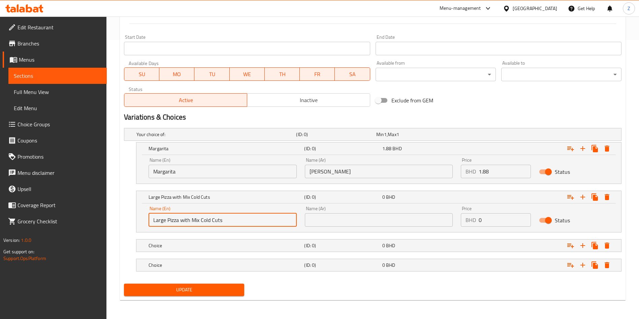
type input "Large Pizza with Mix Cold Cuts"
click at [155, 169] on input "Margarita" at bounding box center [223, 171] width 148 height 13
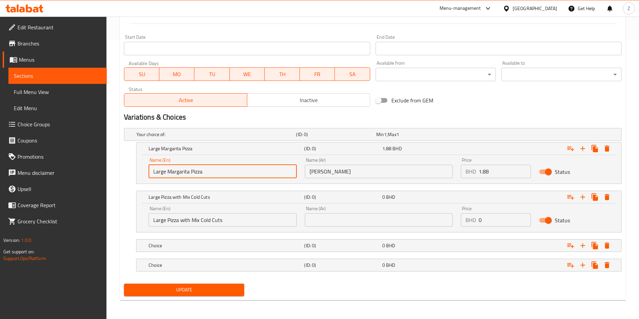
type input "Large Margarita Pizza"
click at [356, 172] on input "مارجريتا" at bounding box center [379, 171] width 148 height 13
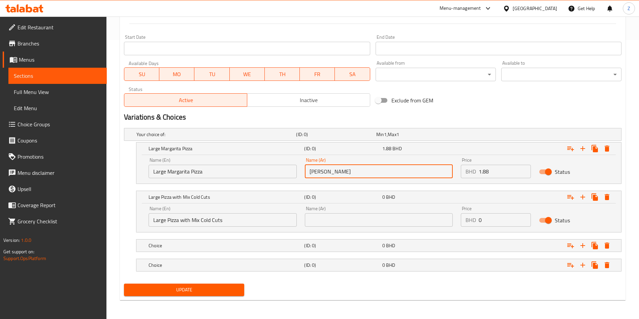
click at [355, 172] on input "مارجريتا" at bounding box center [379, 171] width 148 height 13
type input "بيتزا مارجريتا كبيرة"
click at [325, 214] on input "text" at bounding box center [379, 219] width 148 height 13
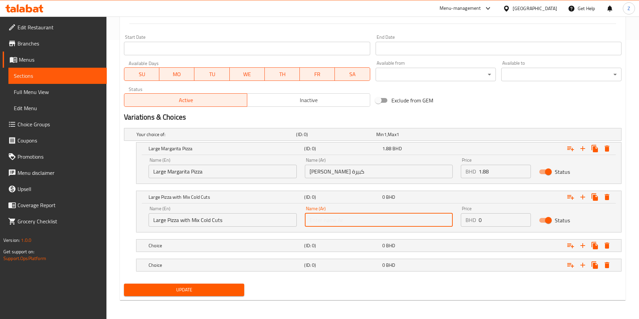
paste input "بيتزا كبيرة مع اللحوم الباردة المشكلة"
type input "بيتزا كبيرة مع اللحوم الباردة المشكلة"
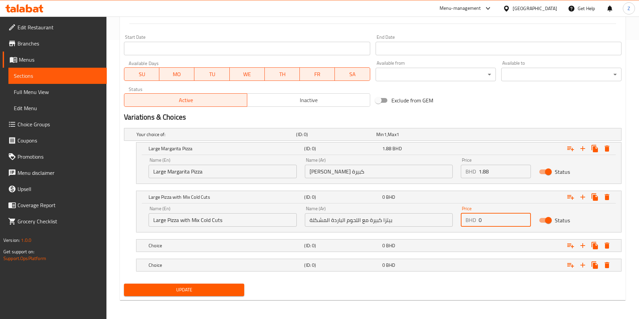
drag, startPoint x: 474, startPoint y: 220, endPoint x: 430, endPoint y: 230, distance: 44.5
click at [436, 227] on div "Name (En) Large Pizza with Mix Cold Cuts Name (En) Name (Ar) بيتزا كبيرة مع الل…" at bounding box center [378, 216] width 468 height 29
type input "1"
type input "1.88"
click at [387, 139] on span "BHD" at bounding box center [385, 134] width 3 height 9
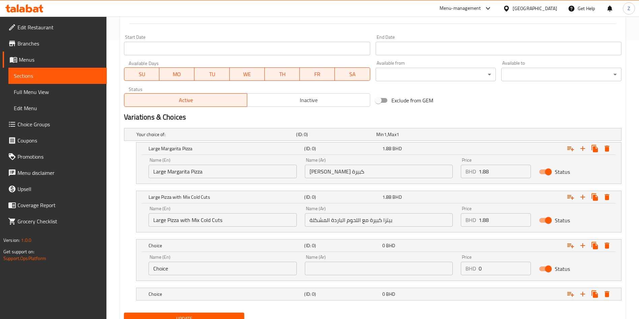
drag, startPoint x: 175, startPoint y: 267, endPoint x: 108, endPoint y: 273, distance: 67.3
click at [115, 271] on div "Home / Restaurants management / Menus / Sections / item / update Baked Items se…" at bounding box center [372, 43] width 532 height 610
click at [176, 271] on input "text" at bounding box center [223, 268] width 148 height 13
paste input "Large Pizza with Shawarma and Tahini"
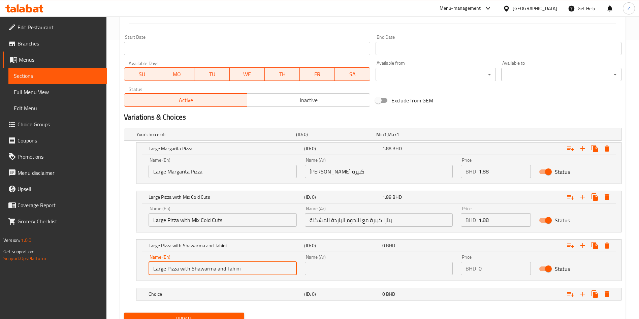
type input "Large Pizza with Shawarma and Tahini"
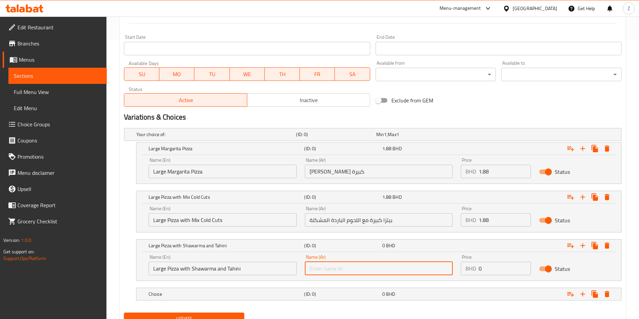
paste input "بيتزا كبيرة مع شاورما وصوص الطحينة"
type input "بيتزا كبيرة مع شاورما وصوص الطحينة"
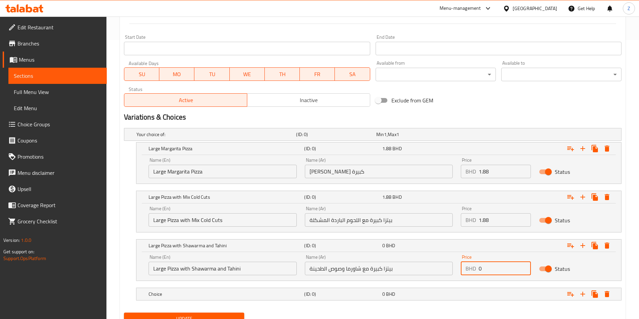
drag, startPoint x: 500, startPoint y: 272, endPoint x: 459, endPoint y: 270, distance: 40.4
click at [462, 269] on div "BHD 0 Price" at bounding box center [496, 268] width 70 height 13
type input "1.875"
click at [475, 220] on div "BHD 1.88 Price" at bounding box center [496, 219] width 70 height 13
paste input "75"
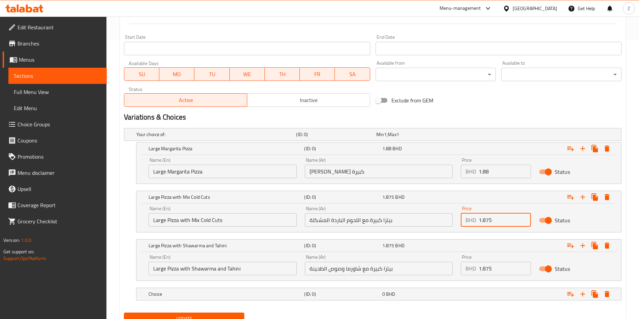
type input "1.875"
drag, startPoint x: 498, startPoint y: 172, endPoint x: 437, endPoint y: 188, distance: 63.2
click at [451, 180] on div "Name (En) Large Margarita Pizza Name (En) Name (Ar) بيتزا مارجريتا كبيرة Name (…" at bounding box center [378, 168] width 468 height 29
paste input "75"
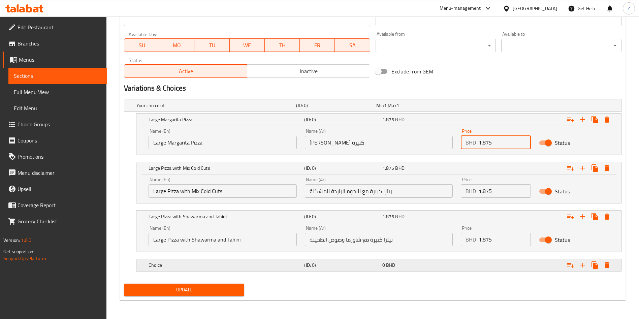
type input "1.875"
drag, startPoint x: 415, startPoint y: 265, endPoint x: 422, endPoint y: 264, distance: 7.5
click at [415, 109] on div "0 BHD" at bounding box center [414, 105] width 77 height 7
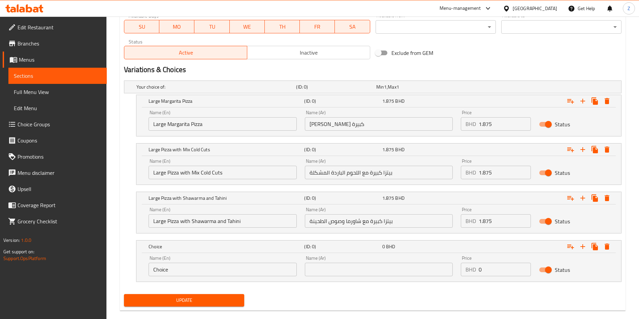
scroll to position [337, 0]
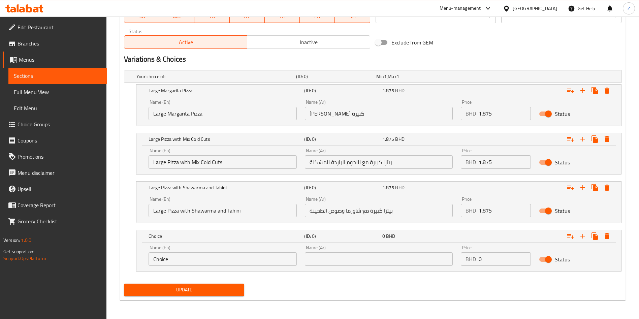
drag, startPoint x: 178, startPoint y: 258, endPoint x: 125, endPoint y: 264, distance: 53.2
click at [134, 261] on div "Choice (ID: 0) 0 BHD Name (En) Choice Name (En) Name (Ar) Name (Ar) Price BHD 0…" at bounding box center [372, 251] width 497 height 42
drag, startPoint x: 244, startPoint y: 270, endPoint x: 249, endPoint y: 262, distance: 9.2
click at [244, 270] on div "Name (En) Name (En) Name (Ar) Name (Ar) Price BHD 0 Price Status" at bounding box center [378, 256] width 485 height 29
click at [250, 255] on input "text" at bounding box center [223, 258] width 148 height 13
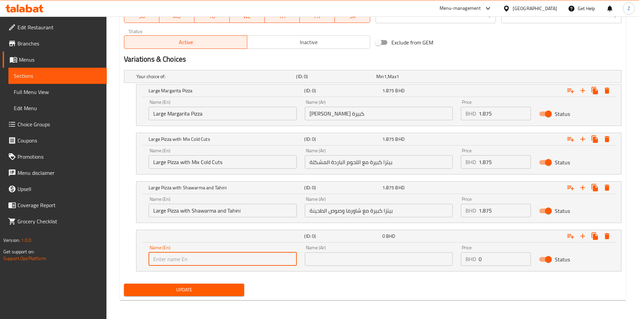
paste input "Large Pizza with Veggies"
type input "Large Pizza with Veggies"
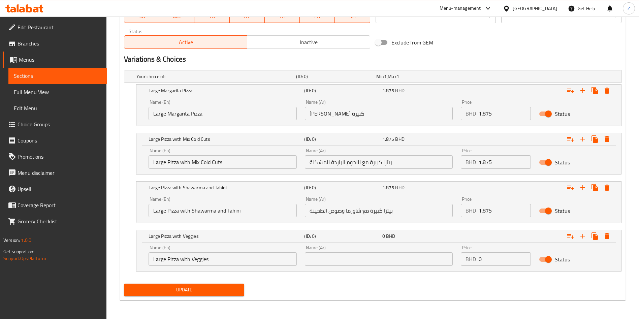
click at [376, 265] on div "Name (Ar) Name (Ar)" at bounding box center [379, 255] width 156 height 29
click at [375, 256] on input "text" at bounding box center [379, 258] width 148 height 13
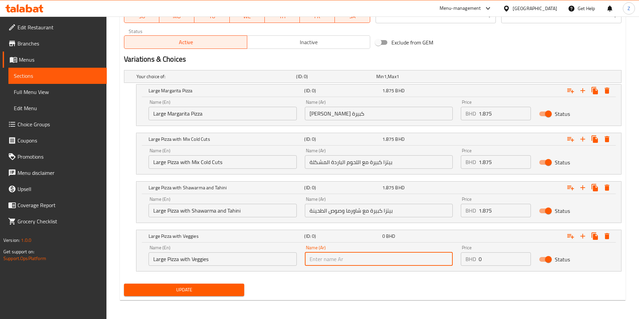
paste input "بيتزا خضروات كبيرة"
type input "بيتزا خضروات كبيرة"
click at [476, 208] on div "BHD 1.875 Price" at bounding box center [496, 210] width 70 height 13
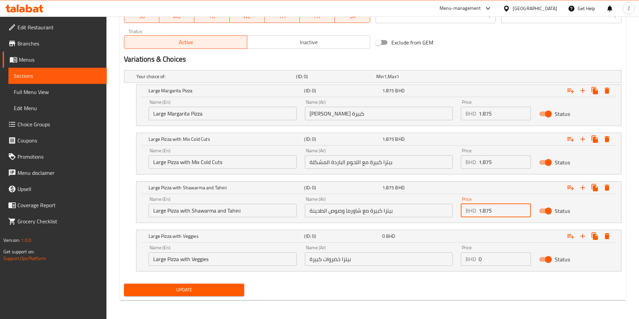
drag, startPoint x: 494, startPoint y: 261, endPoint x: 441, endPoint y: 267, distance: 53.3
click at [444, 266] on div "Name (En) Large Pizza with Veggies Name (En) Name (Ar) بيتزا خضروات كبيرة Name …" at bounding box center [378, 255] width 468 height 29
paste input "1.875"
type input "1.875"
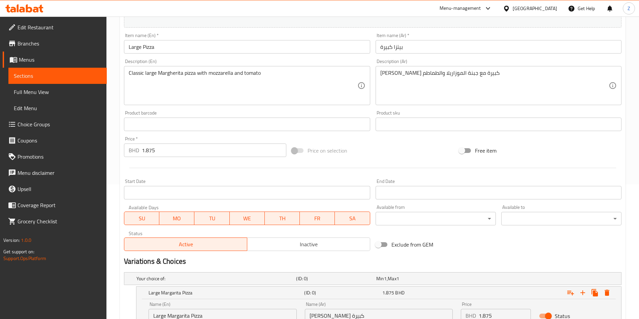
click at [108, 157] on div "Home / Restaurants management / Menus / Sections / item / update Baked Items se…" at bounding box center [372, 201] width 532 height 639
type input "0"
click at [539, 152] on div "Free item" at bounding box center [540, 150] width 168 height 18
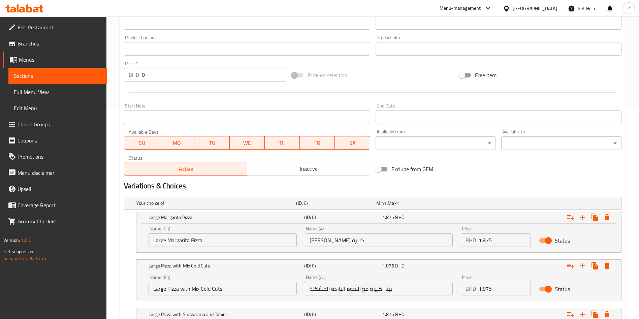
scroll to position [337, 0]
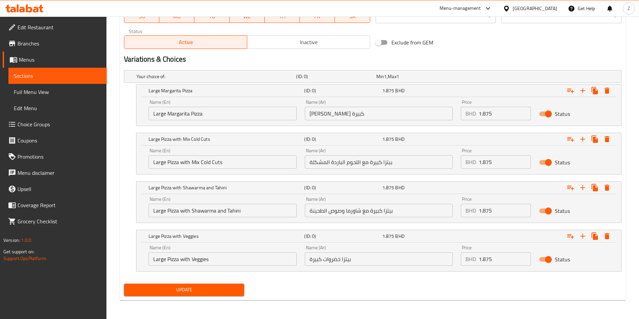
click at [199, 292] on span "Update" at bounding box center [183, 290] width 109 height 8
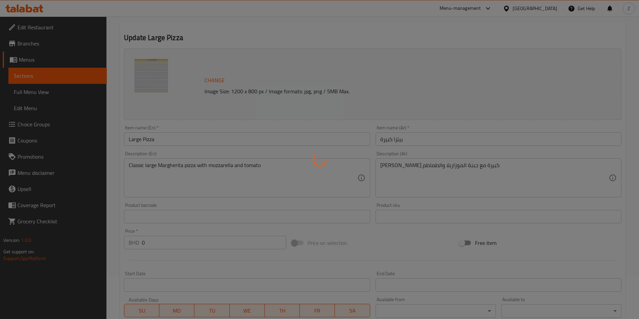
scroll to position [34, 0]
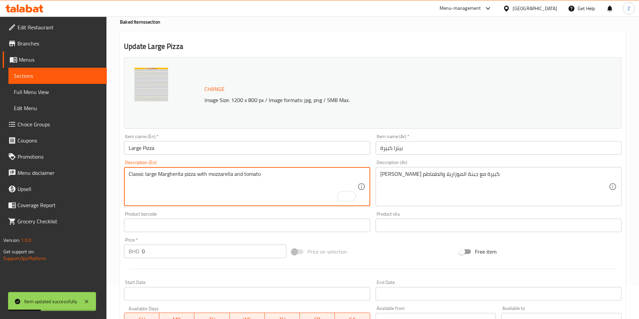
drag, startPoint x: 159, startPoint y: 174, endPoint x: 182, endPoint y: 173, distance: 22.3
click at [182, 173] on textarea "Classic large Margherita pizza with mozzarella and tomato" at bounding box center [243, 187] width 228 height 32
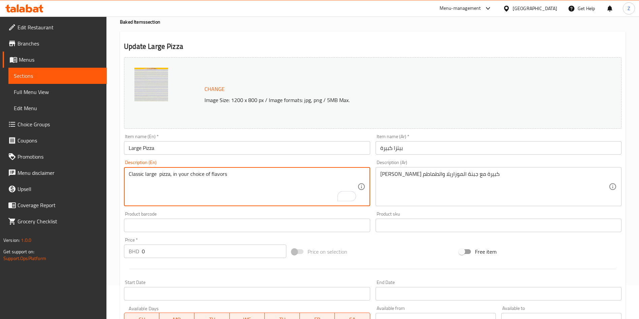
type textarea "Classic large pizza, in your choice of flavors"
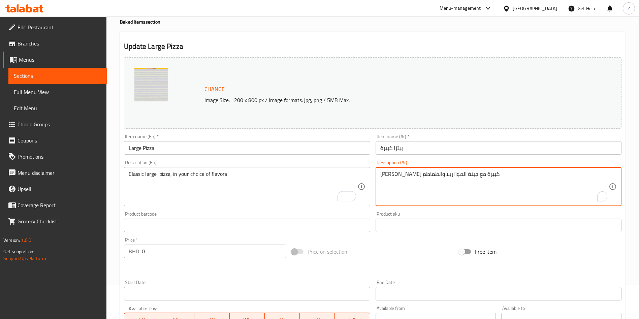
click at [461, 171] on textarea "بيتزا مارجريتا كبيرة مع جبنة الموزاريلا والطماطم" at bounding box center [494, 187] width 228 height 32
drag, startPoint x: 441, startPoint y: 174, endPoint x: 366, endPoint y: 180, distance: 75.3
click at [369, 177] on div "Change Image Size: 1200 x 800 px / Image formats: jpg, png / 5MB Max. Item name…" at bounding box center [372, 205] width 503 height 300
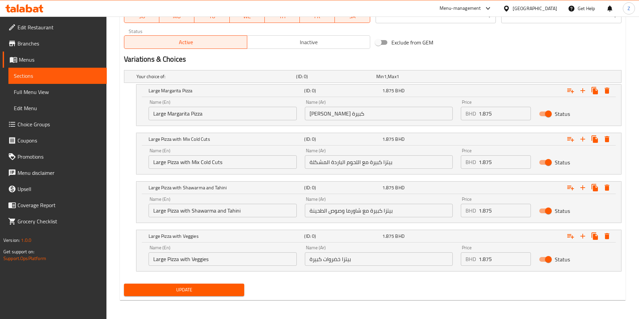
type textarea "بيتزا كبيرة من اختيارك من النكهات"
click at [187, 290] on span "Update" at bounding box center [183, 290] width 109 height 8
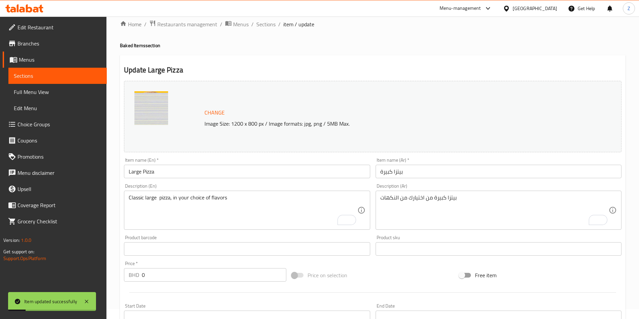
scroll to position [0, 0]
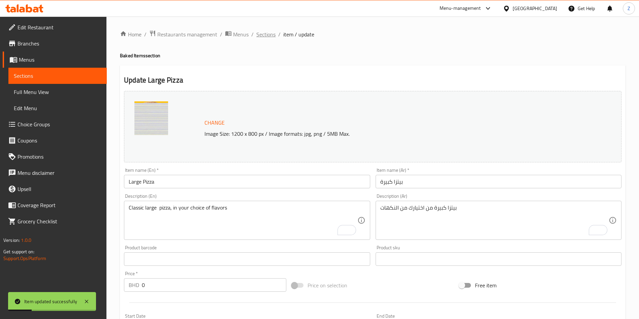
click at [264, 32] on span "Sections" at bounding box center [265, 34] width 19 height 8
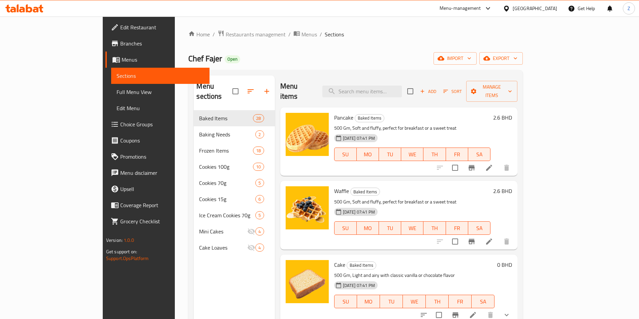
click at [383, 80] on div "Menu items Add Sort Manage items" at bounding box center [398, 91] width 237 height 32
click at [382, 86] on input "search" at bounding box center [361, 92] width 79 height 12
type input "ة"
click at [394, 86] on input "search" at bounding box center [361, 92] width 79 height 12
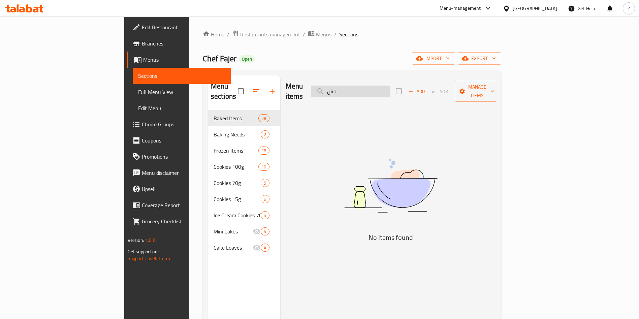
type input "ح"
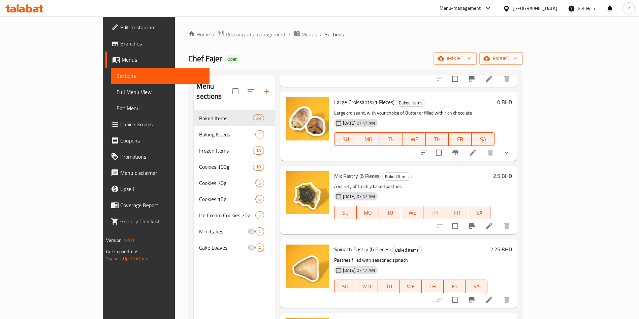
scroll to position [1061, 0]
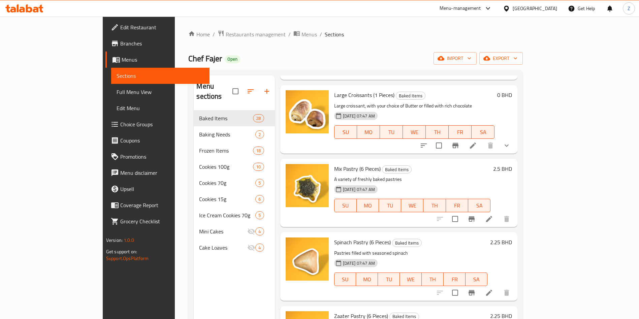
click at [493, 215] on icon at bounding box center [489, 219] width 8 height 8
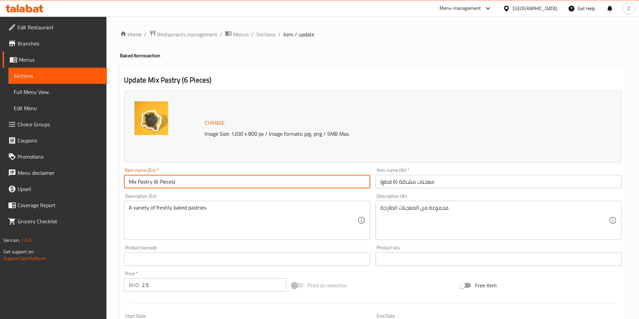
click at [149, 181] on input "Mix Pastry (6 Pieces)" at bounding box center [247, 181] width 246 height 13
drag, startPoint x: 151, startPoint y: 182, endPoint x: 35, endPoint y: 196, distance: 117.1
click at [43, 195] on div "Edit Restaurant Branches Menus Sections Full Menu View Edit Menu Choice Groups …" at bounding box center [319, 251] width 639 height 469
type input "Pastries (6 Pieces)"
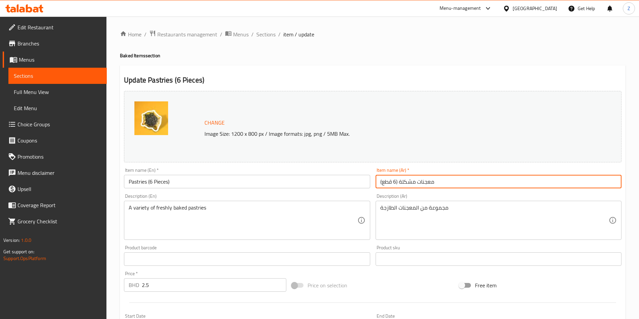
click at [406, 180] on input "معجنات مشكلة (6 قطع)" at bounding box center [499, 181] width 246 height 13
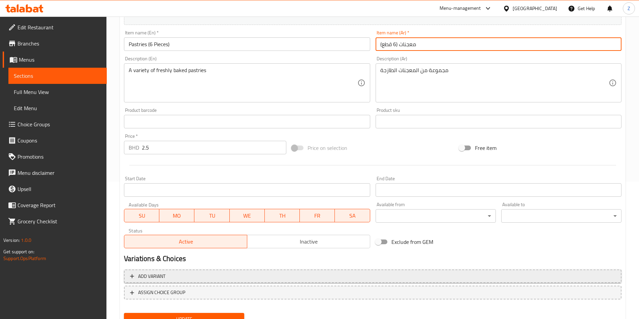
scroll to position [167, 0]
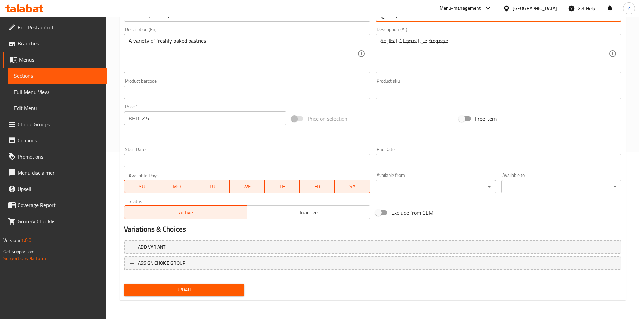
type input "معجنات (6 قطع)"
drag, startPoint x: 164, startPoint y: 120, endPoint x: 100, endPoint y: 135, distance: 65.8
click at [122, 126] on div "Price   * BHD 2.5 Price *" at bounding box center [205, 115] width 168 height 26
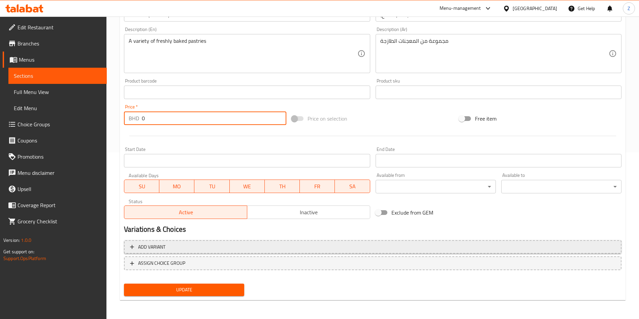
type input "0"
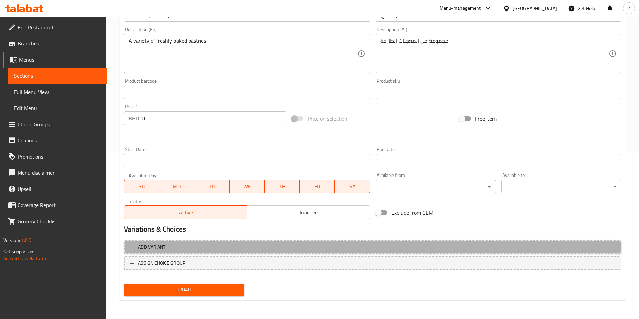
click at [158, 251] on button "Add variant" at bounding box center [372, 247] width 497 height 14
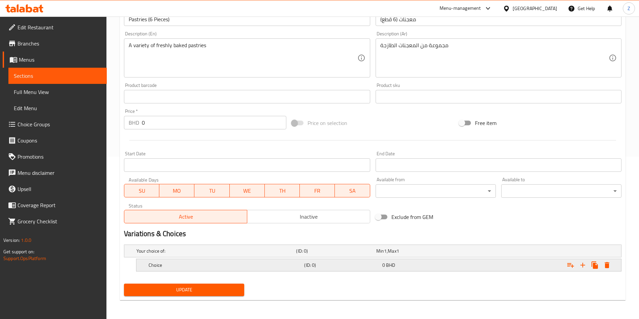
click at [169, 254] on h5 "Choice" at bounding box center [214, 251] width 157 height 7
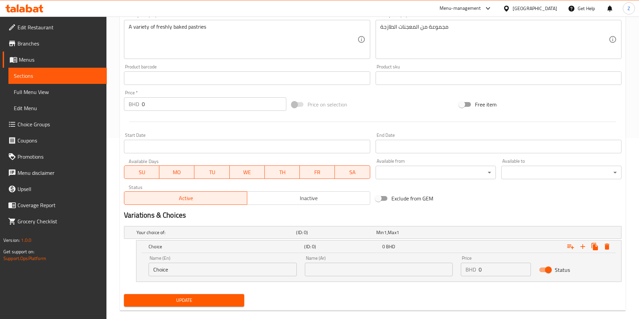
scroll to position [191, 0]
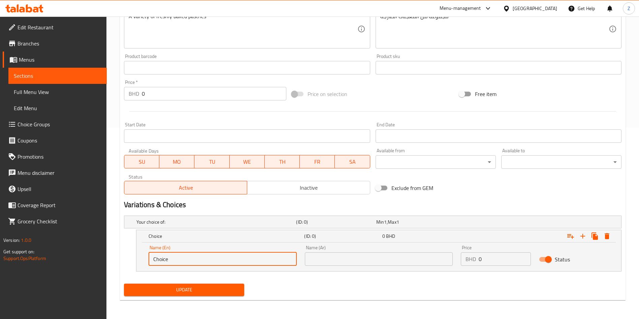
drag, startPoint x: 180, startPoint y: 263, endPoint x: 142, endPoint y: 271, distance: 38.0
click at [150, 268] on div "Name (En) Choice Name (En)" at bounding box center [222, 255] width 156 height 29
type input "Mix Pastries"
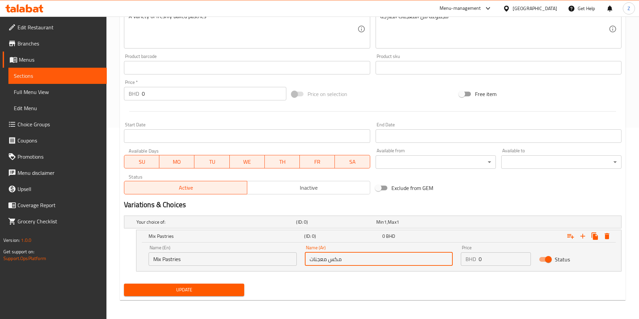
type input "مكس معجنات"
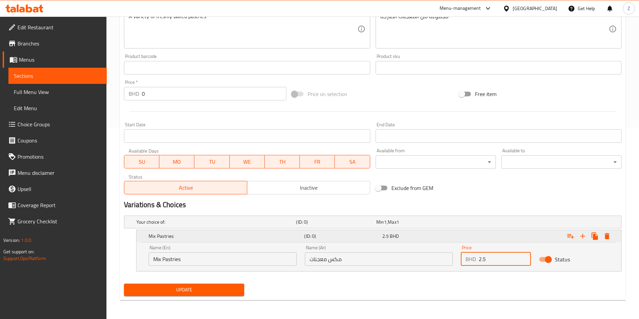
type input "2.5"
click at [584, 241] on button "Expand" at bounding box center [583, 236] width 12 height 12
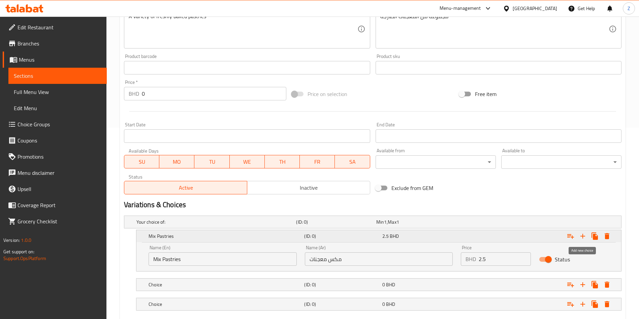
click at [584, 241] on button "Expand" at bounding box center [583, 236] width 12 height 12
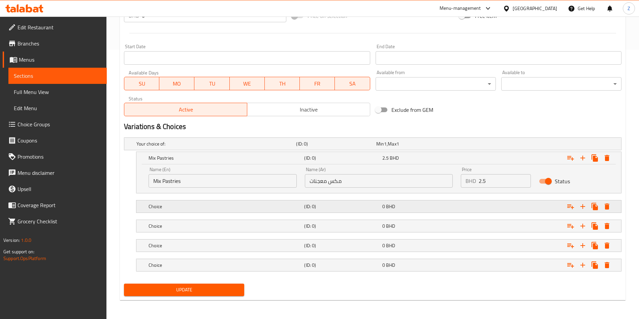
click at [157, 147] on h5 "Choice" at bounding box center [214, 143] width 157 height 7
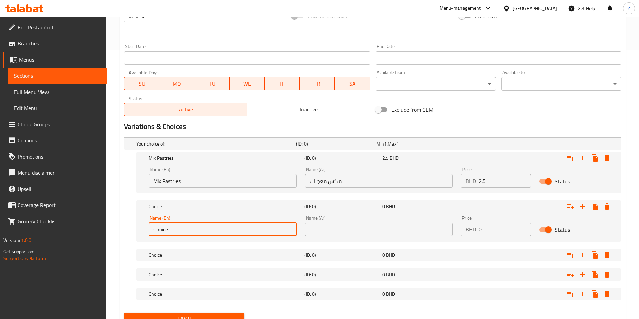
drag, startPoint x: 184, startPoint y: 231, endPoint x: 142, endPoint y: 231, distance: 42.1
click at [149, 231] on input "Choice" at bounding box center [223, 229] width 148 height 13
type input "Spinach Pastries"
click at [376, 229] on input "text" at bounding box center [379, 229] width 148 height 13
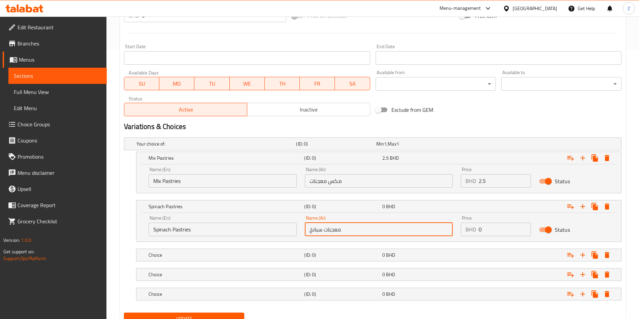
type input "معجنات سبانخ"
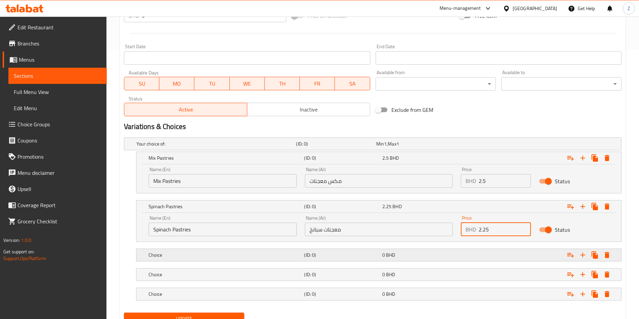
type input "2.25"
click at [323, 149] on div "(ID: 0)" at bounding box center [335, 143] width 80 height 9
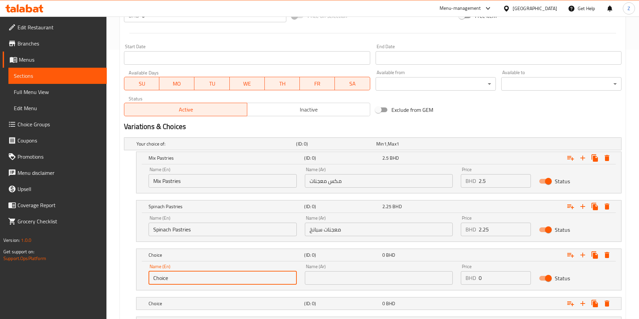
drag, startPoint x: 187, startPoint y: 279, endPoint x: 96, endPoint y: 292, distance: 92.0
click at [99, 292] on div "Edit Restaurant Branches Menus Sections Full Menu View Edit Menu Choice Groups …" at bounding box center [319, 62] width 639 height 630
paste input "Zaater Pastry"
type input "Zaater Pastry"
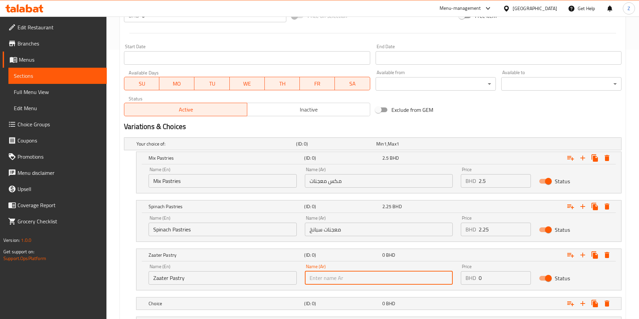
click at [339, 274] on input "text" at bounding box center [379, 277] width 148 height 13
paste input "معجنات زعتر"
type input "معجنات زعتر"
drag, startPoint x: 496, startPoint y: 280, endPoint x: 395, endPoint y: 287, distance: 101.6
click at [403, 286] on div "Name (En) Zaater Pastry Name (En) Name (Ar) معجنات زعتر Name (Ar) Price BHD 0 P…" at bounding box center [378, 274] width 468 height 29
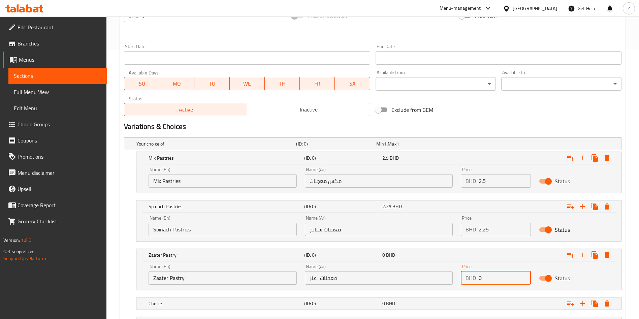
paste input "2.25"
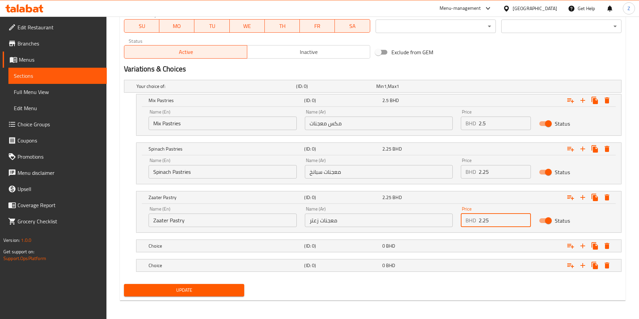
scroll to position [327, 0]
type input "2.25"
click at [370, 91] on div "(ID: 0)" at bounding box center [335, 85] width 80 height 9
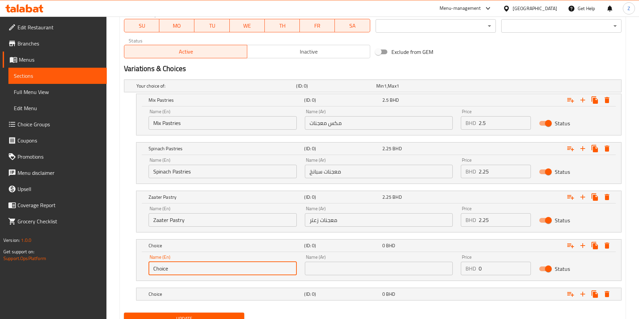
drag, startPoint x: 216, startPoint y: 270, endPoint x: 109, endPoint y: 280, distance: 106.8
click at [113, 284] on div "Home / Restaurants management / Menus / Sections / item / update Baked Items se…" at bounding box center [372, 18] width 532 height 659
paste input "Mini Cheese Pizza"
type input "Mini Cheese Pizza"
click at [366, 271] on input "text" at bounding box center [379, 268] width 148 height 13
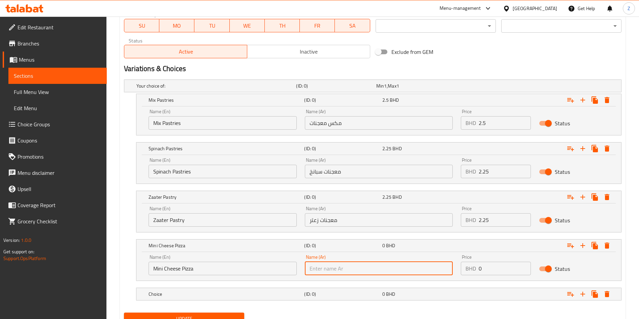
paste input "بيتزا جبن صغيرة"
type input "بيتزا جبن صغيرة"
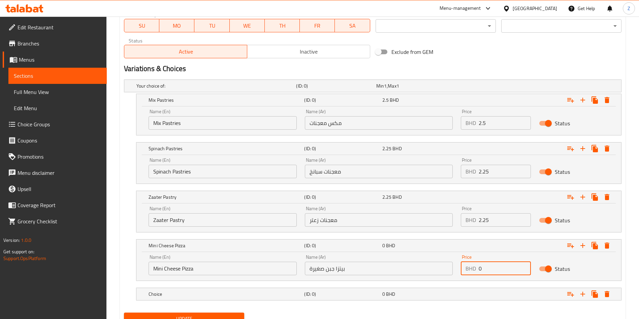
drag, startPoint x: 495, startPoint y: 267, endPoint x: 442, endPoint y: 273, distance: 54.2
click at [449, 272] on div "Name (En) Mini Cheese Pizza Name (En) Name (Ar) بيتزا جبن صغيرة Name (Ar) Price…" at bounding box center [378, 265] width 468 height 29
click at [491, 266] on input "0" at bounding box center [505, 268] width 52 height 13
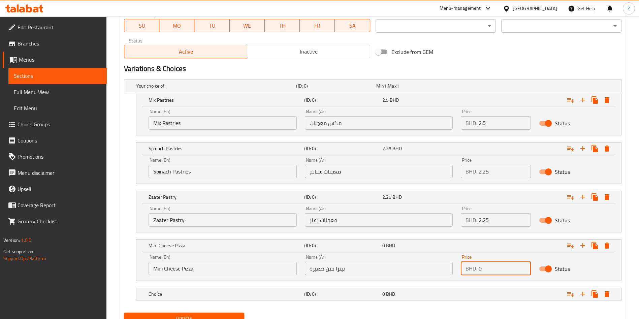
paste input "2.25"
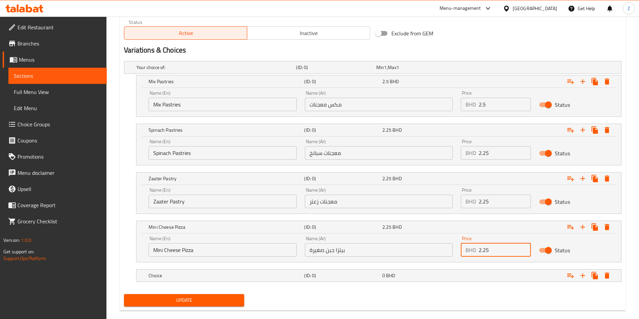
scroll to position [356, 0]
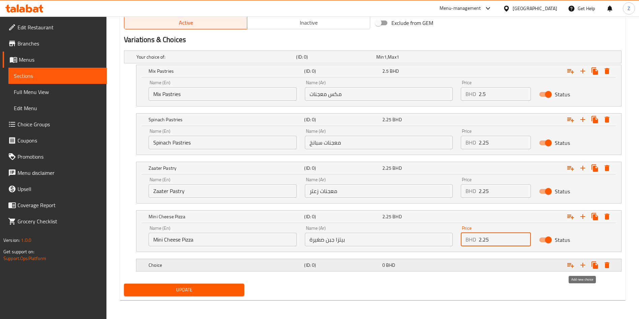
type input "2.25"
drag, startPoint x: 585, startPoint y: 264, endPoint x: 588, endPoint y: 270, distance: 6.0
click at [585, 264] on icon "Expand" at bounding box center [583, 265] width 8 height 8
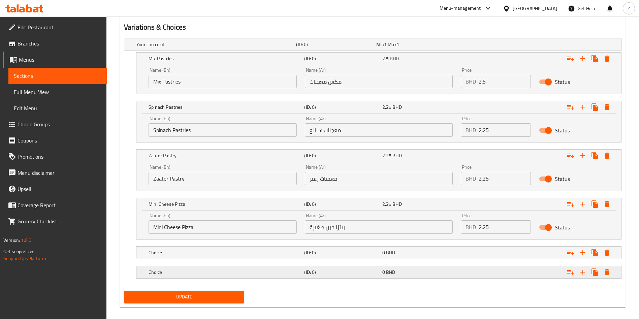
scroll to position [376, 0]
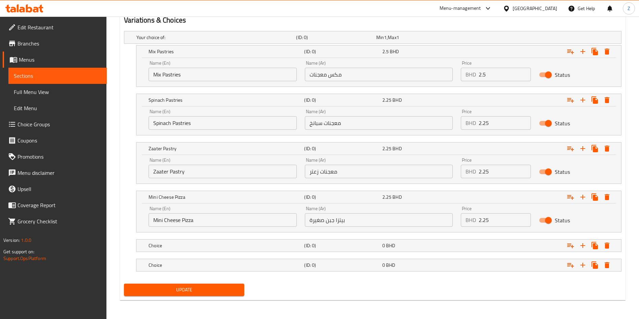
drag, startPoint x: 171, startPoint y: 245, endPoint x: 249, endPoint y: 230, distance: 79.6
click at [171, 41] on h5 "Choice" at bounding box center [214, 37] width 157 height 7
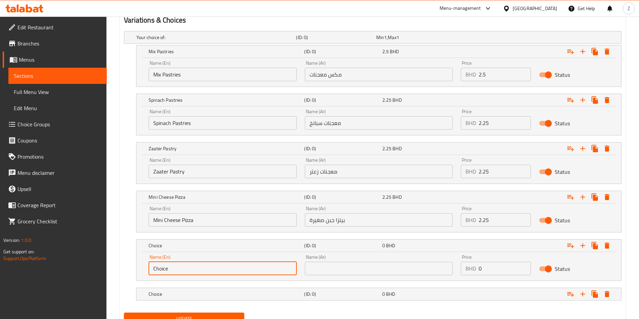
drag, startPoint x: 194, startPoint y: 268, endPoint x: 94, endPoint y: 278, distance: 100.4
paste input "Mini Vegetable Pizza"
type input "Mini Vegetable Pizza"
drag, startPoint x: 334, startPoint y: 264, endPoint x: 340, endPoint y: 269, distance: 7.2
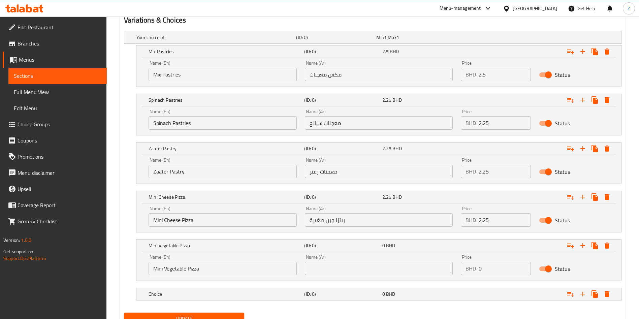
click at [336, 265] on input "text" at bounding box center [379, 268] width 148 height 13
paste input "بيتزا خضروات صغيرة"
type input "بيتزا خضروات صغيرة"
drag, startPoint x: 479, startPoint y: 273, endPoint x: 473, endPoint y: 276, distance: 6.6
click at [474, 275] on div "Price BHD 0 Price" at bounding box center [496, 265] width 78 height 29
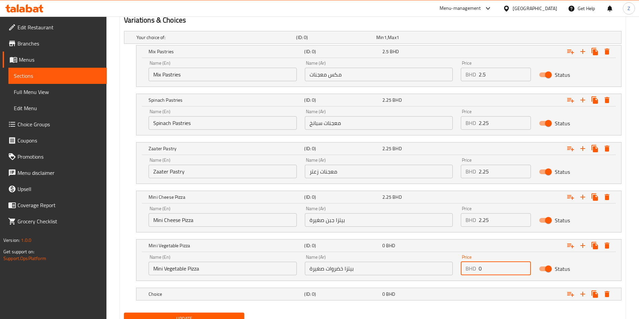
paste input "2.25"
type input "2.25"
click at [607, 291] on icon "Expand" at bounding box center [607, 294] width 8 height 8
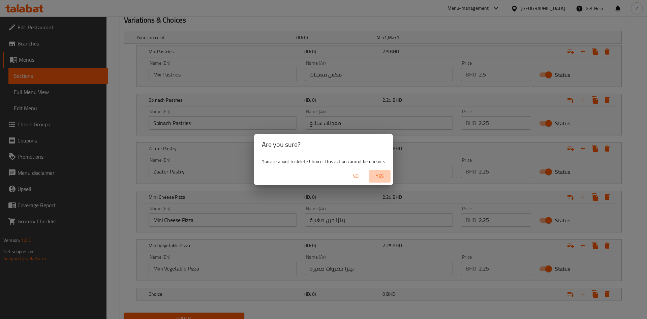
drag, startPoint x: 381, startPoint y: 179, endPoint x: 395, endPoint y: 187, distance: 16.0
click at [381, 179] on span "Yes" at bounding box center [379, 176] width 16 height 8
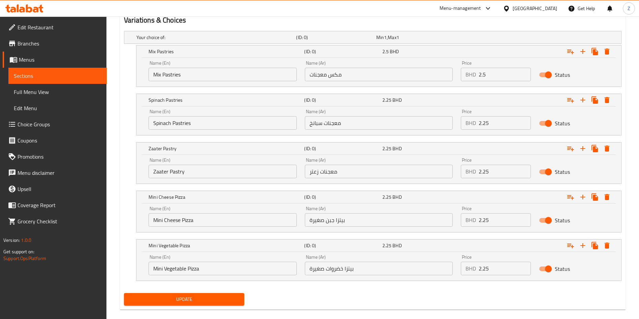
click at [155, 294] on button "Update" at bounding box center [184, 299] width 120 height 12
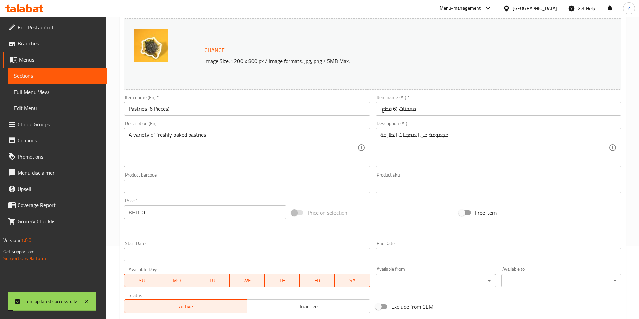
scroll to position [0, 0]
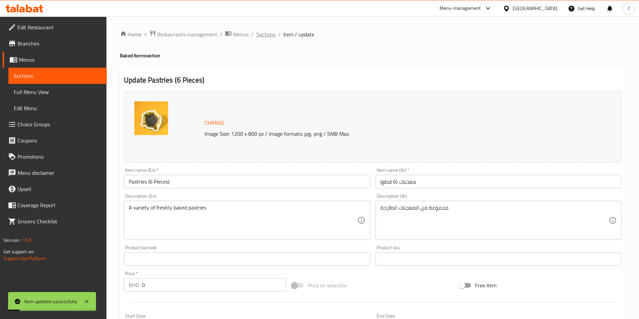
click at [264, 36] on span "Sections" at bounding box center [265, 34] width 19 height 8
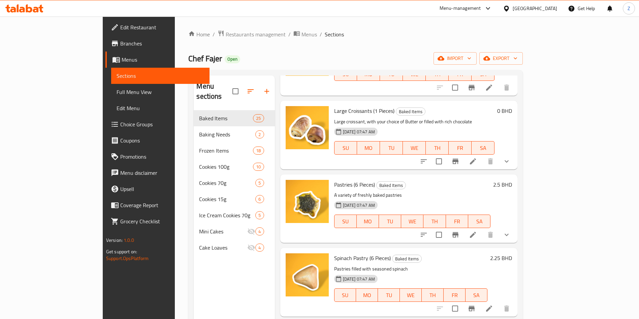
scroll to position [1111, 0]
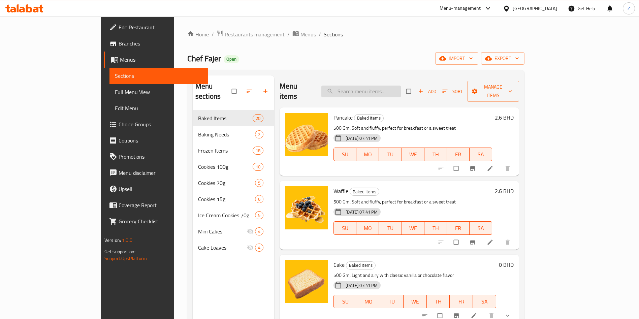
click at [380, 88] on input "search" at bounding box center [360, 92] width 79 height 12
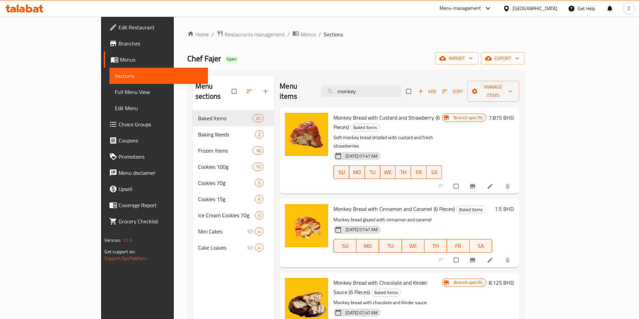
type input "monkey"
click at [493, 184] on icon at bounding box center [490, 186] width 5 height 5
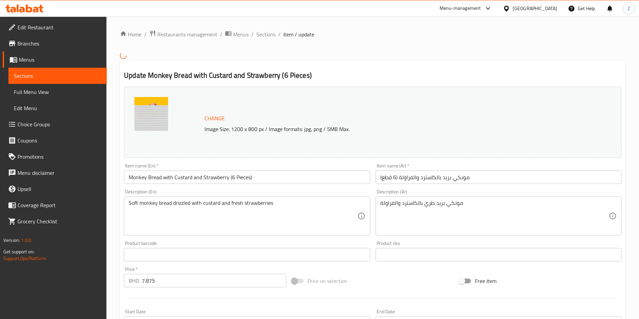
click at [197, 175] on input "Monkey Bread with Custard and Strawberry (6 Pieces)" at bounding box center [247, 176] width 246 height 13
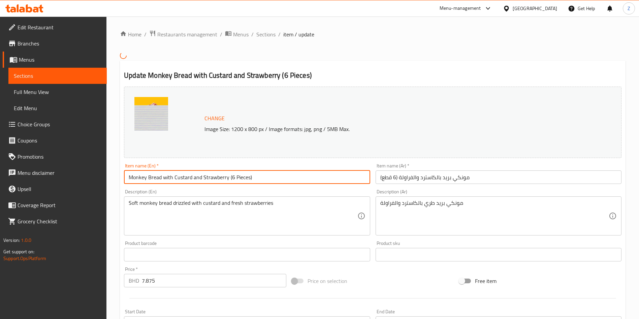
click at [197, 175] on input "Monkey Bread with Custard and Strawberry (6 Pieces)" at bounding box center [247, 176] width 246 height 13
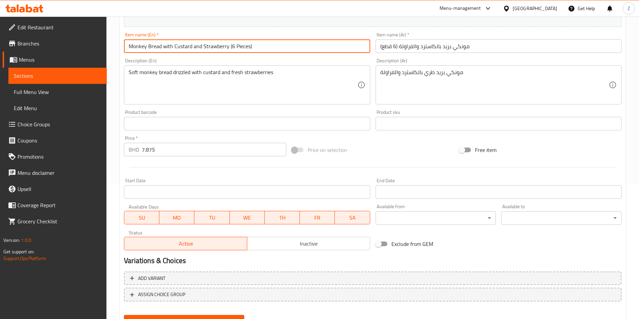
scroll to position [152, 0]
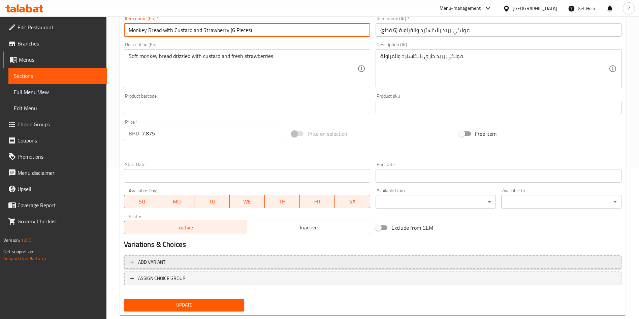
click at [180, 264] on span "Add variant" at bounding box center [372, 262] width 485 height 8
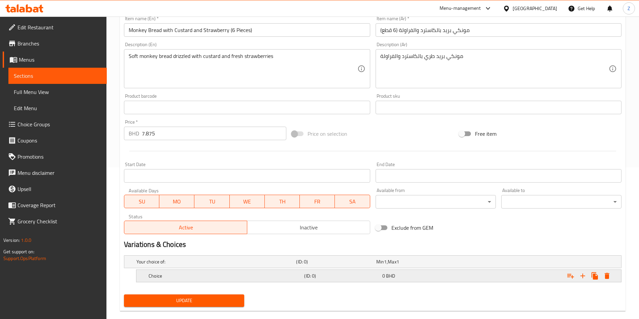
click at [186, 265] on h5 "Choice" at bounding box center [214, 261] width 157 height 7
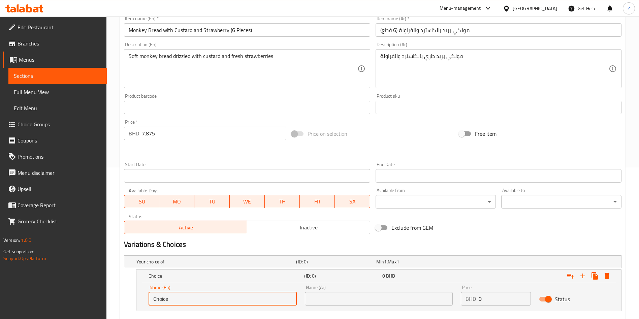
drag, startPoint x: 175, startPoint y: 297, endPoint x: 94, endPoint y: 312, distance: 82.6
click at [105, 309] on div "Edit Restaurant Branches Menus Sections Full Menu View Edit Menu Choice Groups …" at bounding box center [319, 112] width 639 height 494
paste input "Monkey Bread with Custard and Strawberry (6 Pieces)"
type input "Monkey Bread with Custard and Strawberry (6 Pieces)"
click at [424, 24] on input "مونكي بريد بالكاسترد والفراولة (6 قطع)" at bounding box center [499, 29] width 246 height 13
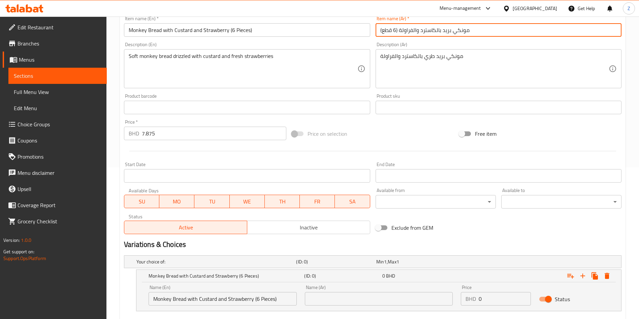
click at [423, 24] on input "مونكي بريد بالكاسترد والفراولة (6 قطع)" at bounding box center [499, 29] width 246 height 13
click at [335, 305] on div "Name (Ar) Name (Ar)" at bounding box center [379, 295] width 156 height 29
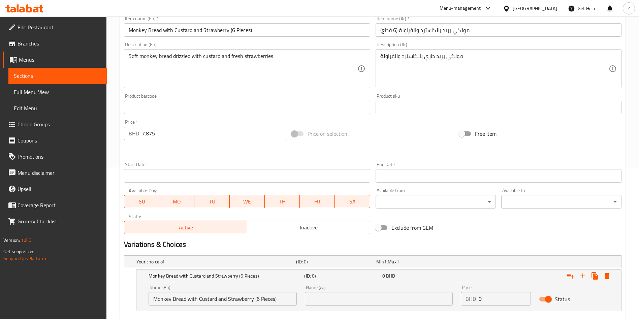
click at [334, 301] on input "text" at bounding box center [379, 298] width 148 height 13
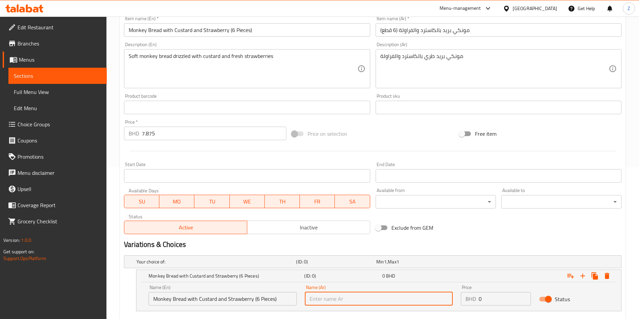
paste input "مونكي بريد بالكاسترد والفراولة (6 قطع)"
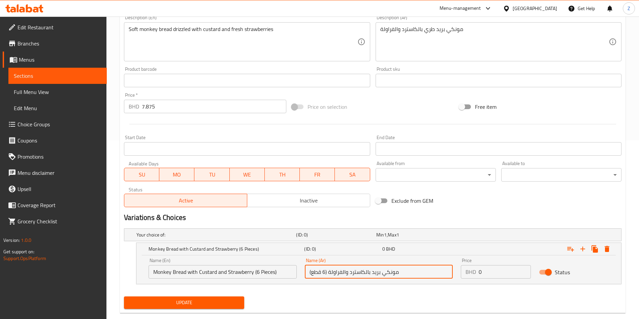
scroll to position [191, 0]
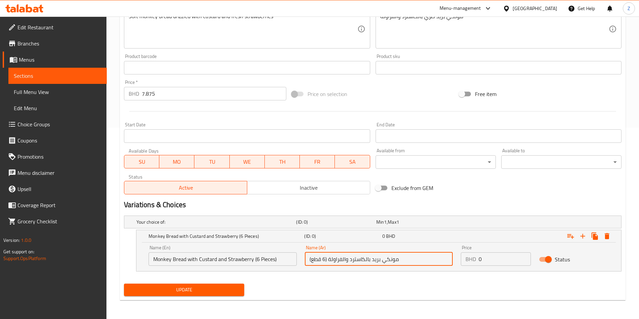
type input "مونكي بريد بالكاسترد والفراولة (6 قطع)"
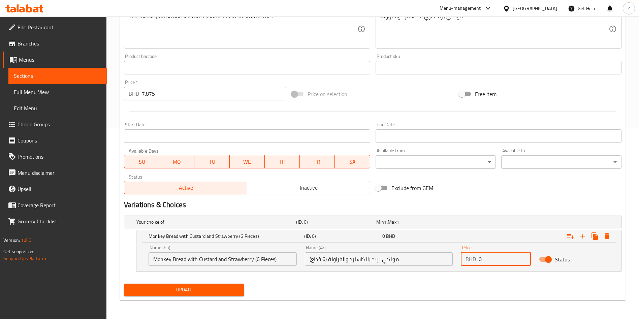
drag, startPoint x: 486, startPoint y: 258, endPoint x: 454, endPoint y: 264, distance: 32.9
click at [458, 263] on div "Price BHD 0 Price" at bounding box center [496, 255] width 78 height 29
type input "7.875"
click at [582, 237] on icon "Expand" at bounding box center [583, 236] width 8 height 8
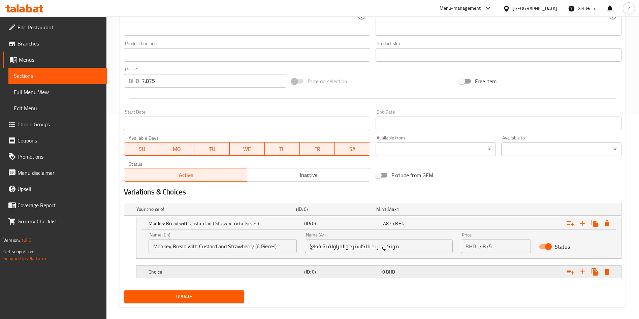
scroll to position [211, 0]
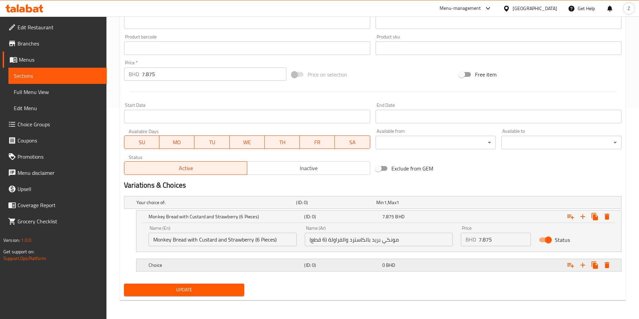
click at [202, 206] on h5 "Choice" at bounding box center [214, 202] width 157 height 7
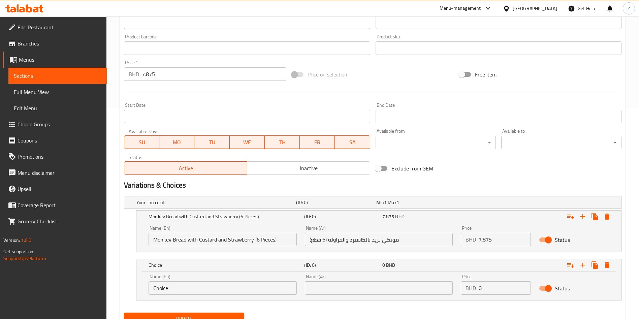
click at [208, 292] on input "Choice" at bounding box center [223, 287] width 148 height 13
paste input "Monkey Bread with Cinnamon and Caramel (6 Pieces)"
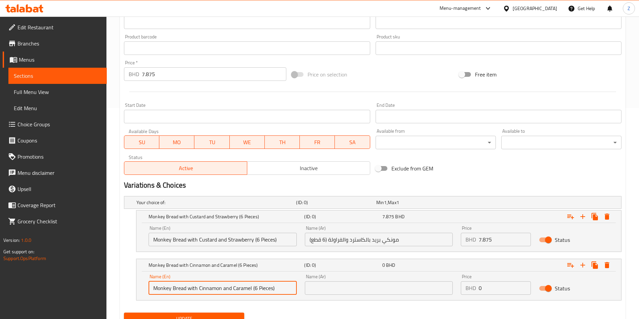
type input "Monkey Bread with Cinnamon and Caramel (6 Pieces)"
click at [372, 293] on input "text" at bounding box center [379, 287] width 148 height 13
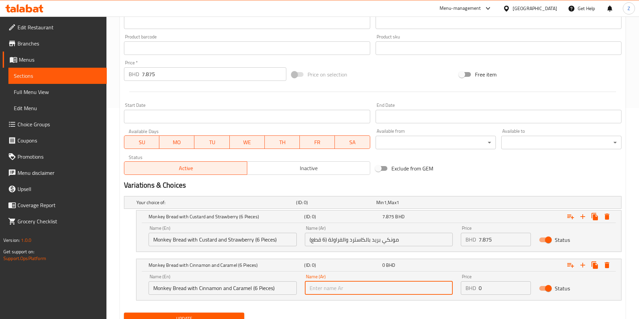
paste input "مونكي بريد بالقرفة والكراميل (6 قطع)"
type input "مونكي بريد بالقرفة والكراميل (6 قطع)"
drag, startPoint x: 484, startPoint y: 287, endPoint x: 446, endPoint y: 293, distance: 38.5
click at [448, 293] on div "Name (En) Monkey Bread with Cinnamon and Caramel (6 Pieces) Name (En) Name (Ar)…" at bounding box center [378, 284] width 468 height 29
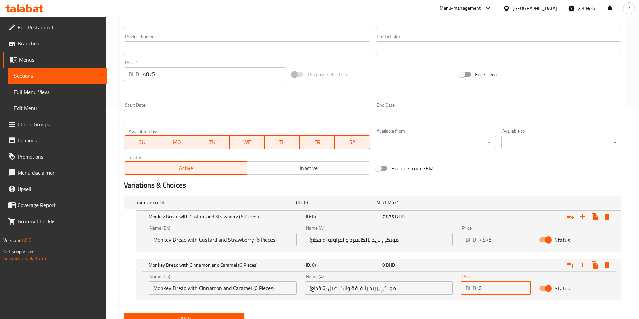
paste input "7.5"
type input "7.5"
click at [584, 268] on icon "Expand" at bounding box center [583, 265] width 8 height 8
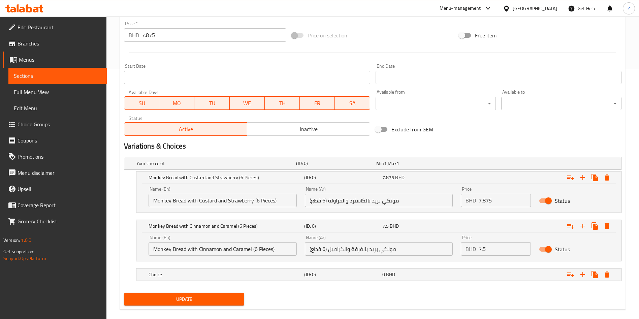
scroll to position [259, 0]
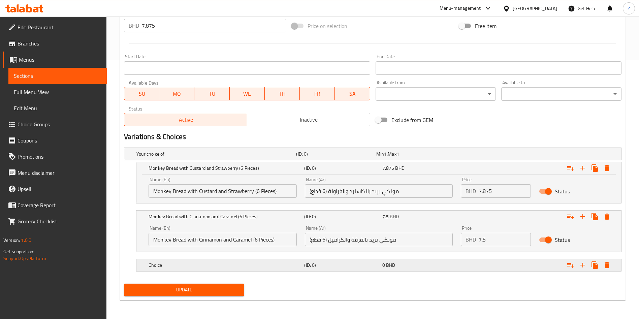
click at [200, 161] on div "Choice (ID: 0) 0 BHD" at bounding box center [374, 153] width 479 height 15
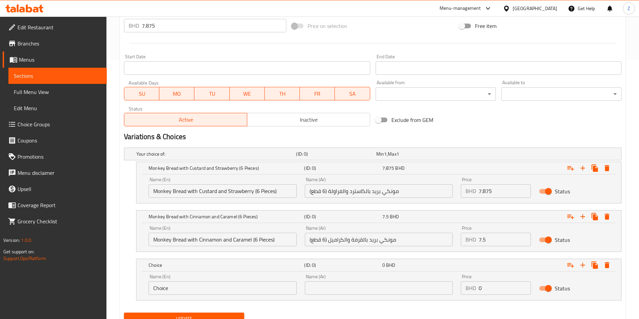
drag, startPoint x: 196, startPoint y: 287, endPoint x: 74, endPoint y: 281, distance: 121.4
click at [76, 281] on div "Edit Restaurant Branches Menus Sections Full Menu View Edit Menu Choice Groups …" at bounding box center [319, 52] width 639 height 591
paste input "Monkey Bread with Chocolate and Kinder Sauce (6 Pieces)"
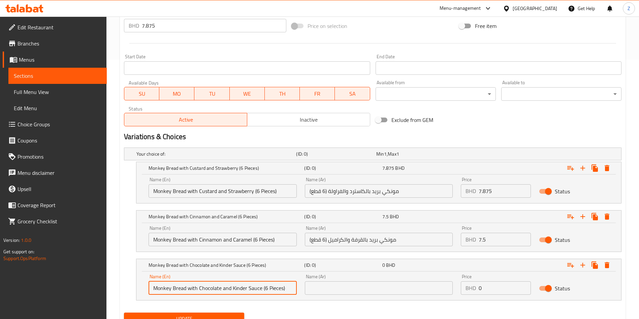
type input "Monkey Bread with Chocolate and Kinder Sauce (6 Pieces)"
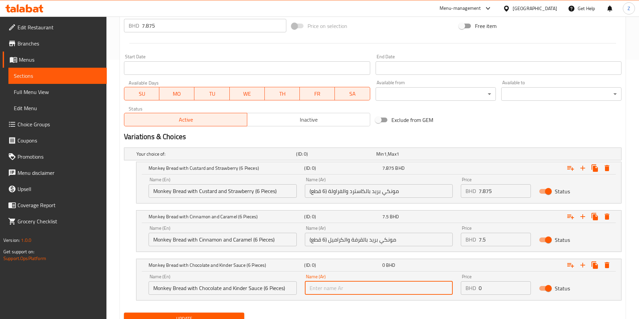
click at [333, 290] on input "text" at bounding box center [379, 287] width 148 height 13
paste input "مونكي بريد بالشوكولاتة وصوص كيندر (6 قطع)"
type input "مونكي بريد بالشوكولاتة وصوص كيندر (6 قطع)"
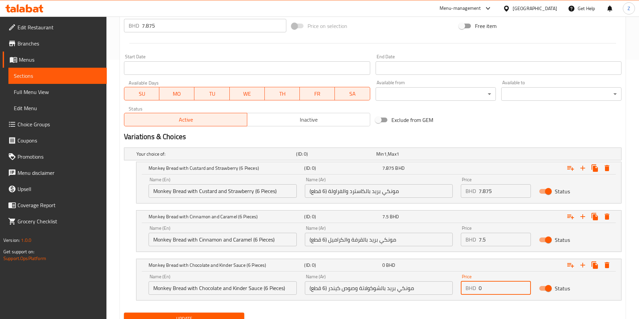
drag, startPoint x: 492, startPoint y: 289, endPoint x: 455, endPoint y: 294, distance: 37.1
click at [472, 290] on div "BHD 0 Price" at bounding box center [496, 287] width 70 height 13
paste input "8.125"
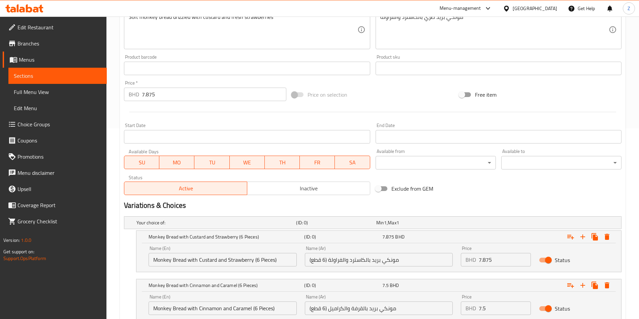
scroll to position [108, 0]
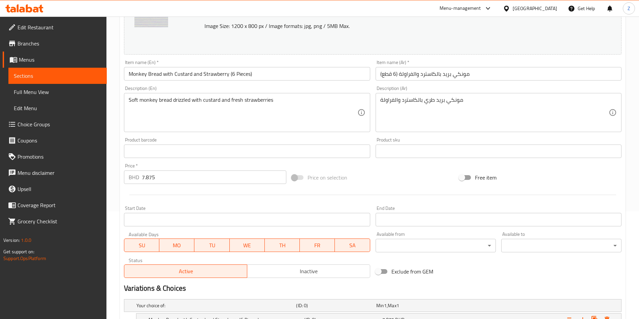
type input "8.125"
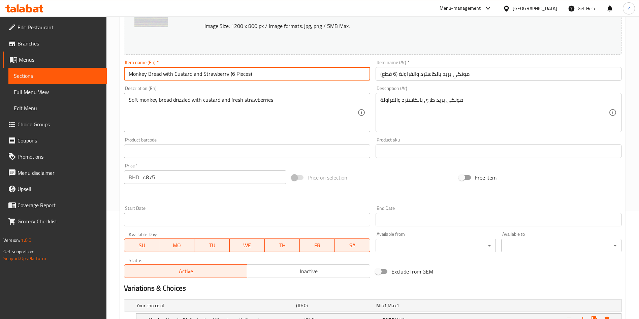
drag, startPoint x: 163, startPoint y: 72, endPoint x: 230, endPoint y: 70, distance: 67.1
click at [230, 70] on input "Monkey Bread with Custard and Strawberry (6 Pieces)" at bounding box center [247, 73] width 246 height 13
type input "Monkey Bread (6 Pieces)"
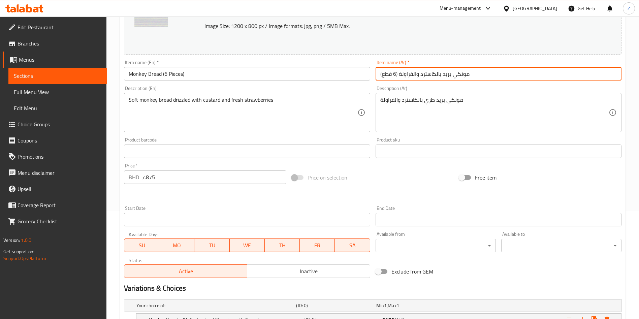
drag, startPoint x: 401, startPoint y: 75, endPoint x: 421, endPoint y: 75, distance: 20.2
click at [421, 75] on input "مونكي بريد بالكاسترد والفراولة (6 قطع)" at bounding box center [499, 73] width 246 height 13
click at [402, 73] on input "مونكي بريد بالكاسترد والفراولة (6 قطع)" at bounding box center [499, 73] width 246 height 13
drag, startPoint x: 441, startPoint y: 73, endPoint x: 408, endPoint y: 70, distance: 33.1
click at [400, 69] on input "مونكي بريد بالكاسترد والفراولة (6 قطع)" at bounding box center [499, 73] width 246 height 13
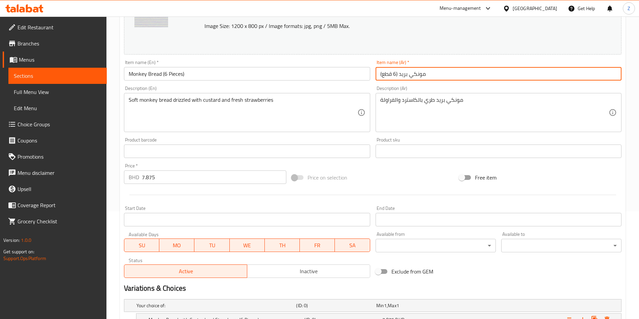
type input "مونكي بريد (6 قطع)"
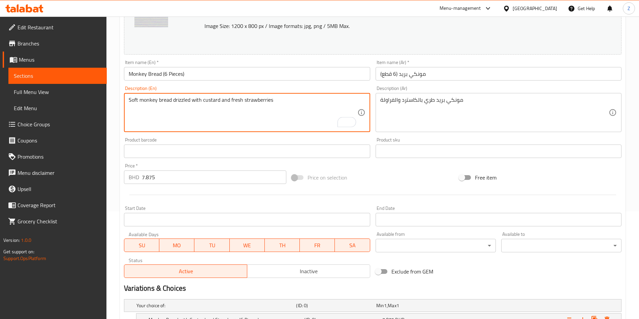
drag, startPoint x: 172, startPoint y: 100, endPoint x: 326, endPoint y: 112, distance: 154.0
click at [319, 112] on textarea "Soft monkey bread drizzled with custard and fresh strawberries" at bounding box center [243, 113] width 228 height 32
type textarea "6 pieces of monkey bread in your choice of flavor."
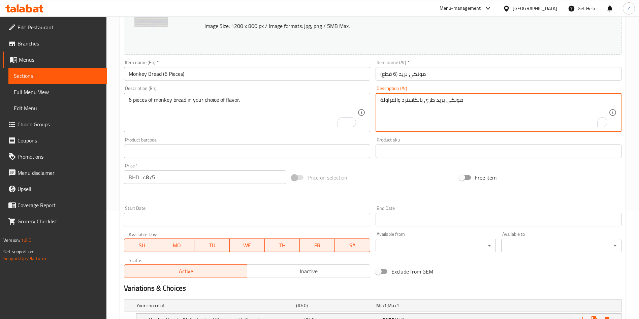
drag, startPoint x: 435, startPoint y: 100, endPoint x: 282, endPoint y: 123, distance: 154.7
type textarea "6 قطع من ال من اختيارك من النكهات. مونكي بريد"
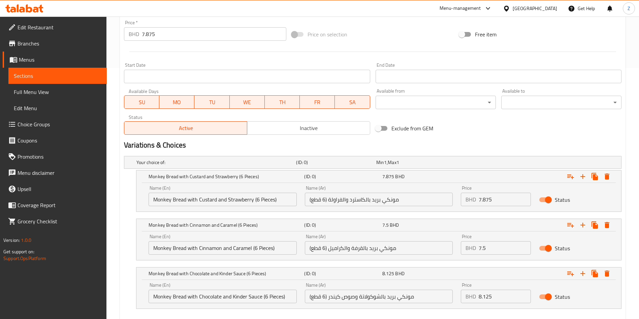
scroll to position [187, 0]
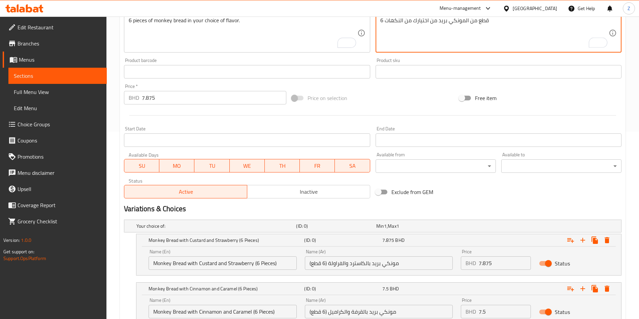
type textarea "6 قطع من المونكي بريد من اختيارك من النكهات"
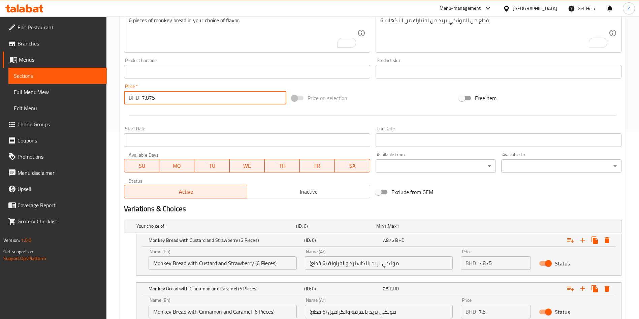
drag, startPoint x: 163, startPoint y: 96, endPoint x: 125, endPoint y: 104, distance: 39.3
click at [130, 102] on div "BHD 7.875 Price *" at bounding box center [205, 97] width 162 height 13
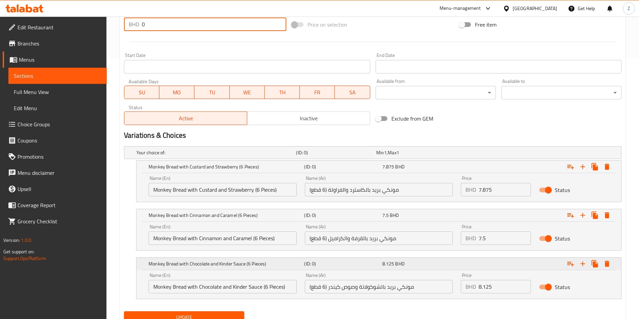
scroll to position [288, 0]
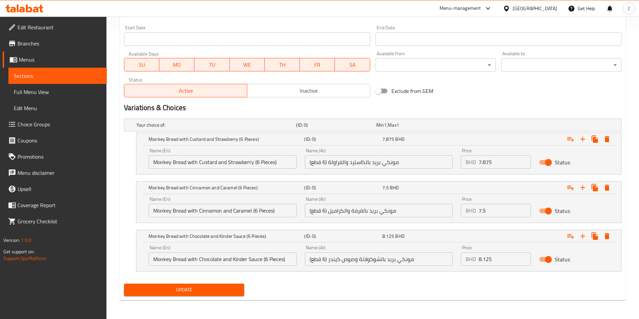
type input "0"
click at [202, 290] on span "Update" at bounding box center [183, 290] width 109 height 8
click at [213, 293] on span "Update" at bounding box center [183, 290] width 109 height 8
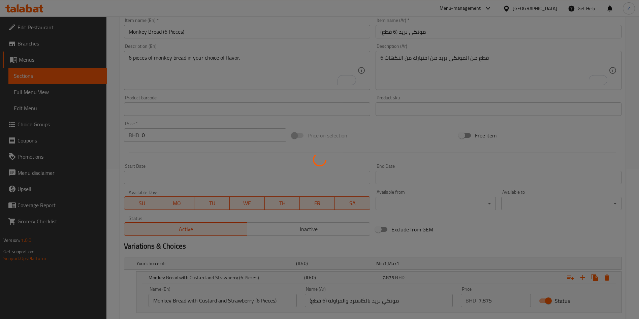
scroll to position [0, 0]
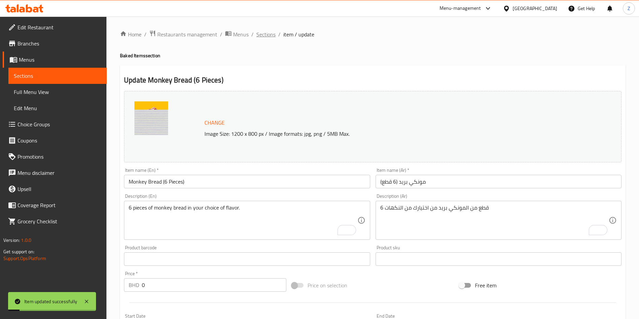
click at [267, 35] on span "Sections" at bounding box center [265, 34] width 19 height 8
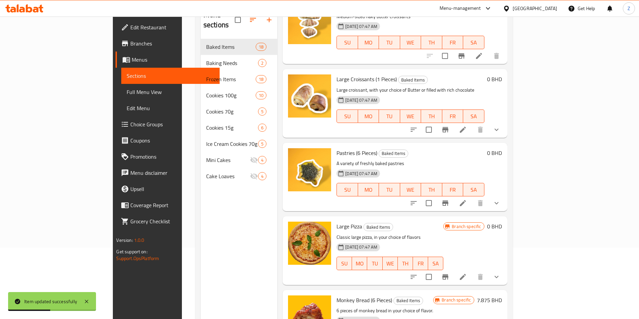
scroll to position [94, 0]
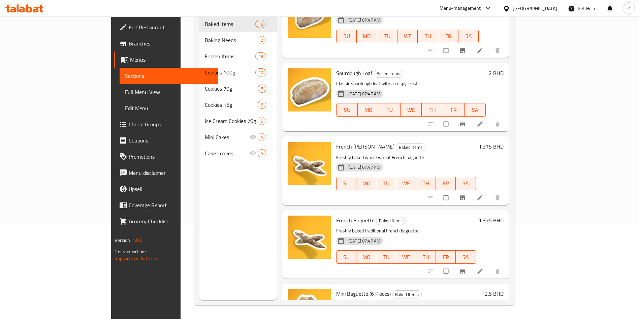
scroll to position [517, 0]
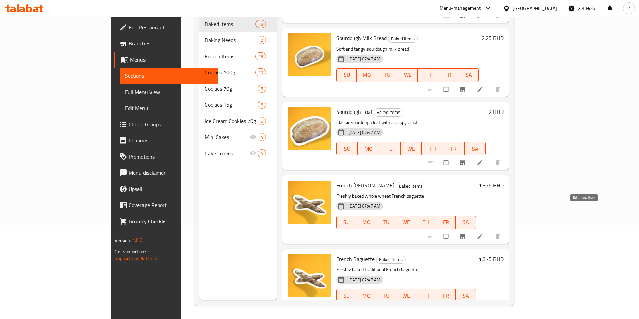
click at [483, 233] on icon at bounding box center [480, 236] width 7 height 7
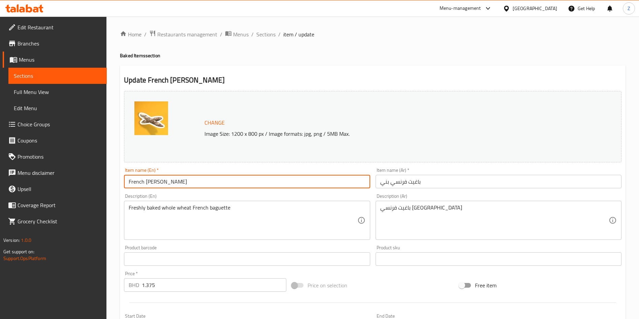
drag, startPoint x: 167, startPoint y: 180, endPoint x: 361, endPoint y: 202, distance: 195.6
click at [333, 199] on div "Change Image Size: 1200 x 800 px / Image formats: jpg, png / 5MB Max. Item name…" at bounding box center [372, 238] width 503 height 300
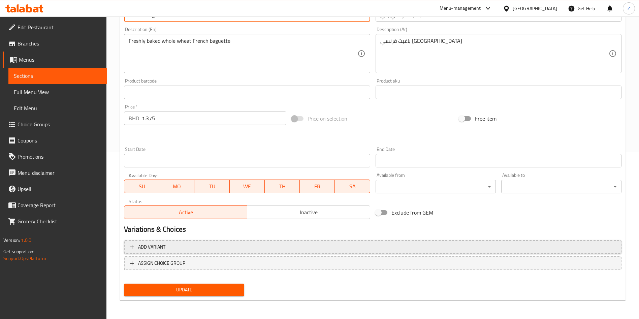
type input "French Baguette"
click at [169, 247] on span "Add variant" at bounding box center [372, 247] width 485 height 8
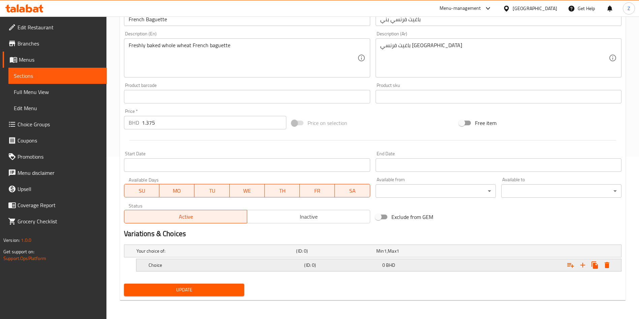
click at [164, 256] on div "Choice" at bounding box center [215, 250] width 160 height 9
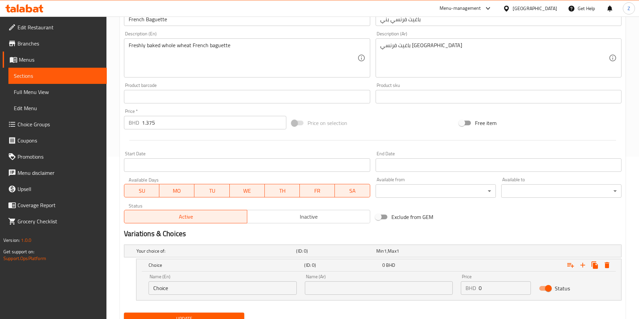
drag, startPoint x: 187, startPoint y: 287, endPoint x: 118, endPoint y: 306, distance: 72.0
click at [130, 295] on div "Choice (ID: 0) 0 BHD Name (En) Choice Name (En) Name (Ar) Name (Ar) Price BHD 0…" at bounding box center [372, 280] width 497 height 42
type input "ٌ"
type input "Regular"
type input "العادي"
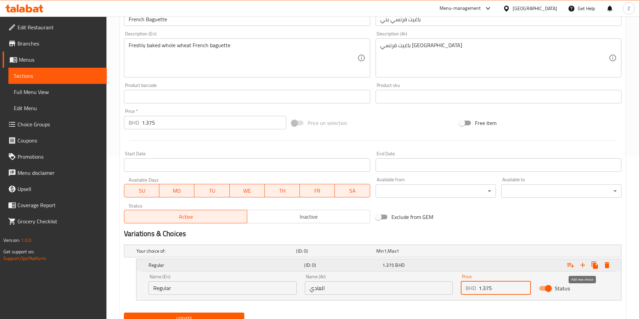
type input "1.375"
click at [585, 265] on icon "Expand" at bounding box center [582, 265] width 5 height 5
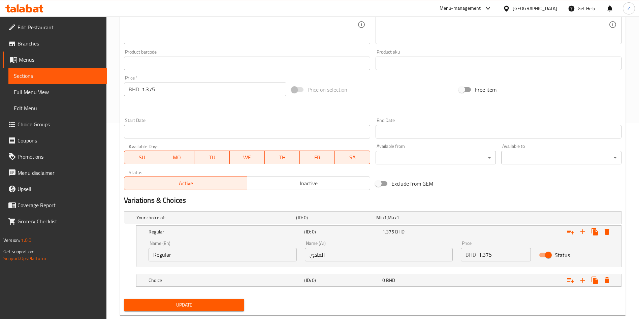
scroll to position [211, 0]
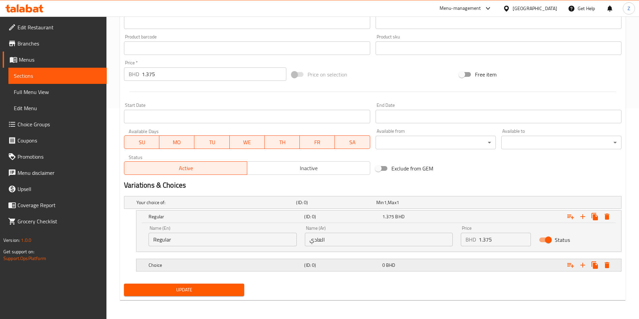
click at [188, 207] on div "Choice" at bounding box center [215, 202] width 160 height 9
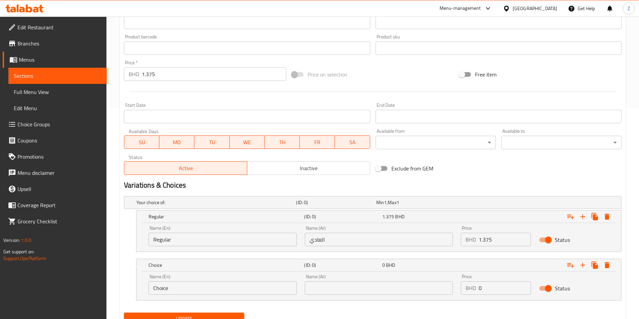
click at [135, 299] on div "Choice (ID: 0) 0 BHD Name (En) Choice Name (En) Name (Ar) Name (Ar) Price BHD 0…" at bounding box center [372, 280] width 497 height 42
type input "Brown"
type input "[PERSON_NAME]"
click at [488, 239] on input "1.375" at bounding box center [505, 239] width 52 height 13
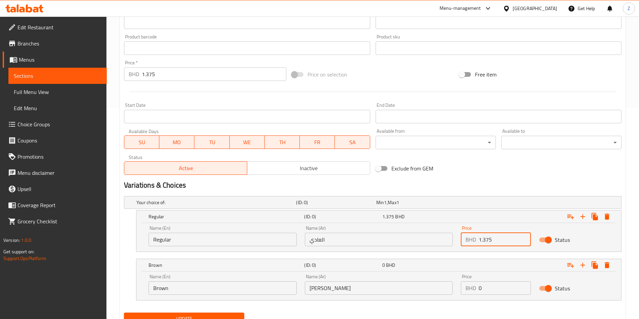
drag, startPoint x: 489, startPoint y: 290, endPoint x: 460, endPoint y: 294, distance: 29.3
click at [461, 294] on div "BHD 0 Price" at bounding box center [496, 287] width 70 height 13
paste input "1.375"
type input "1.375"
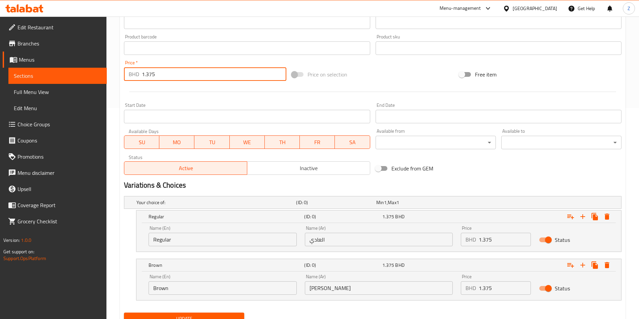
drag, startPoint x: 132, startPoint y: 83, endPoint x: 124, endPoint y: 85, distance: 8.4
click at [126, 85] on div "Change Image Size: 1200 x 800 px / Image formats: jpg, png / 5MB Max. Item name…" at bounding box center [372, 27] width 503 height 300
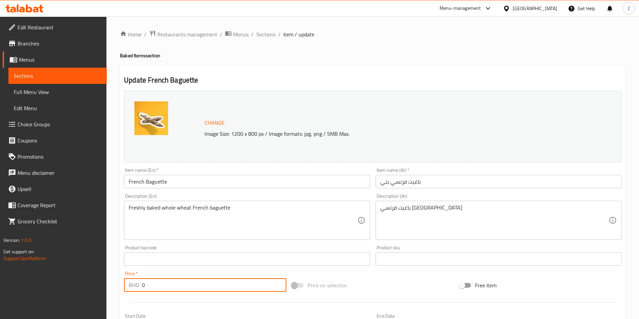
type input "0"
click at [397, 208] on textarea "باغيت فرنسي [GEOGRAPHIC_DATA]" at bounding box center [494, 220] width 228 height 32
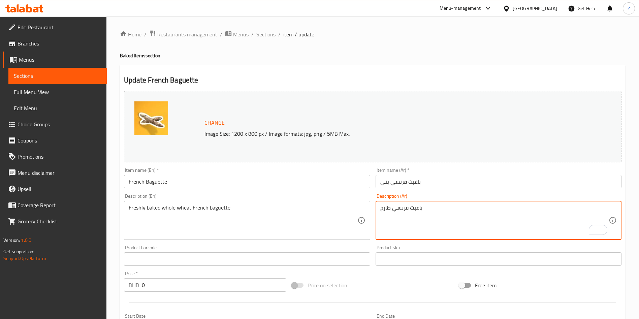
type textarea "باغيت فرنسي طازج"
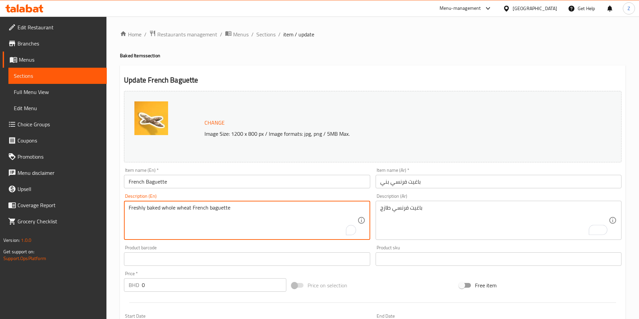
drag, startPoint x: 190, startPoint y: 206, endPoint x: 168, endPoint y: 211, distance: 22.0
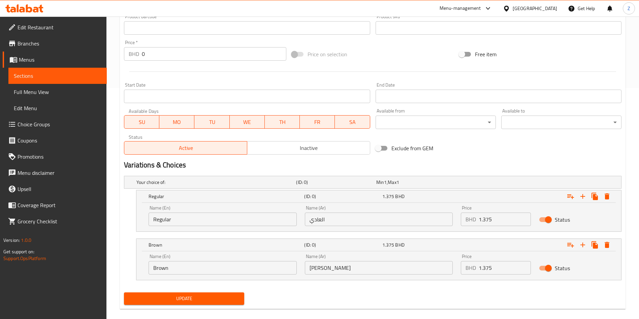
scroll to position [240, 0]
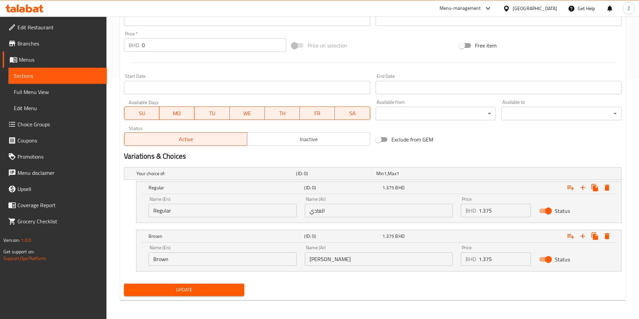
type textarea "Freshly baked French baguette"
click at [209, 290] on span "Update" at bounding box center [183, 290] width 109 height 8
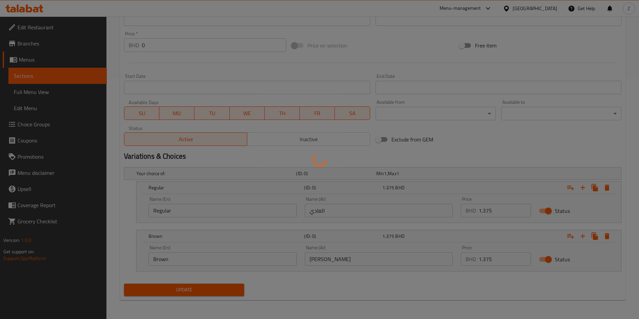
scroll to position [0, 0]
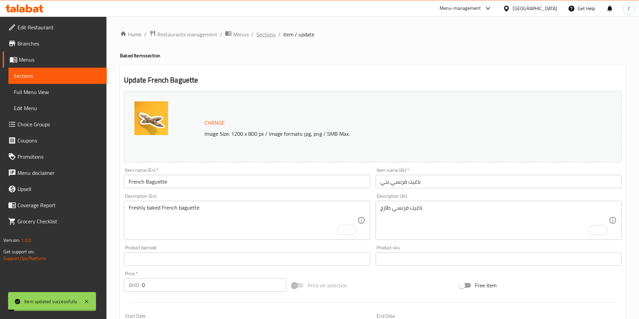
click at [269, 32] on span "Sections" at bounding box center [265, 34] width 19 height 8
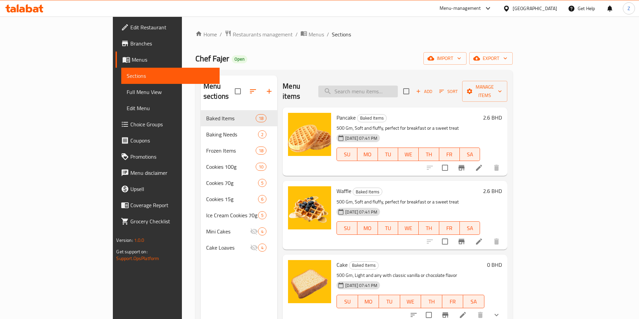
click at [398, 87] on input "search" at bounding box center [357, 92] width 79 height 12
type input "ب"
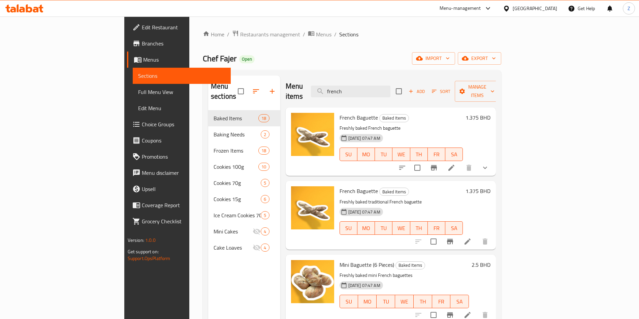
type input "french"
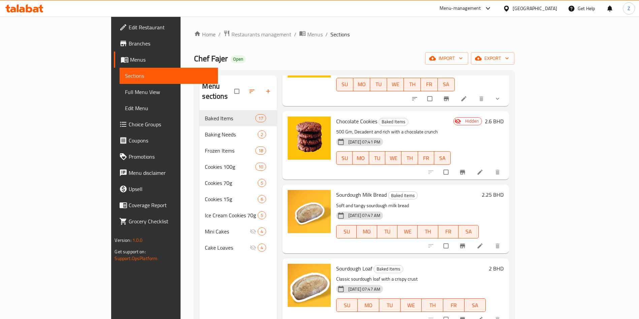
scroll to position [505, 0]
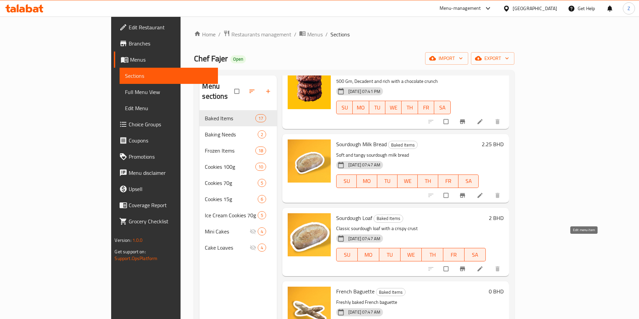
click at [482, 266] on icon at bounding box center [479, 268] width 5 height 5
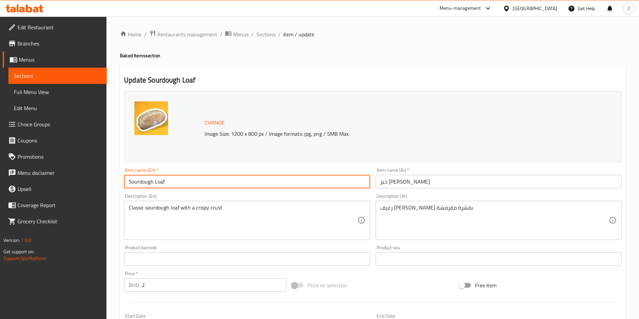
drag, startPoint x: 157, startPoint y: 181, endPoint x: 304, endPoint y: 185, distance: 147.6
click at [212, 184] on input "Sourdough Loaf" at bounding box center [247, 181] width 246 height 13
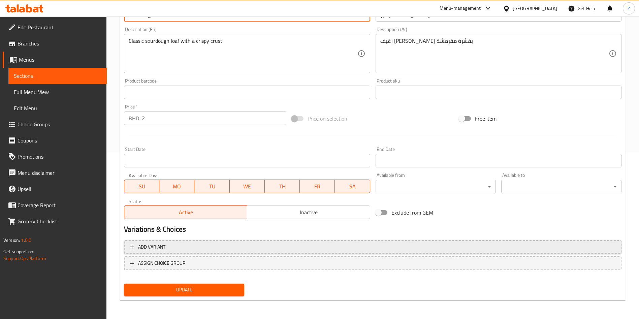
type input "Sourdough"
click at [162, 243] on span "Add variant" at bounding box center [151, 247] width 27 height 8
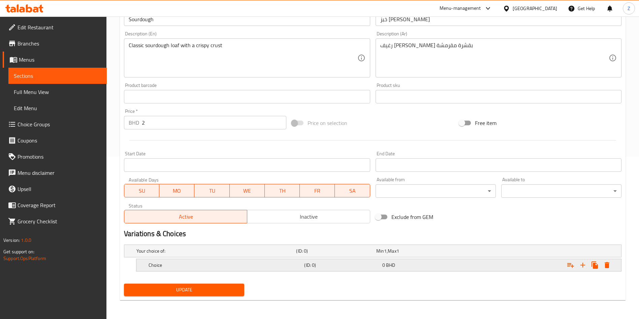
click at [177, 254] on h5 "Choice" at bounding box center [214, 251] width 157 height 7
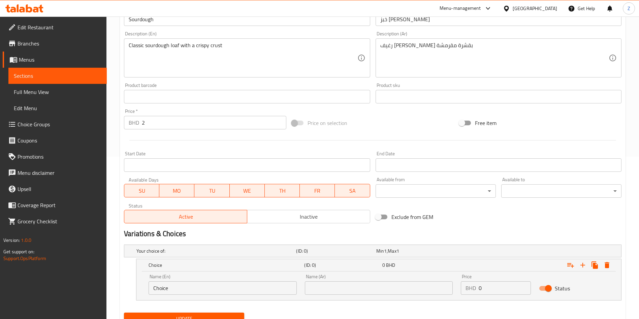
click at [132, 295] on div "Choice (ID: 0) 0 BHD Name (En) Choice Name (En) Name (Ar) Name (Ar) Price BHD 0…" at bounding box center [372, 280] width 497 height 42
paste input "Loaf"
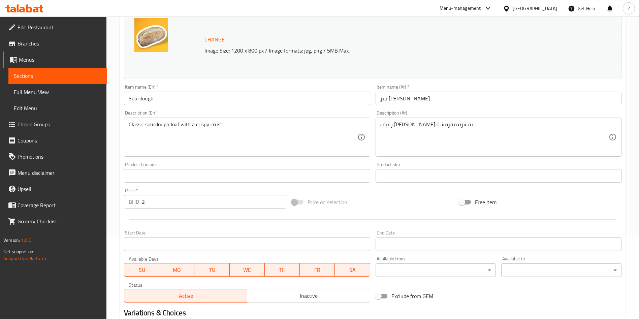
scroll to position [61, 0]
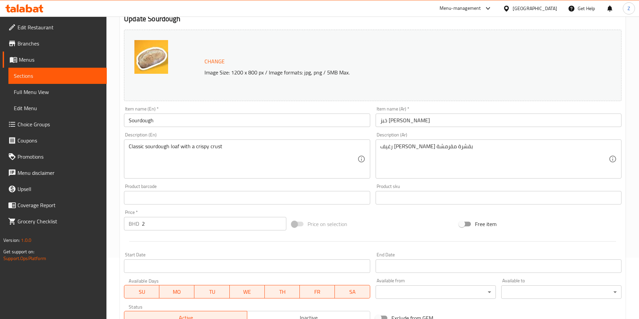
type input "Loaf"
click at [386, 119] on input "خبز [PERSON_NAME]" at bounding box center [499, 119] width 246 height 13
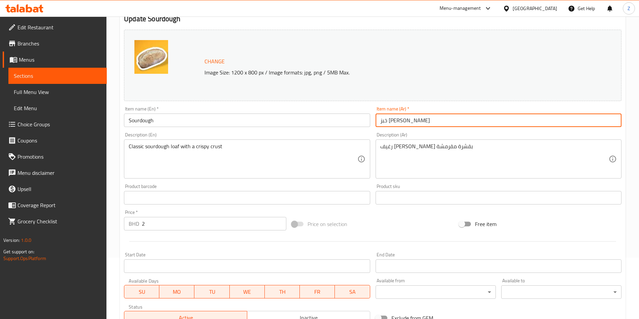
click at [386, 119] on input "خبز [PERSON_NAME]" at bounding box center [499, 119] width 246 height 13
click at [386, 122] on input "خبز [PERSON_NAME]" at bounding box center [499, 119] width 246 height 13
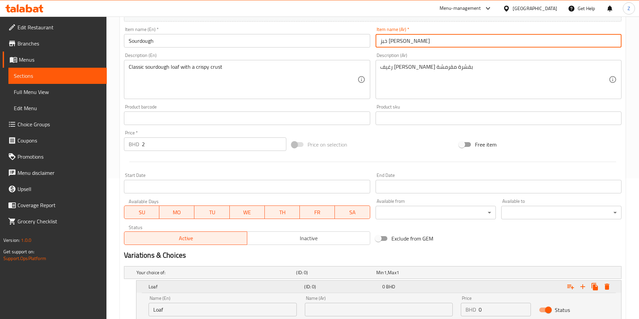
scroll to position [191, 0]
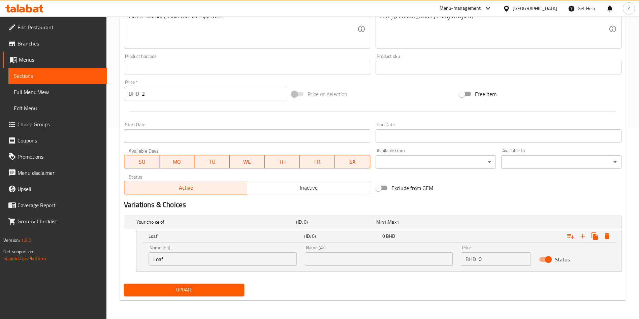
drag, startPoint x: 354, startPoint y: 263, endPoint x: 368, endPoint y: 265, distance: 14.7
click at [354, 264] on input "text" at bounding box center [379, 258] width 148 height 13
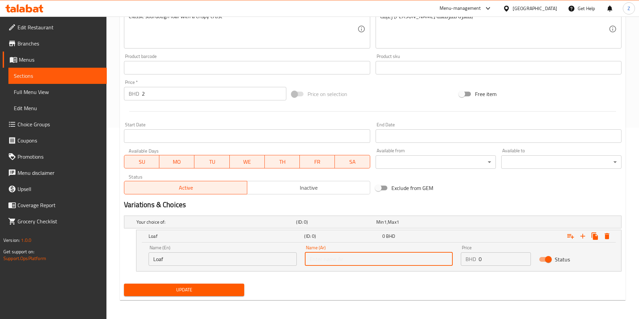
paste input "رغيف"
type input "رغيف"
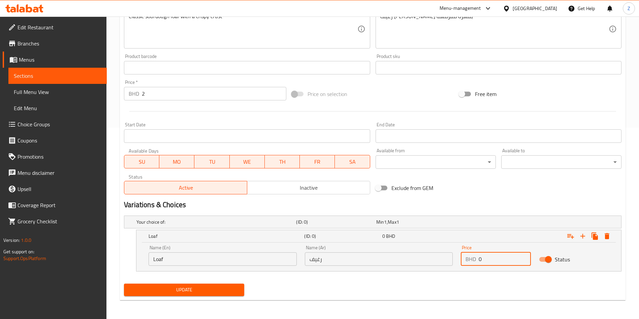
drag, startPoint x: 473, startPoint y: 266, endPoint x: 442, endPoint y: 272, distance: 31.6
click at [447, 270] on div "Name (En) Loaf Name (En) Name (Ar) رغيف Name (Ar) Price BHD 0 Price Status" at bounding box center [378, 256] width 485 height 29
type input "2"
drag, startPoint x: 580, startPoint y: 239, endPoint x: 573, endPoint y: 248, distance: 11.5
click at [580, 240] on icon "Expand" at bounding box center [583, 236] width 8 height 8
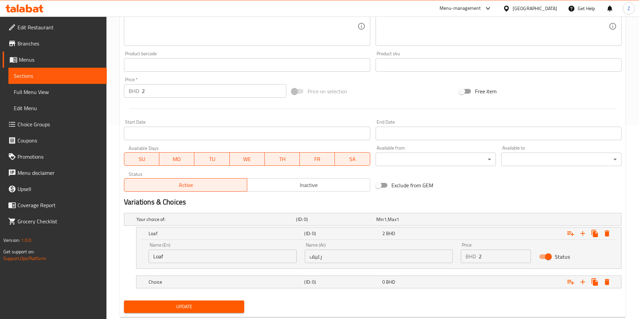
scroll to position [211, 0]
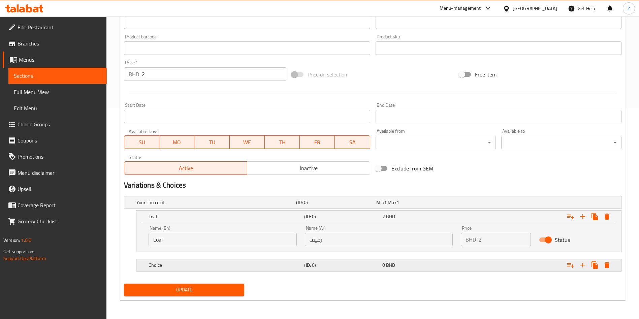
click at [190, 206] on h5 "Choice" at bounding box center [214, 202] width 157 height 7
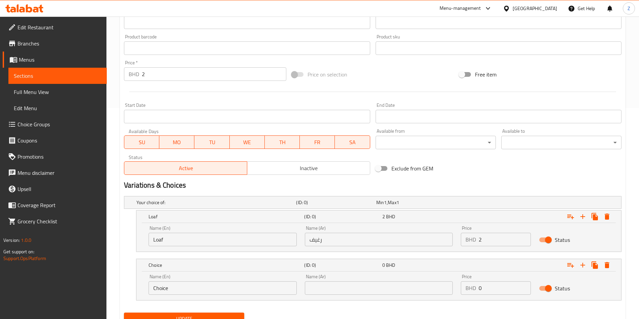
drag, startPoint x: 191, startPoint y: 298, endPoint x: 157, endPoint y: 296, distance: 34.4
click at [164, 297] on div "Name (En) Choice Name (En)" at bounding box center [222, 284] width 156 height 29
drag, startPoint x: 182, startPoint y: 286, endPoint x: 154, endPoint y: 292, distance: 28.9
click at [166, 288] on input "Choice" at bounding box center [223, 287] width 148 height 13
type input "Milk Bread"
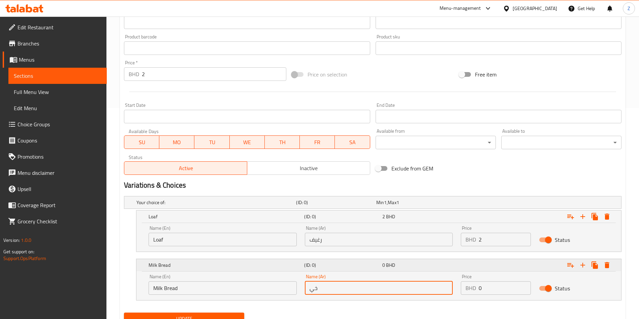
type input "خ"
type input "خبز الحليب"
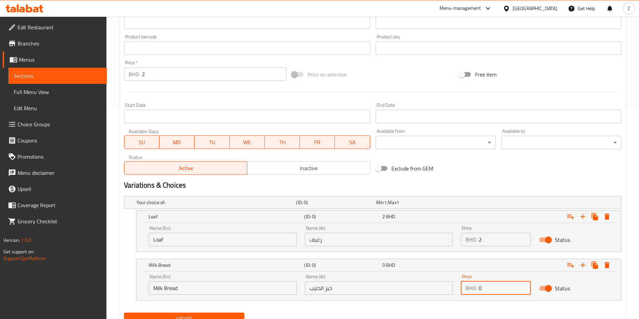
drag, startPoint x: 477, startPoint y: 287, endPoint x: 465, endPoint y: 291, distance: 12.8
click at [472, 288] on div "BHD 0 Price" at bounding box center [496, 287] width 70 height 13
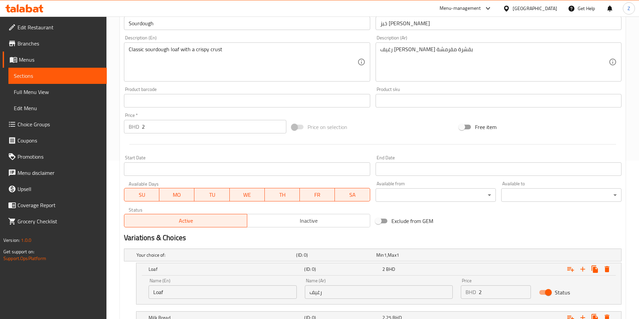
scroll to position [110, 0]
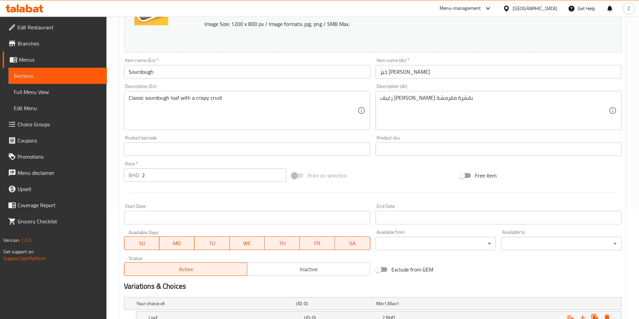
type input "2.25"
drag, startPoint x: 149, startPoint y: 177, endPoint x: 132, endPoint y: 178, distance: 16.5
click at [133, 178] on div "BHD 2 Price *" at bounding box center [205, 174] width 162 height 13
type input "0"
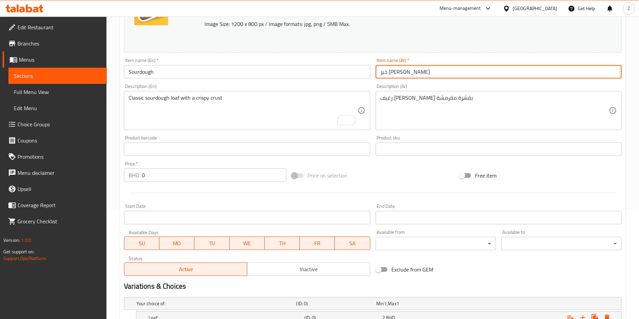
drag, startPoint x: 393, startPoint y: 72, endPoint x: 337, endPoint y: 82, distance: 57.1
click at [353, 77] on div "Change Image Size: 1200 x 800 px / Image formats: jpg, png / 5MB Max. Item name…" at bounding box center [372, 128] width 503 height 300
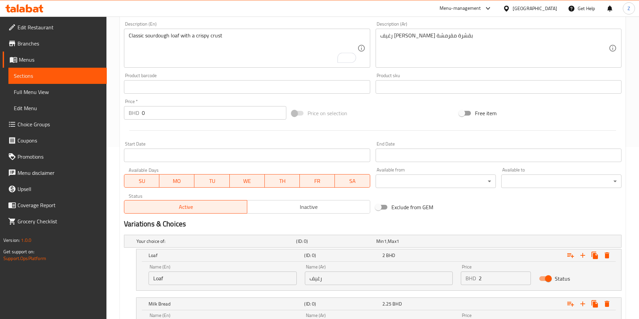
scroll to position [240, 0]
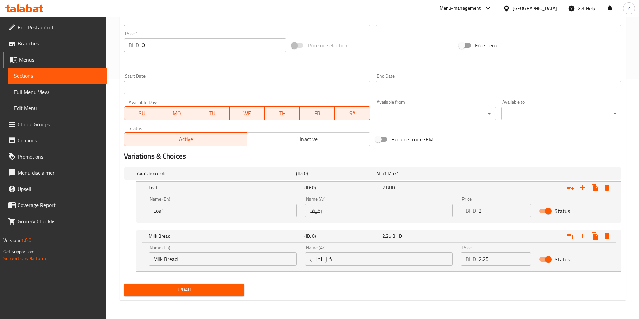
type input "خبز ساوردو"
click at [194, 289] on span "Update" at bounding box center [183, 290] width 109 height 8
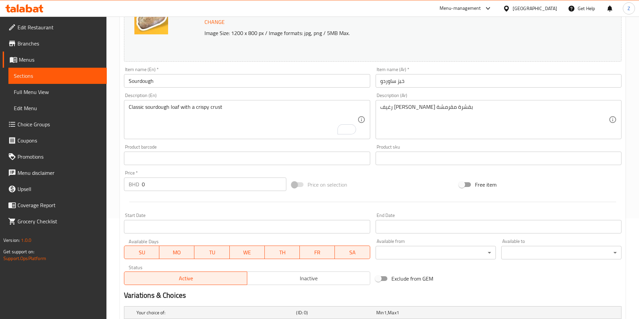
scroll to position [0, 0]
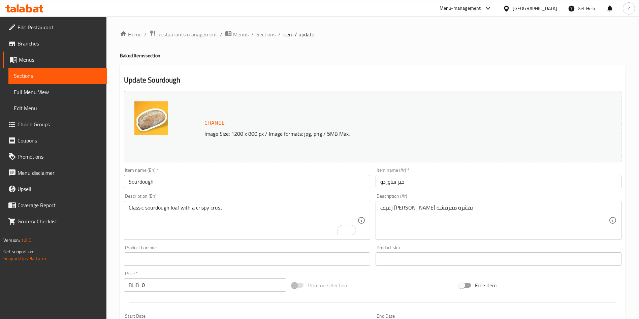
click at [262, 31] on span "Sections" at bounding box center [265, 34] width 19 height 8
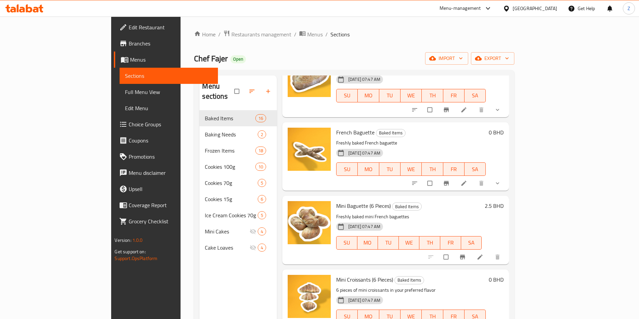
scroll to position [606, 0]
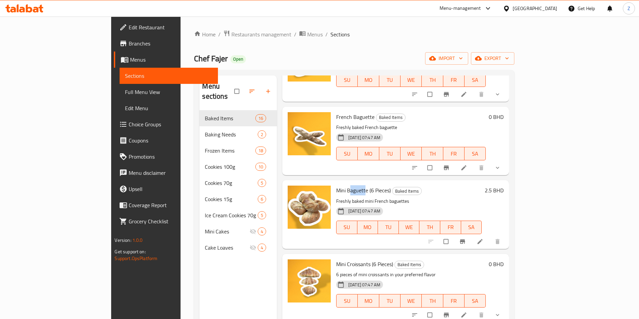
drag, startPoint x: 324, startPoint y: 166, endPoint x: 344, endPoint y: 165, distance: 20.6
click at [341, 185] on span "Mini Baguette (6 Pieces)" at bounding box center [363, 190] width 55 height 10
click at [336, 259] on span "Mini Croissants (6 Pieces)" at bounding box center [364, 264] width 57 height 10
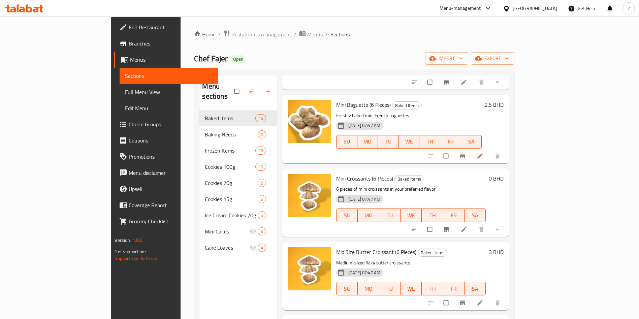
scroll to position [707, 0]
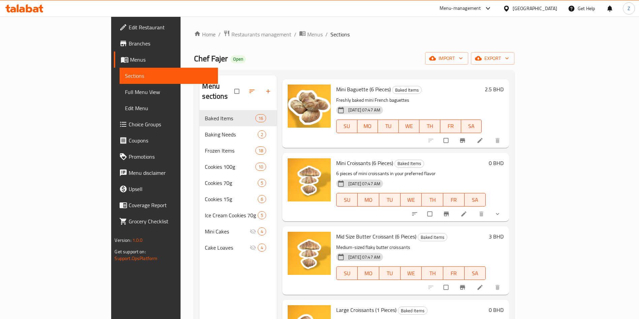
drag, startPoint x: 310, startPoint y: 212, endPoint x: 363, endPoint y: 209, distance: 53.6
click at [351, 231] on span "Mid Size Butter Croissant (6 Pieces)" at bounding box center [376, 236] width 80 height 10
click at [471, 232] on h6 "Mid Size Butter Croissant (6 Pieces) Baked Items" at bounding box center [411, 236] width 150 height 9
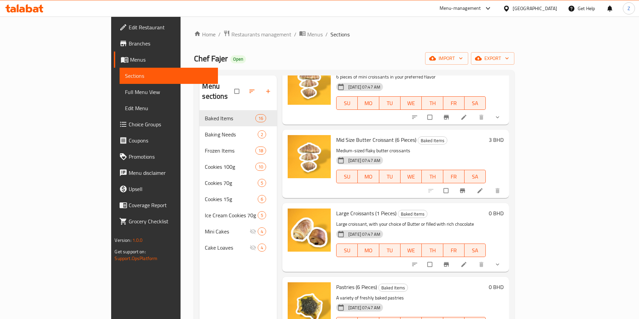
scroll to position [808, 0]
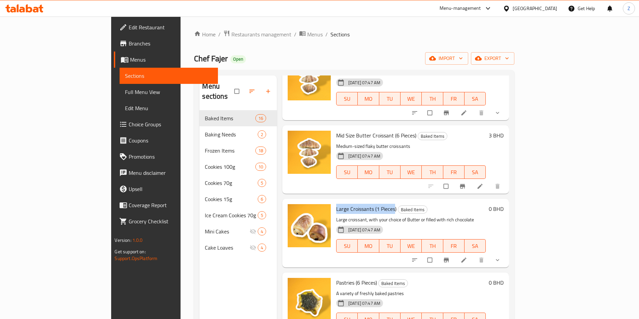
drag, startPoint x: 309, startPoint y: 184, endPoint x: 368, endPoint y: 180, distance: 58.4
click at [368, 204] on span "Large Croissants (1 Pieces)" at bounding box center [366, 209] width 60 height 10
click at [452, 204] on h6 "Large Croissants (1 Pieces) Baked Items" at bounding box center [411, 208] width 150 height 9
click at [467, 257] on icon at bounding box center [463, 260] width 7 height 7
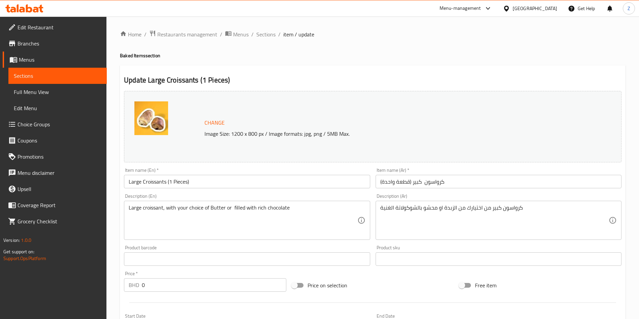
click at [184, 176] on div at bounding box center [319, 159] width 639 height 319
click at [180, 182] on input "Large Croissants (1 Pieces)" at bounding box center [247, 181] width 246 height 13
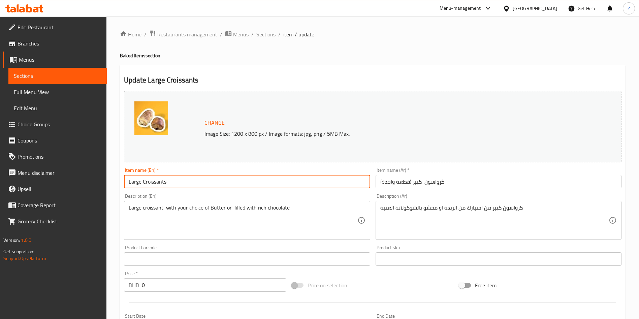
type input "Large Croissants"
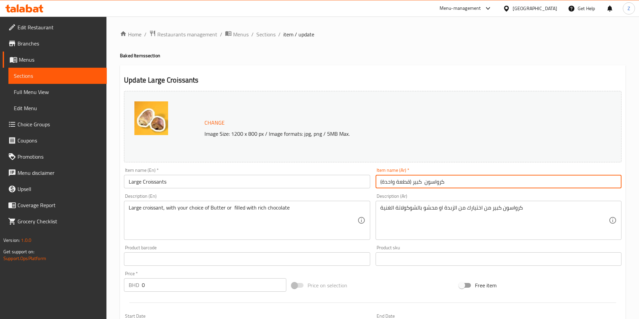
drag, startPoint x: 409, startPoint y: 182, endPoint x: 322, endPoint y: 197, distance: 88.3
click at [329, 196] on div "Change Image Size: 1200 x 800 px / Image formats: jpg, png / 5MB Max. Item name…" at bounding box center [372, 238] width 503 height 300
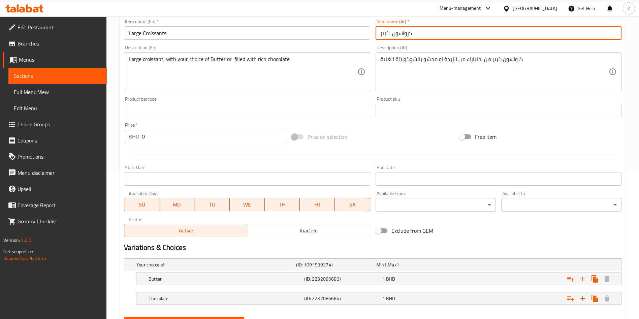
scroll to position [182, 0]
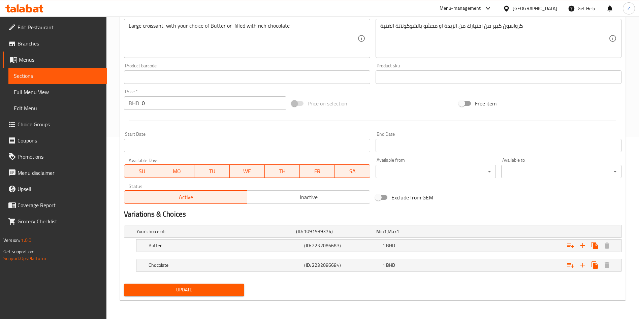
type input "كرواسون كبير"
click at [193, 295] on button "Update" at bounding box center [184, 290] width 120 height 12
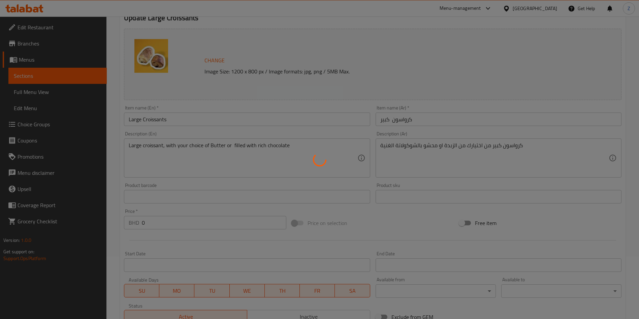
scroll to position [0, 0]
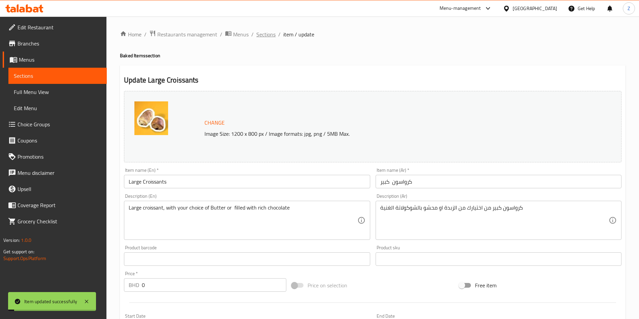
click at [265, 36] on span "Sections" at bounding box center [265, 34] width 19 height 8
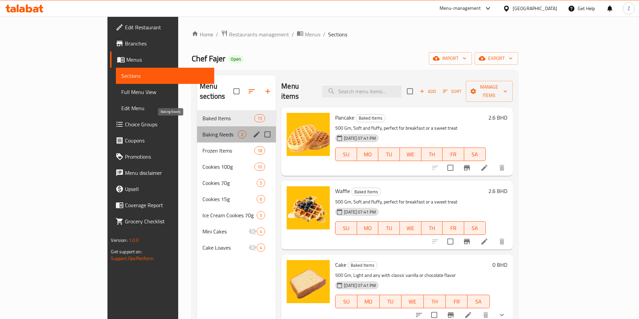
click at [202, 130] on span "Baking Needs" at bounding box center [219, 134] width 35 height 8
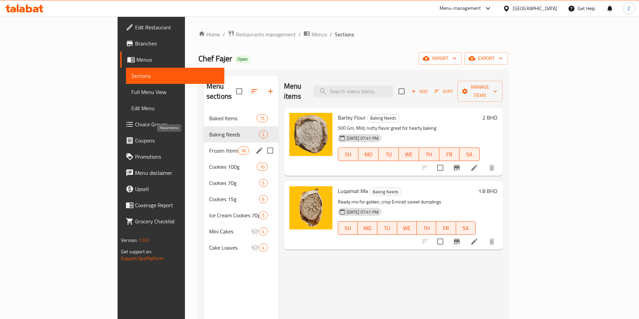
click at [209, 146] on span "Frozen Items" at bounding box center [223, 150] width 29 height 8
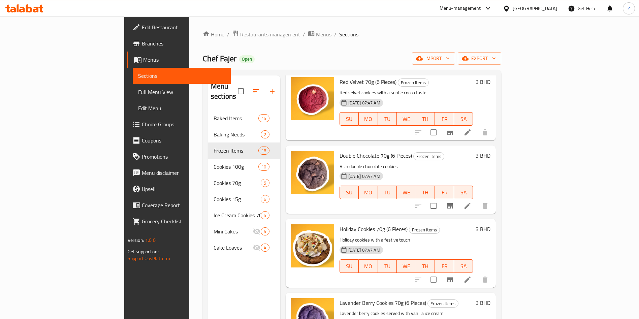
scroll to position [1022, 0]
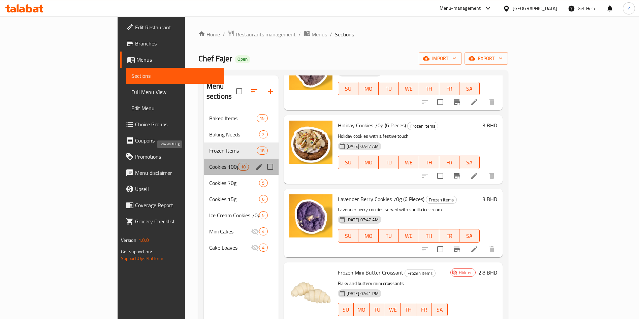
click at [209, 163] on span "Cookies 100g" at bounding box center [223, 167] width 29 height 8
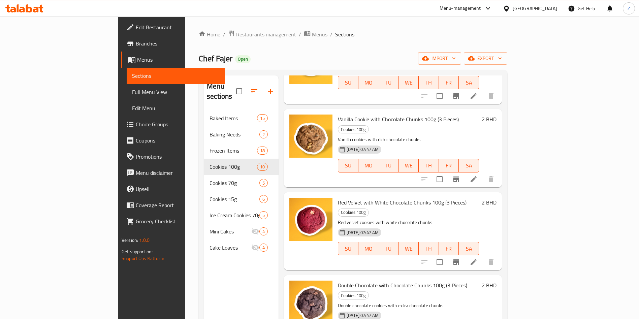
scroll to position [434, 0]
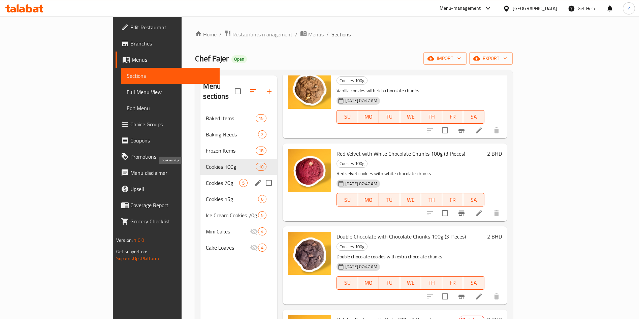
click at [206, 179] on span "Cookies 70g" at bounding box center [222, 183] width 33 height 8
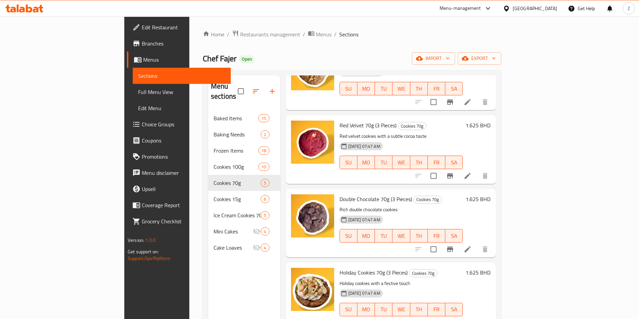
scroll to position [94, 0]
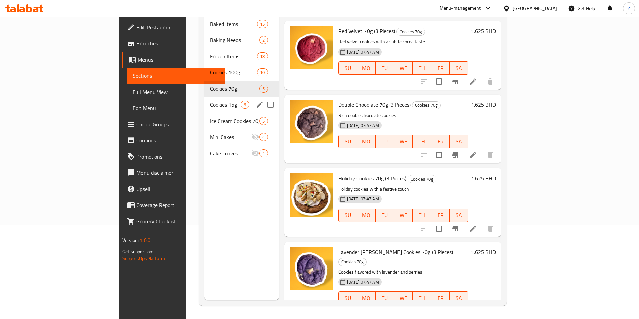
click at [210, 101] on span "Cookies 15g" at bounding box center [225, 105] width 31 height 8
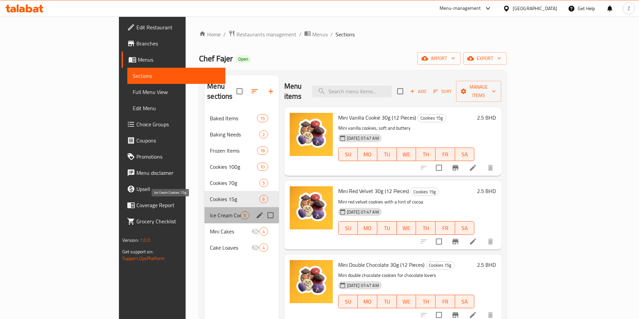
click at [210, 211] on span "Ice Cream Cookies 70g" at bounding box center [225, 215] width 31 height 8
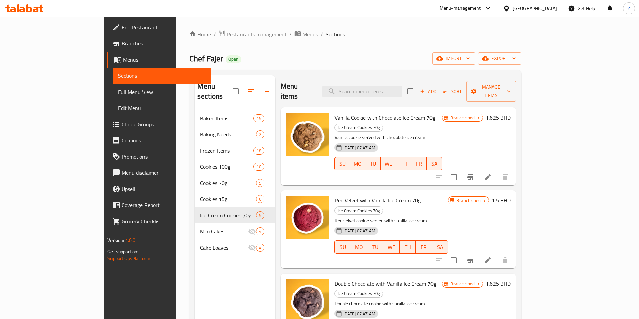
click at [195, 257] on div "Menu sections Baked Items 15 Baking Needs 2 Frozen Items 18 Cookies 100g 10 Coo…" at bounding box center [235, 234] width 80 height 319
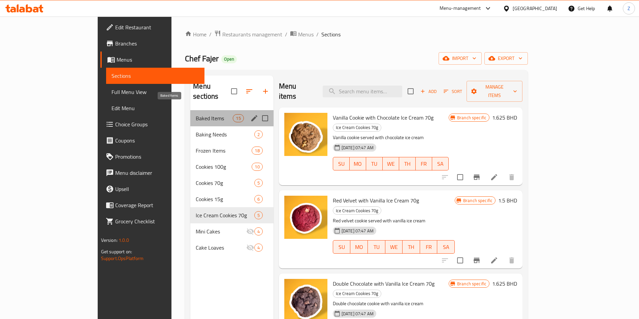
click at [196, 114] on span "Baked Items" at bounding box center [214, 118] width 37 height 8
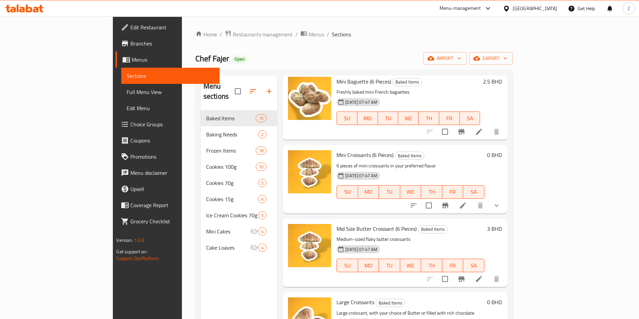
click at [513, 34] on ol "Home / Restaurants management / Menus / Sections" at bounding box center [353, 34] width 317 height 9
click at [509, 44] on div "Home / Restaurants management / Menus / Sections Chef Fajer Open import export …" at bounding box center [353, 215] width 317 height 370
click at [498, 46] on div "Home / Restaurants management / Menus / Sections Chef Fajer Open import export …" at bounding box center [353, 215] width 317 height 370
click at [474, 52] on div "Chef Fajer Open import export" at bounding box center [353, 58] width 317 height 12
